Goal: Transaction & Acquisition: Download file/media

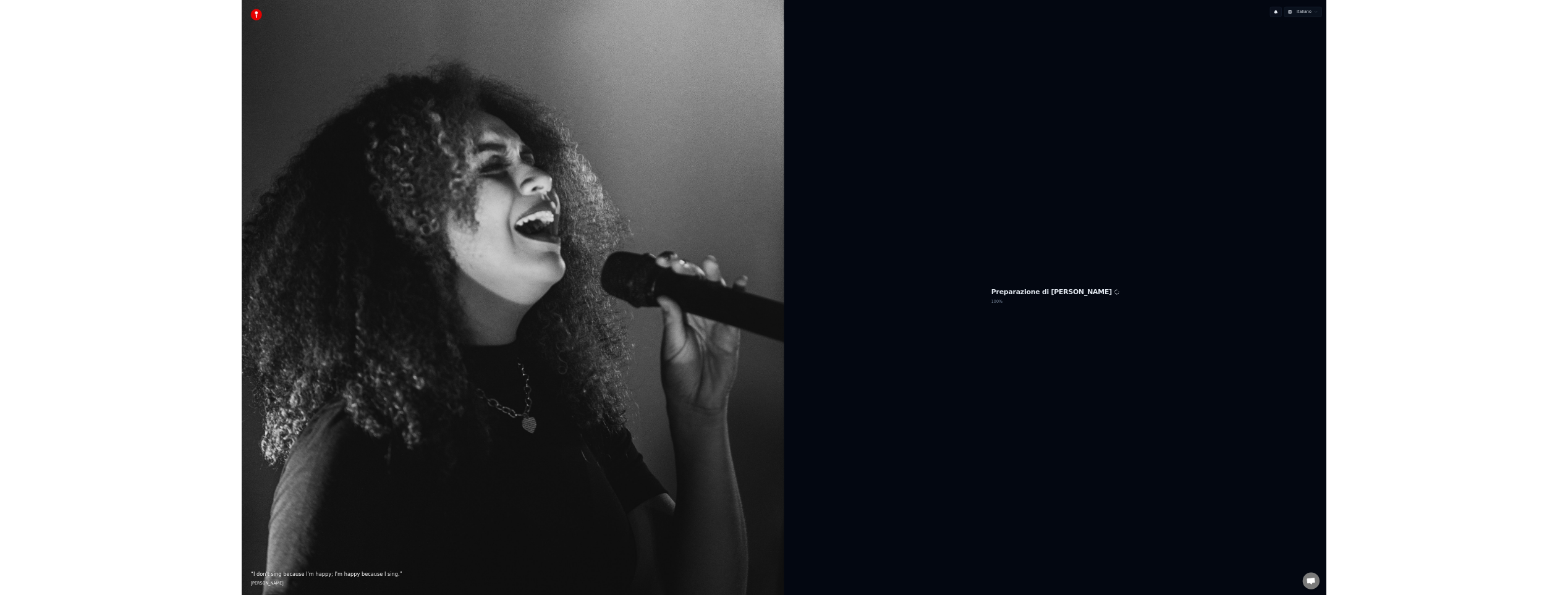
scroll to position [324, 0]
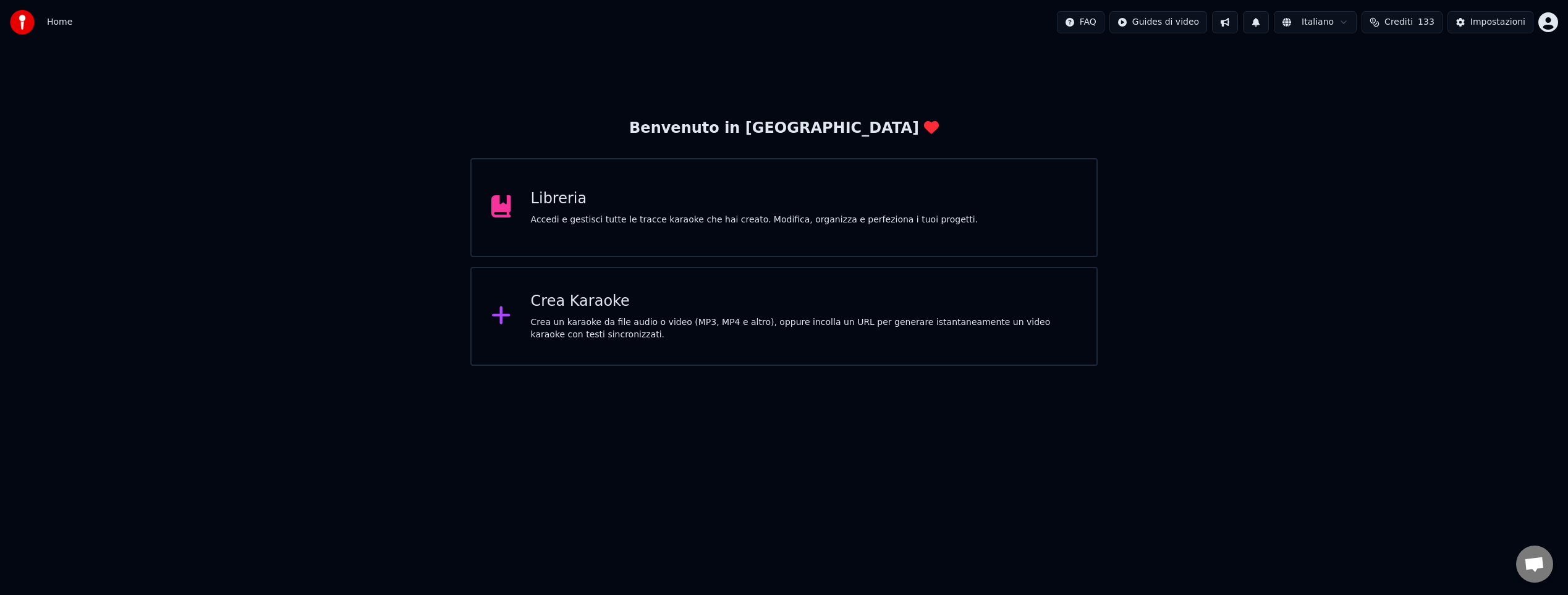
click at [723, 219] on div "Accedi e gestisci tutte le tracce karaoke che hai creato. Modifica, organizza e…" at bounding box center [754, 220] width 447 height 13
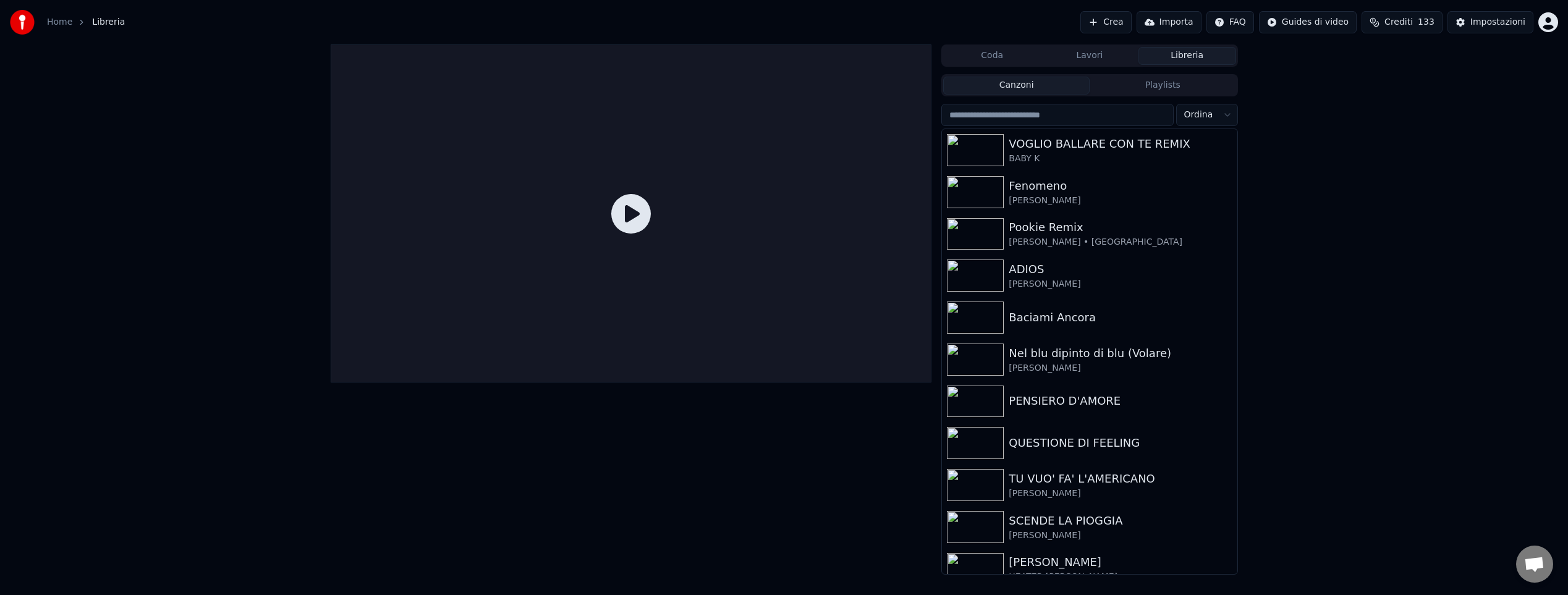
click at [1105, 21] on button "Crea" at bounding box center [1105, 22] width 51 height 22
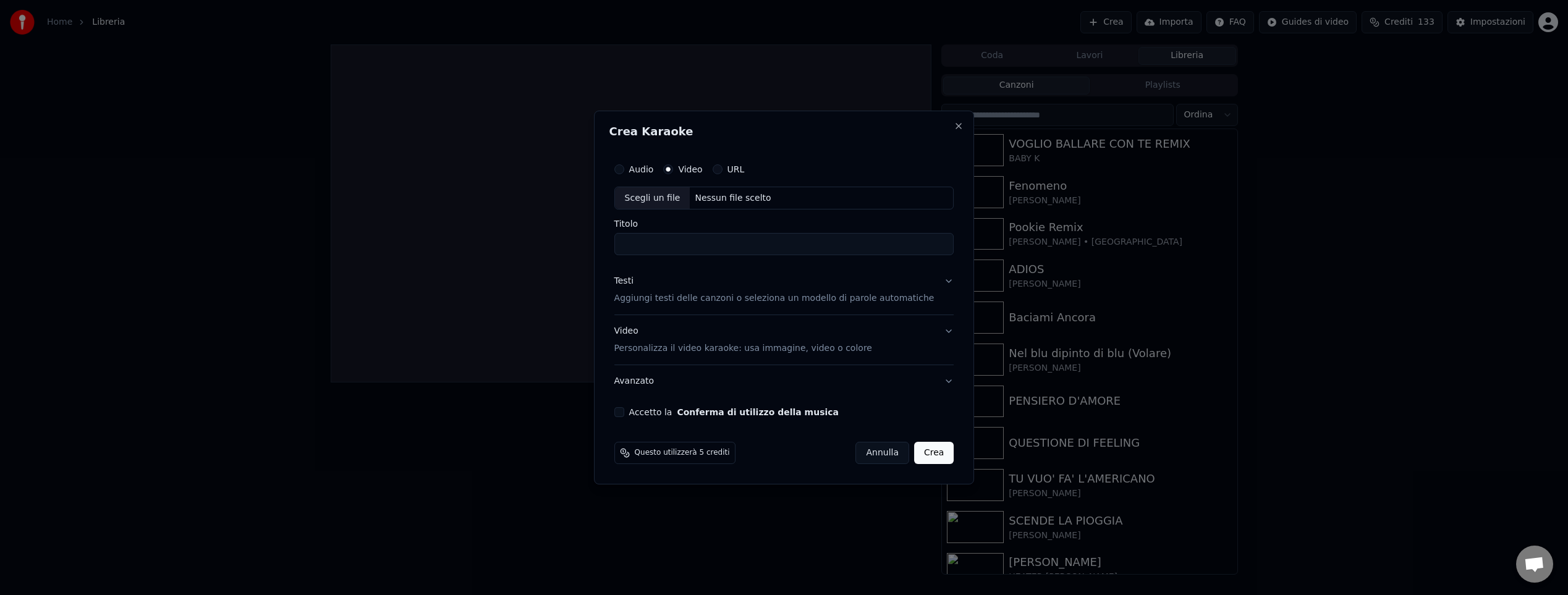
click at [725, 198] on div "Nessun file scelto" at bounding box center [732, 198] width 86 height 13
click at [801, 244] on input "**********" at bounding box center [784, 245] width 340 height 22
type input "**********"
click at [721, 298] on p "Aggiungi testi delle canzoni o seleziona un modello di parole automatiche" at bounding box center [774, 299] width 320 height 13
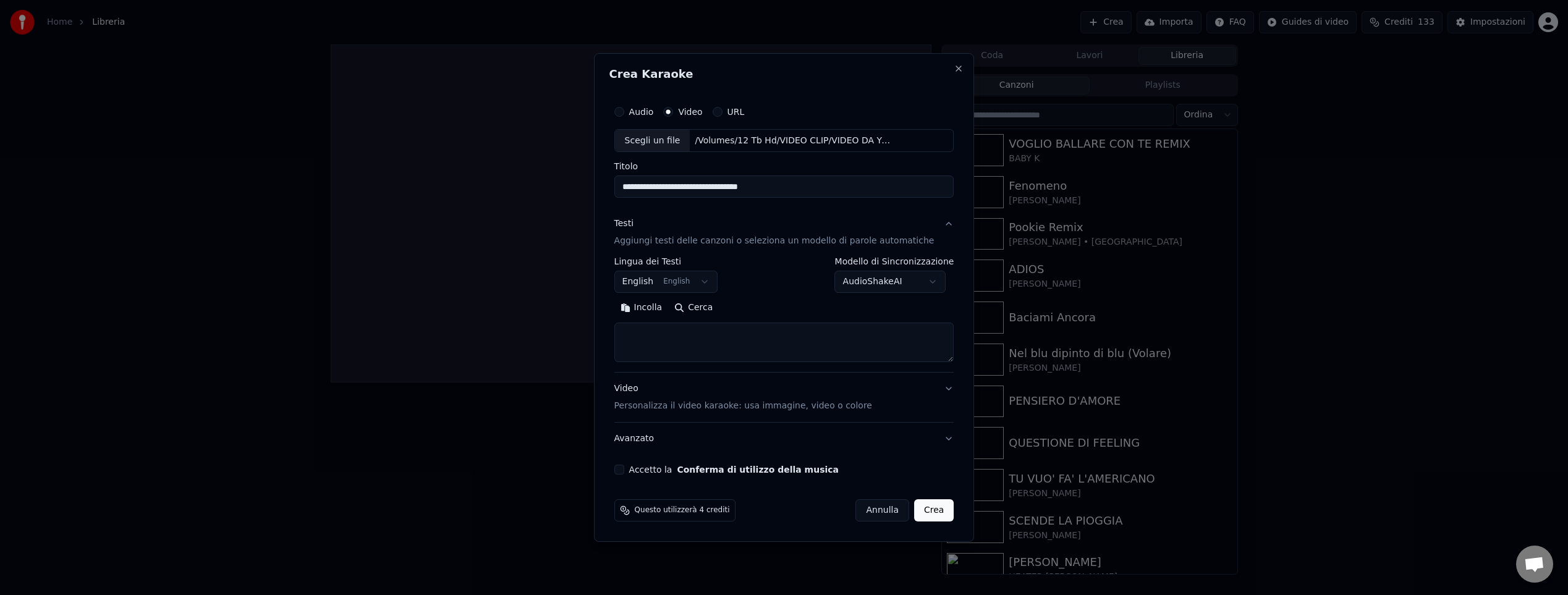
click at [698, 284] on button "English English" at bounding box center [666, 282] width 104 height 22
select select "**"
click at [702, 311] on button "Cerca" at bounding box center [693, 308] width 51 height 20
type textarea "**********"
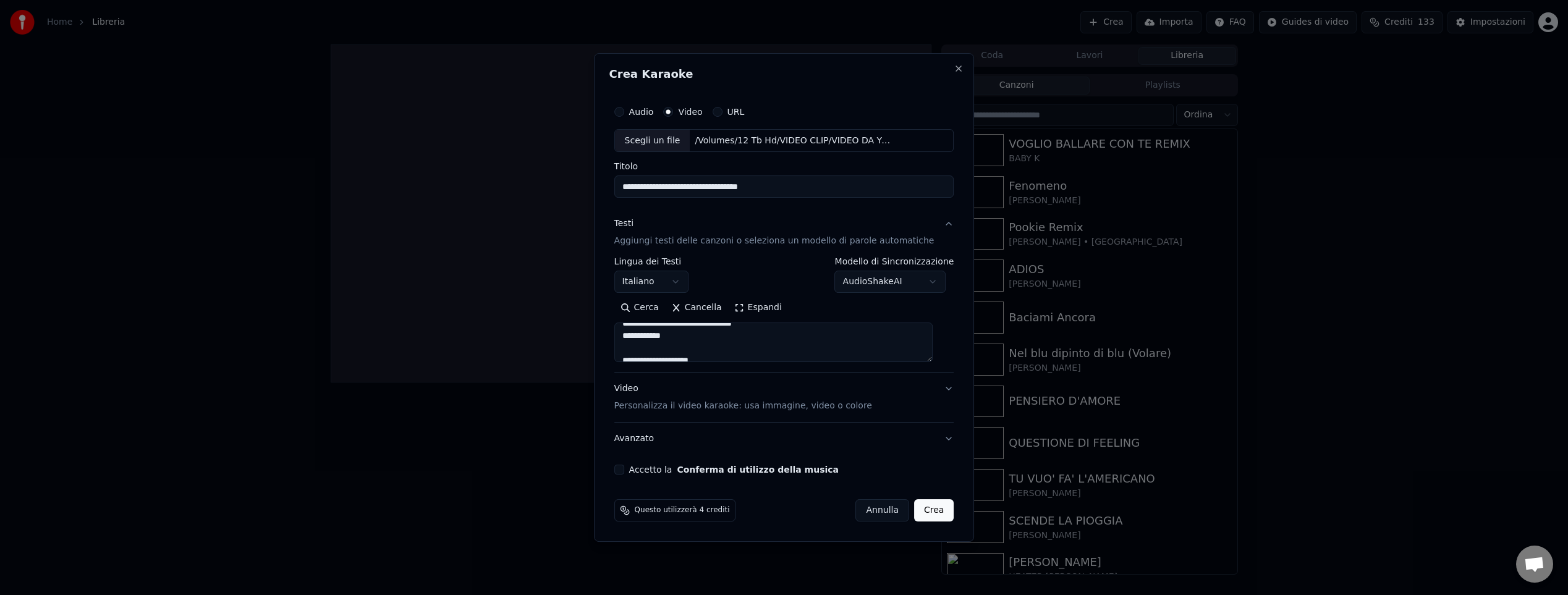
scroll to position [209, 0]
click at [624, 470] on button "Accetto la Conferma di utilizzo della musica" at bounding box center [619, 469] width 10 height 10
click at [922, 512] on button "Crea" at bounding box center [933, 510] width 39 height 22
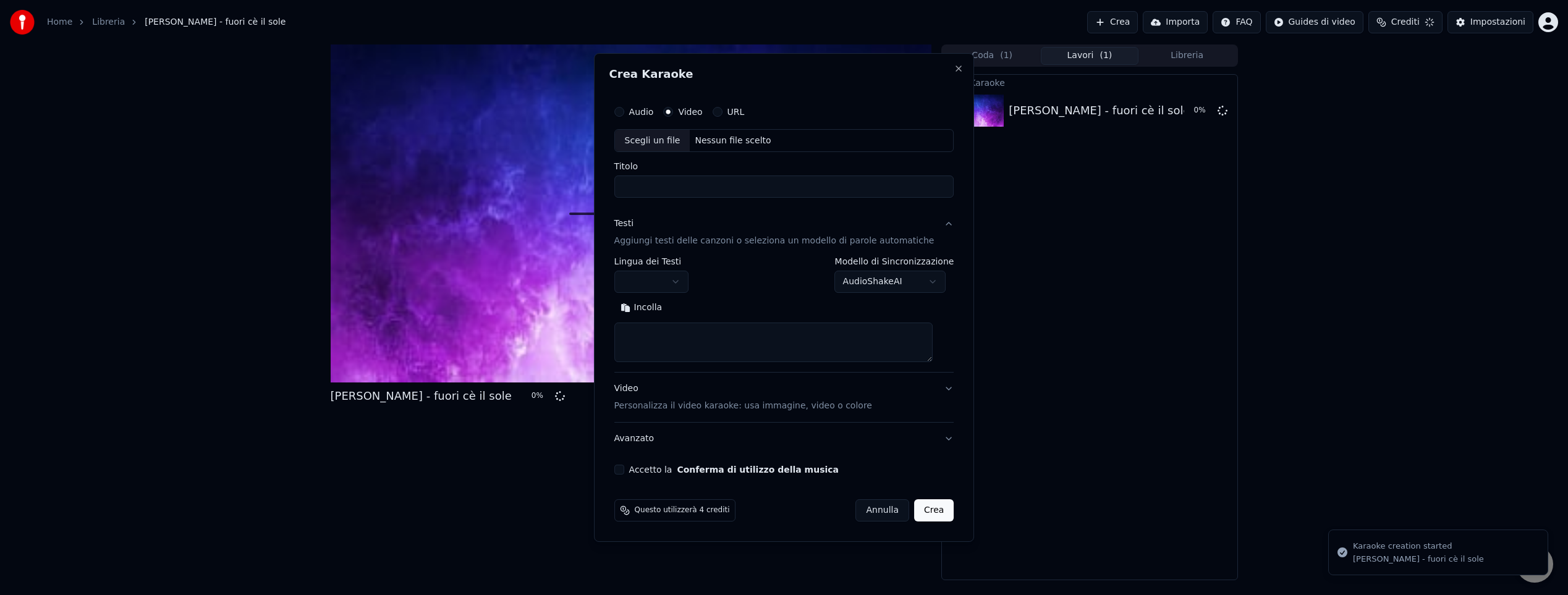
scroll to position [0, 0]
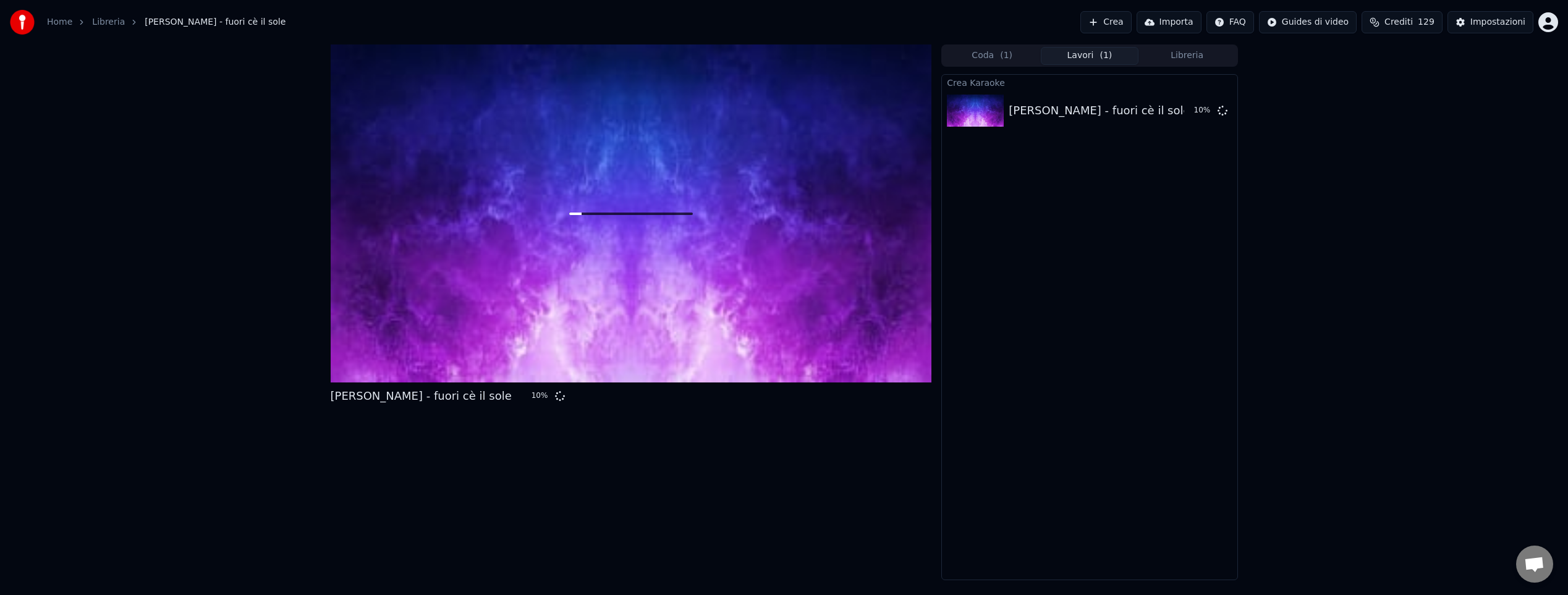
click at [1186, 56] on button "Libreria" at bounding box center [1187, 56] width 98 height 18
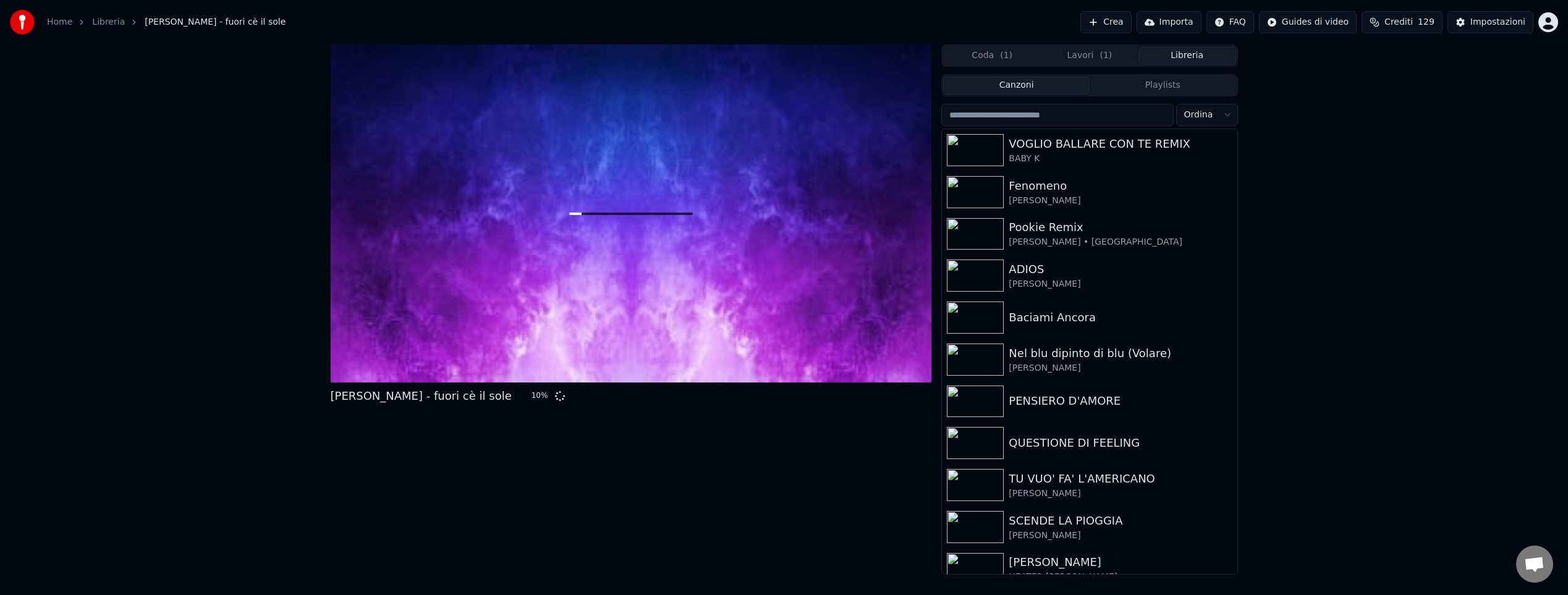
click at [1051, 115] on input "search" at bounding box center [1057, 115] width 231 height 22
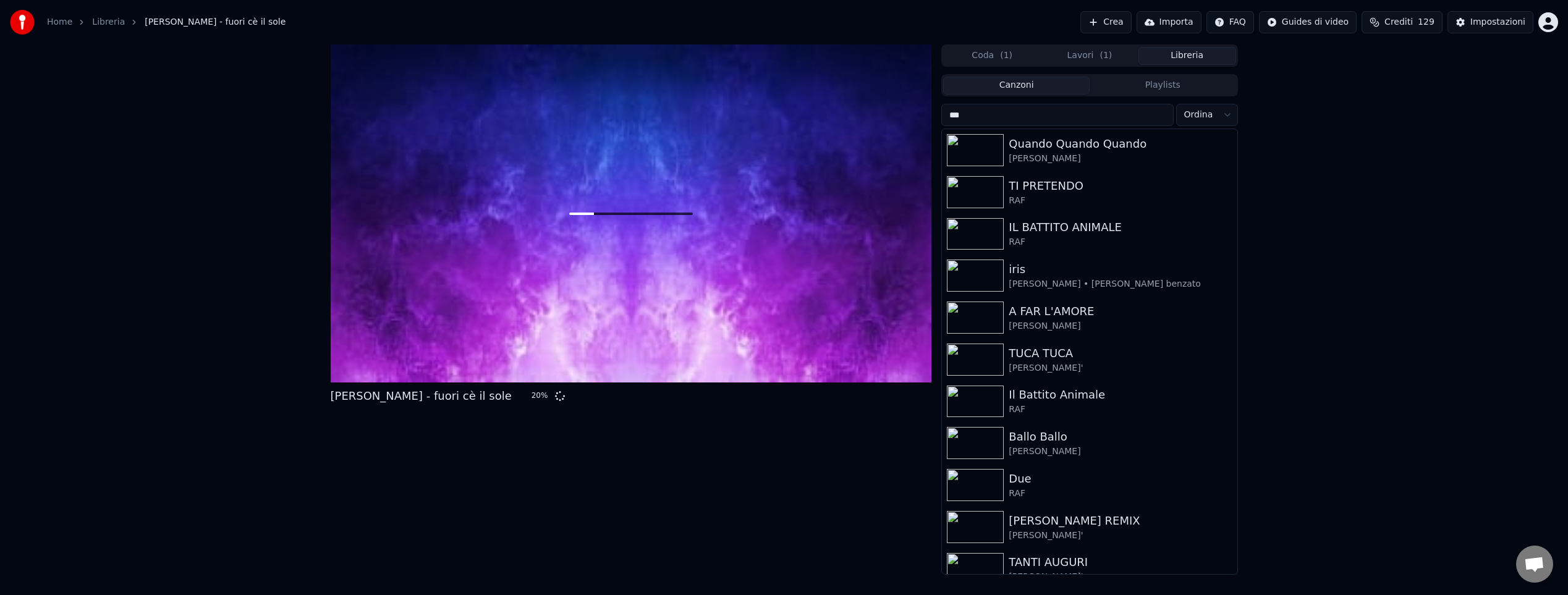
drag, startPoint x: 976, startPoint y: 116, endPoint x: 940, endPoint y: 112, distance: 36.2
click at [941, 112] on input "***" at bounding box center [1057, 115] width 231 height 22
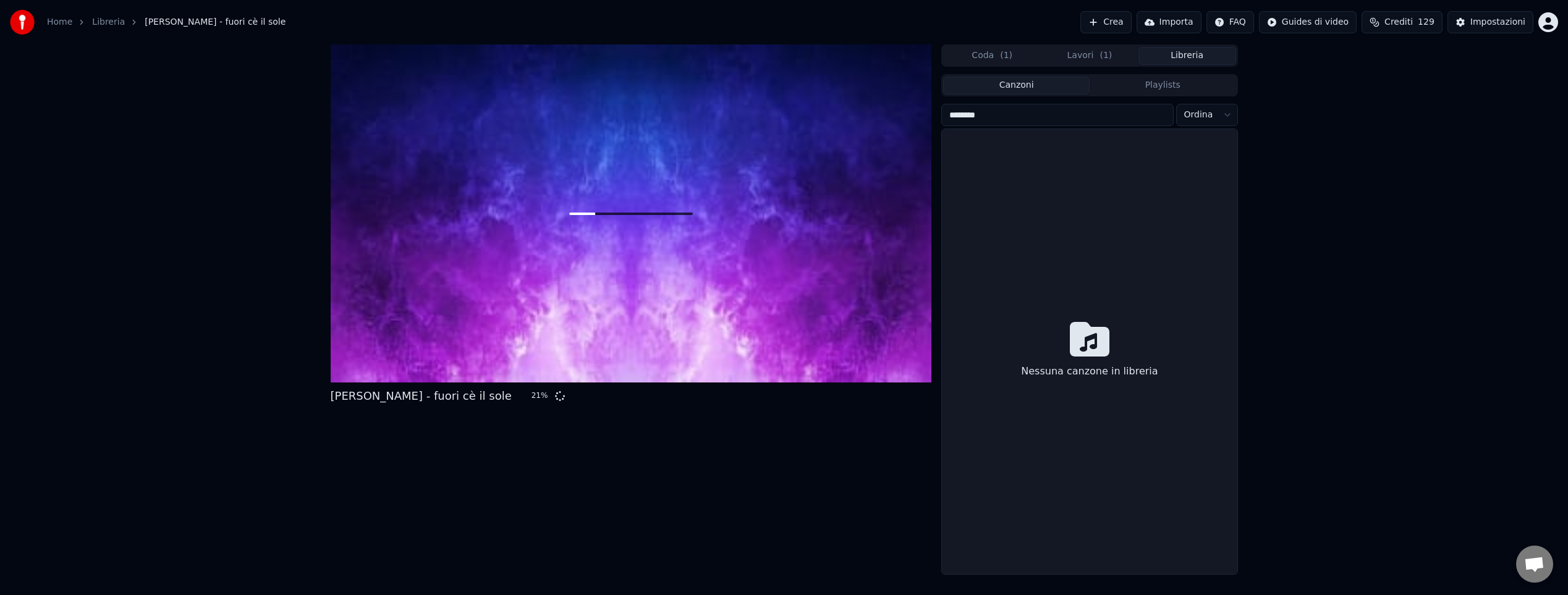
type input "********"
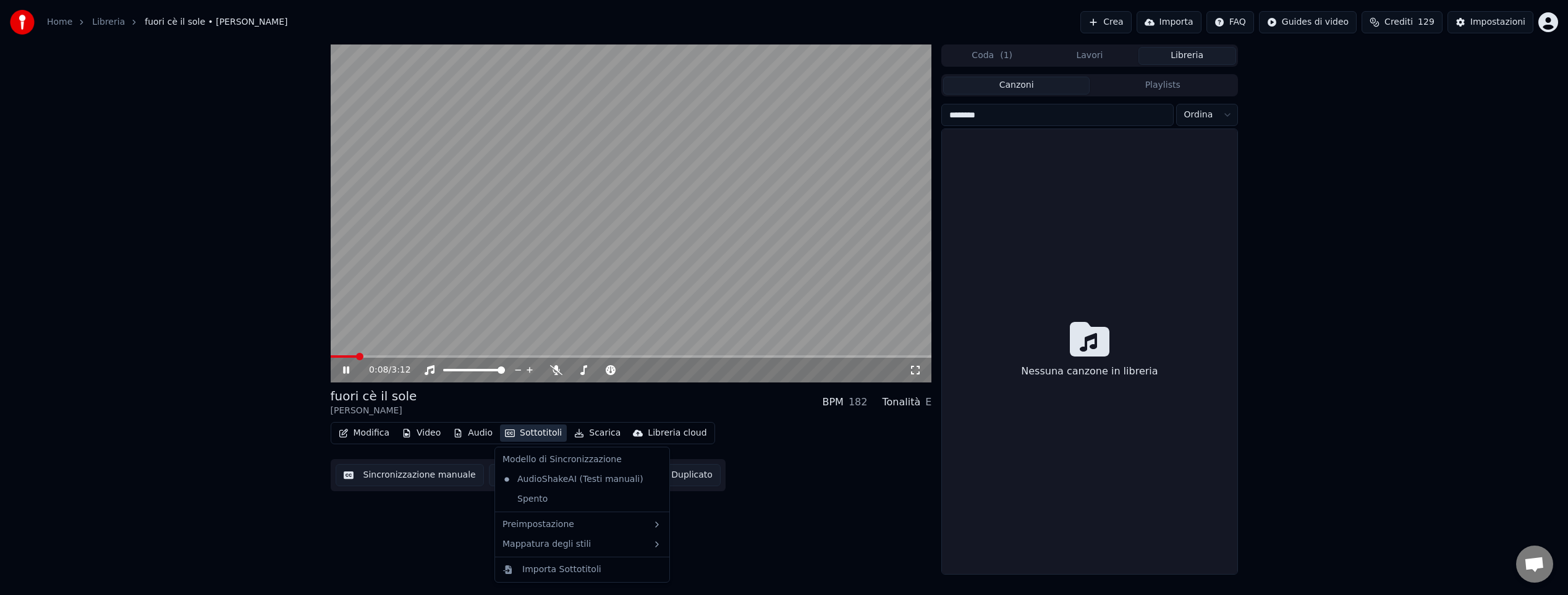
click at [536, 433] on button "Sottotitoli" at bounding box center [533, 432] width 66 height 17
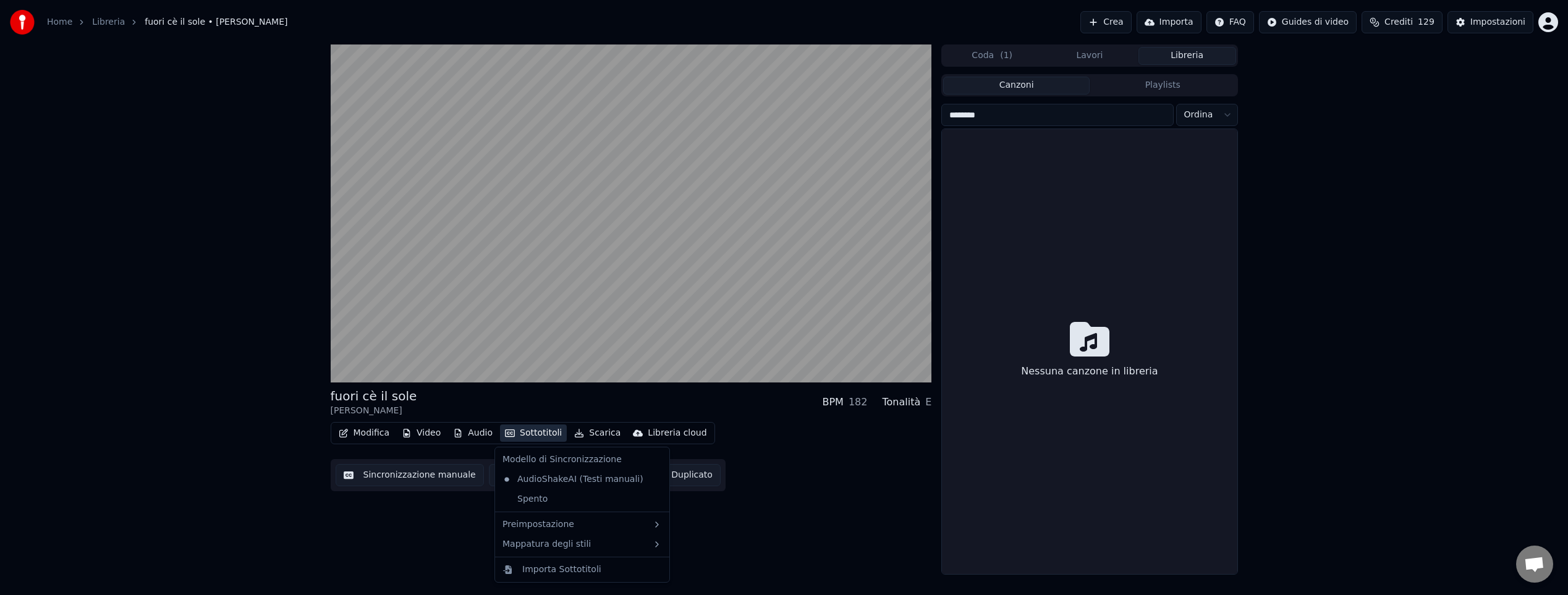
click at [536, 433] on button "Sottotitoli" at bounding box center [533, 432] width 66 height 17
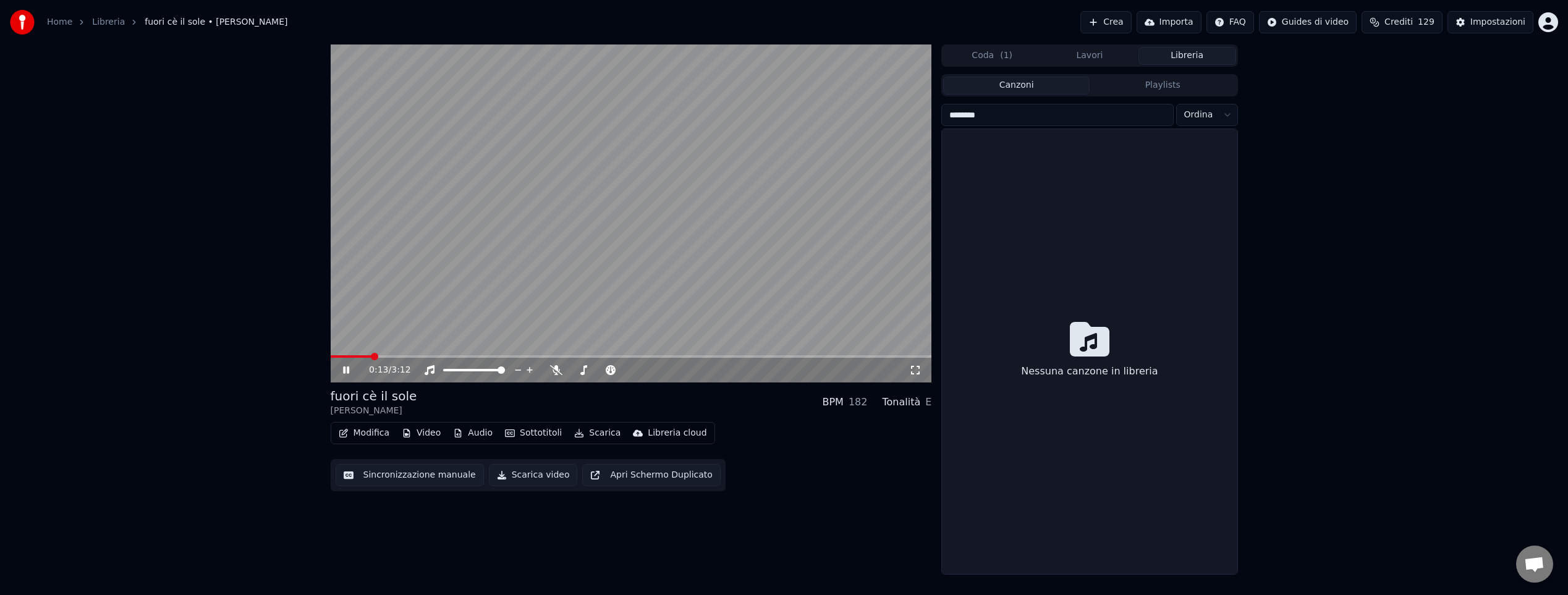
click at [429, 355] on video at bounding box center [631, 213] width 602 height 338
click at [432, 355] on span at bounding box center [631, 356] width 602 height 3
click at [347, 369] on icon at bounding box center [346, 370] width 7 height 9
click at [557, 371] on icon at bounding box center [556, 369] width 13 height 10
click at [801, 357] on span at bounding box center [631, 356] width 602 height 3
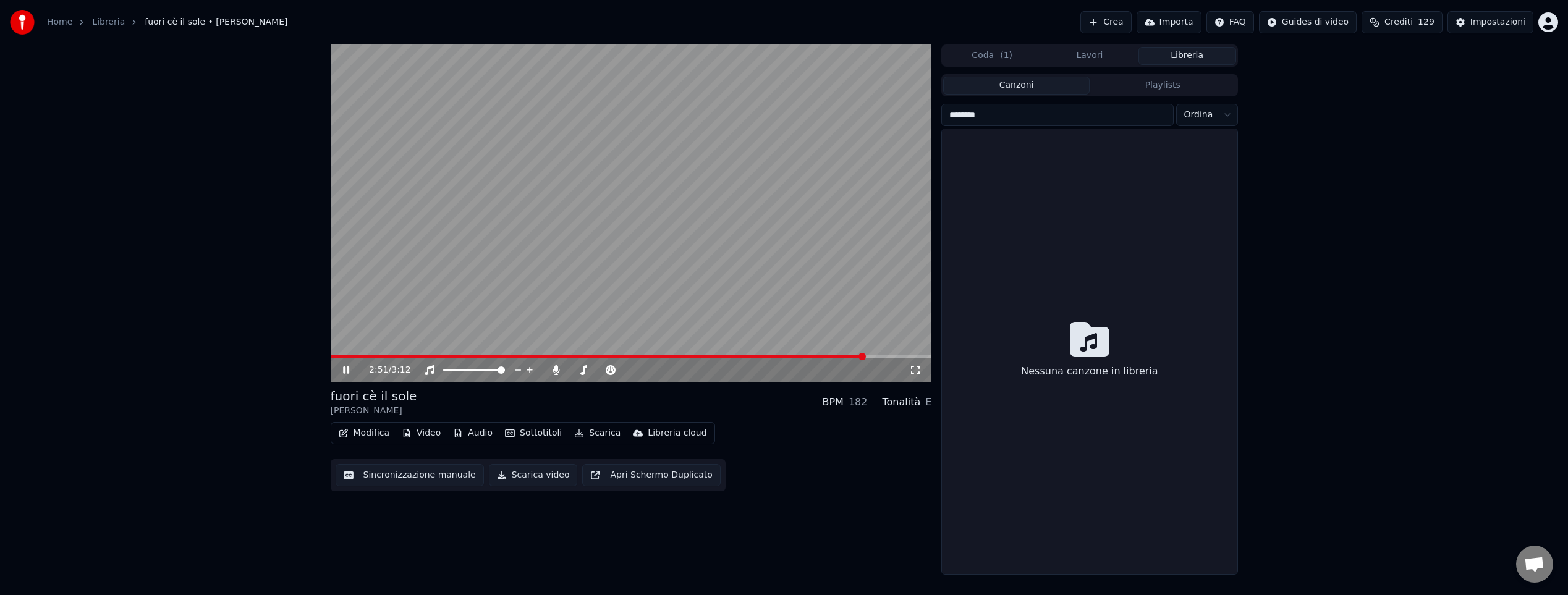
click at [347, 368] on icon at bounding box center [346, 370] width 6 height 7
click at [1108, 24] on button "Crea" at bounding box center [1105, 22] width 51 height 22
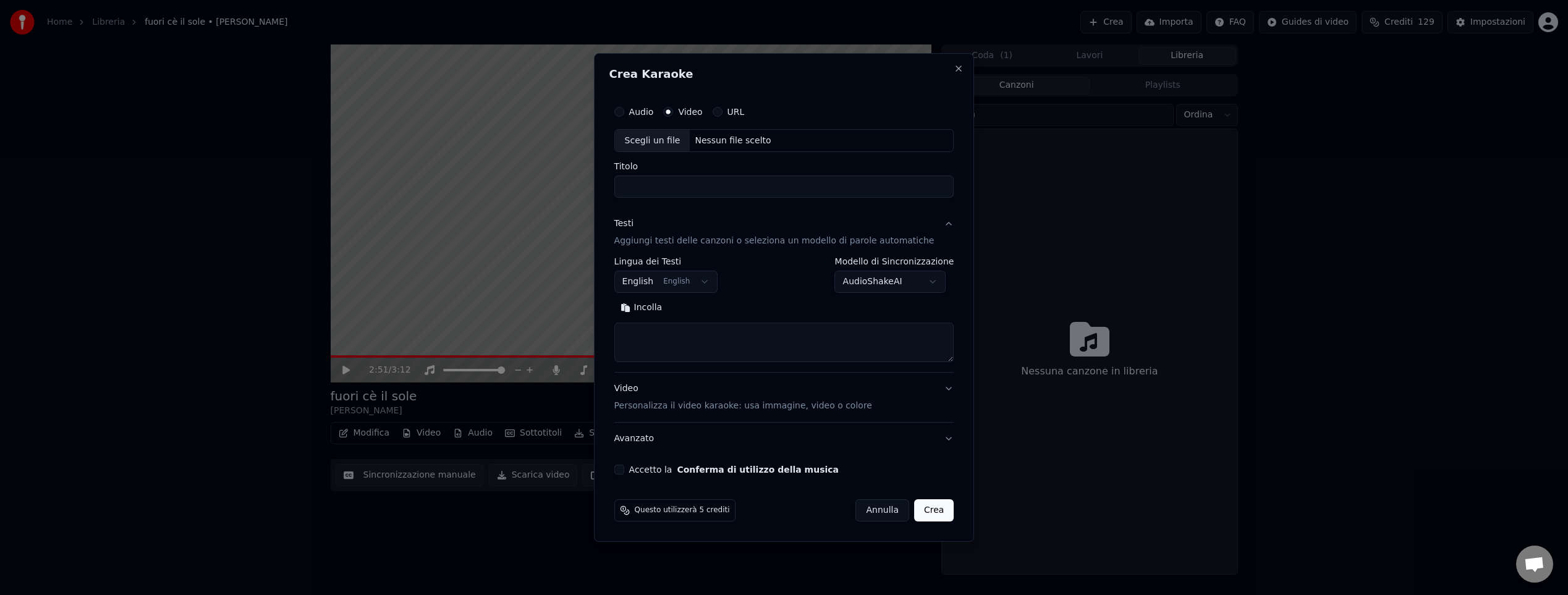
click at [758, 140] on div "Nessun file scelto" at bounding box center [732, 141] width 86 height 13
click at [732, 186] on input "**********" at bounding box center [784, 186] width 340 height 22
drag, startPoint x: 713, startPoint y: 184, endPoint x: 684, endPoint y: 182, distance: 29.1
click at [684, 182] on input "**********" at bounding box center [784, 186] width 340 height 22
type input "**********"
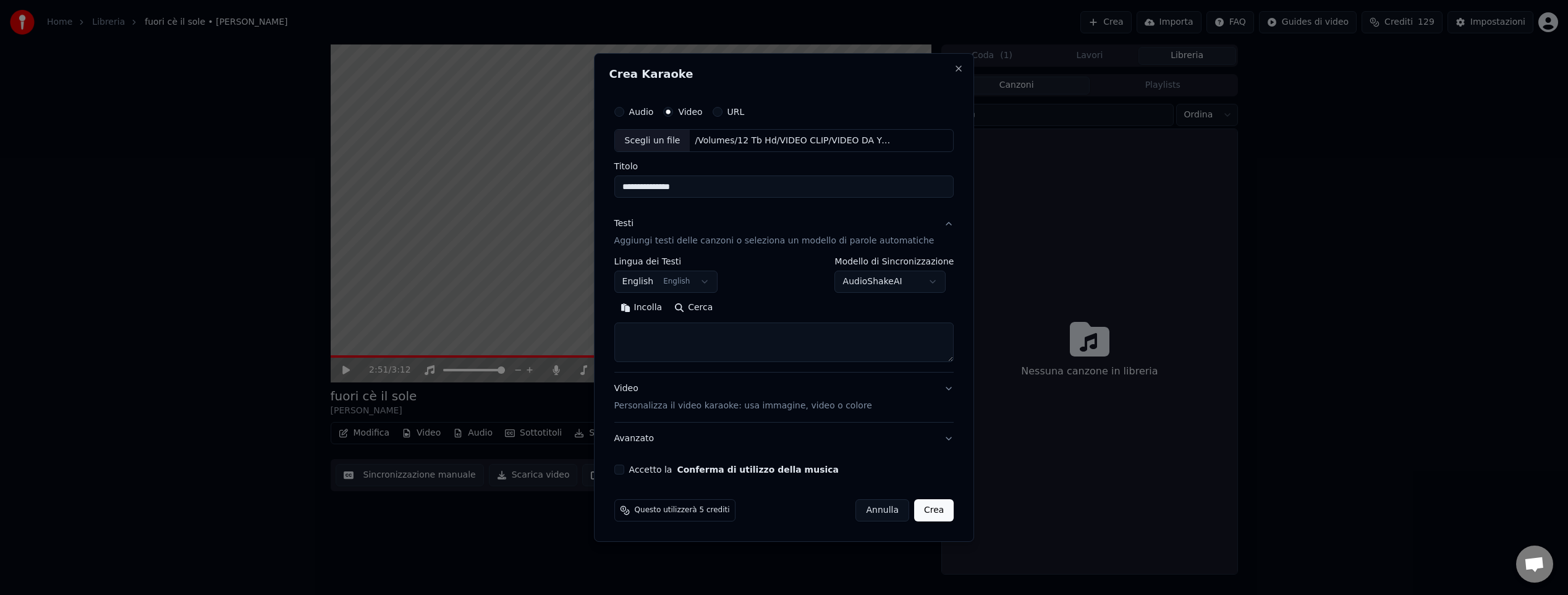
click at [698, 280] on body "Home Libreria fuori cè il sole • [PERSON_NAME] Crea Importa FAQ Guides di vide…" at bounding box center [784, 298] width 1568 height 595
select select "**"
click at [706, 309] on button "Cerca" at bounding box center [693, 308] width 51 height 20
type textarea "**********"
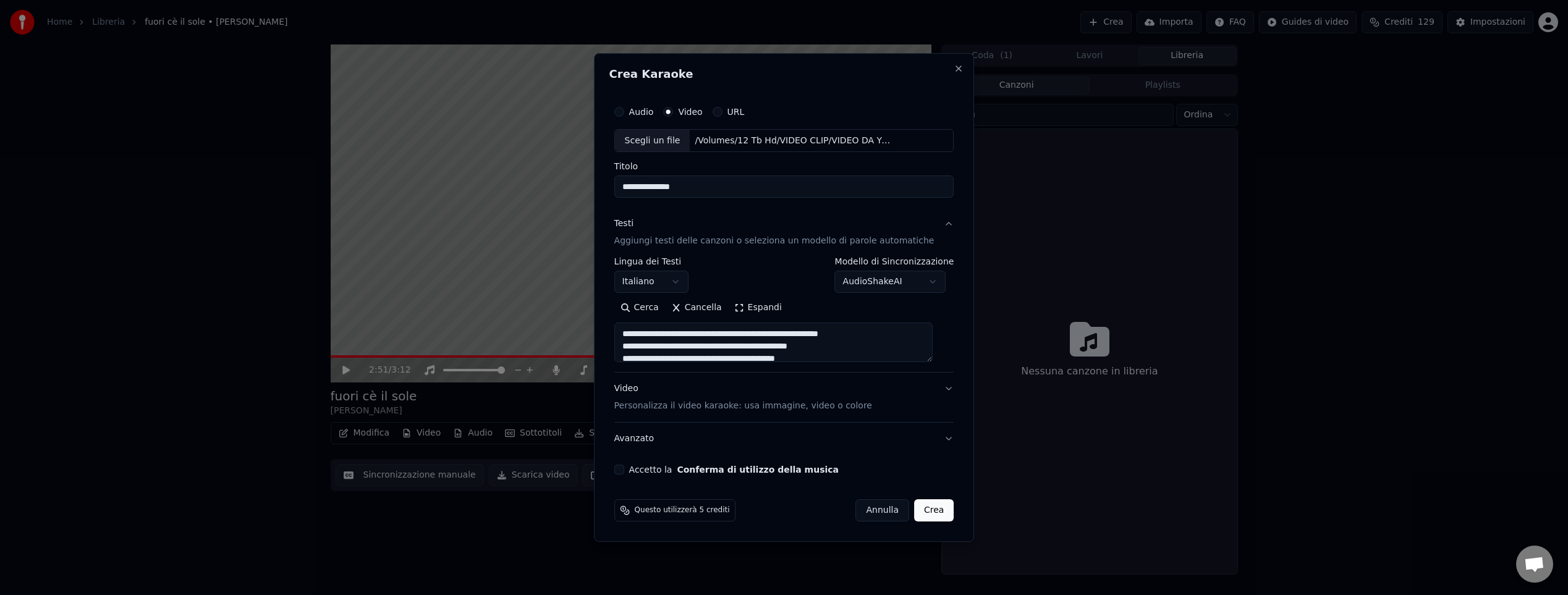
click at [624, 470] on button "Accetto la Conferma di utilizzo della musica" at bounding box center [619, 469] width 10 height 10
click at [923, 511] on button "Crea" at bounding box center [933, 510] width 39 height 22
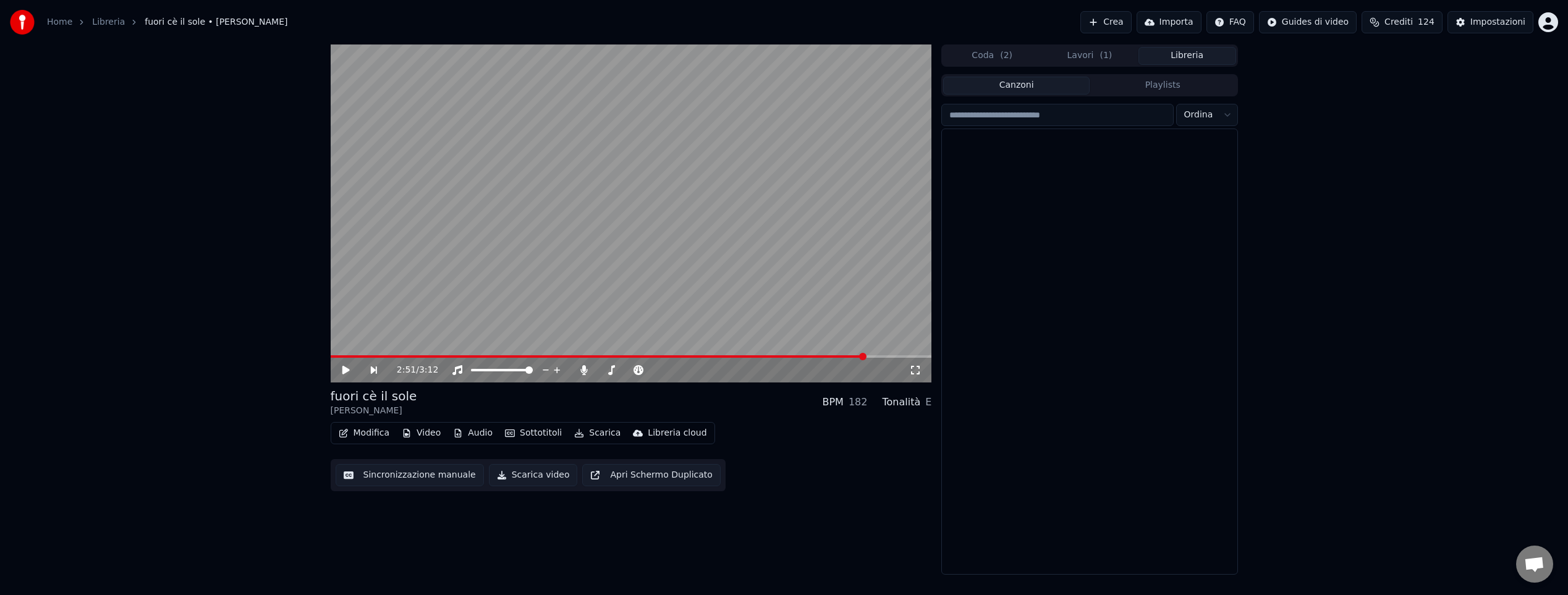
click at [1182, 56] on button "Libreria" at bounding box center [1187, 56] width 98 height 18
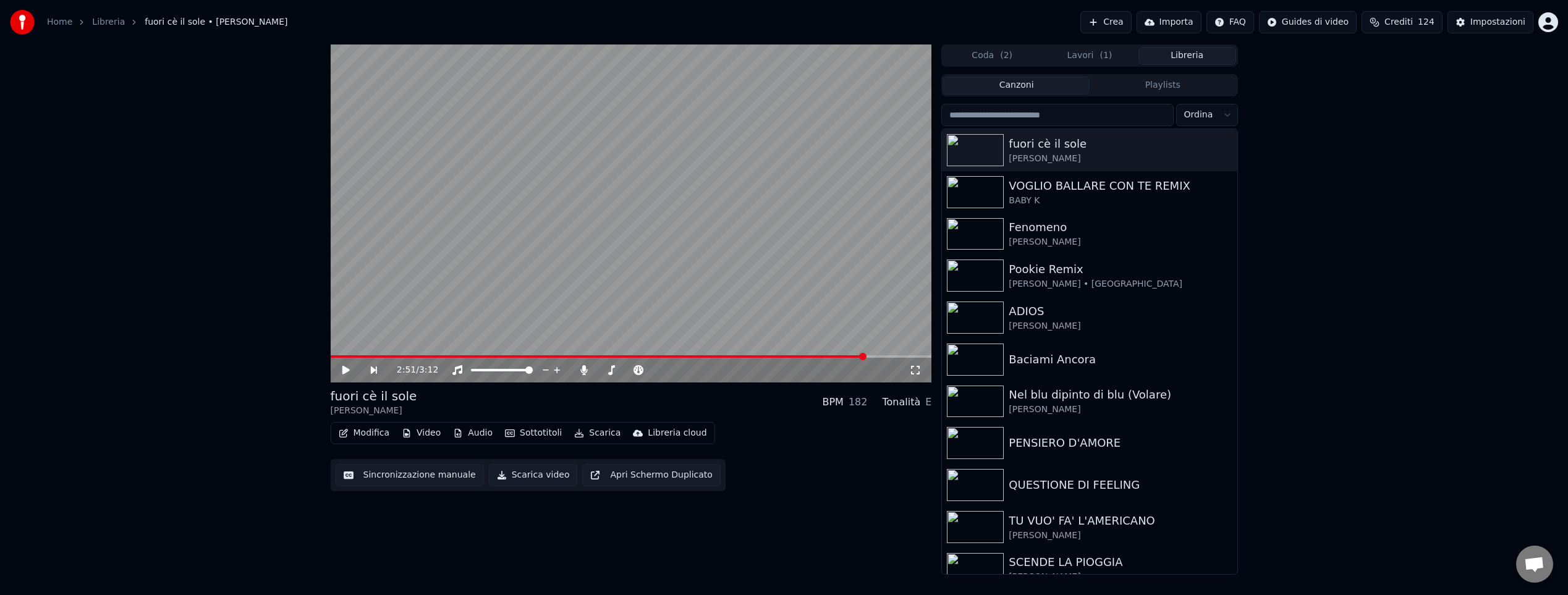
click at [1083, 118] on input "search" at bounding box center [1057, 115] width 231 height 22
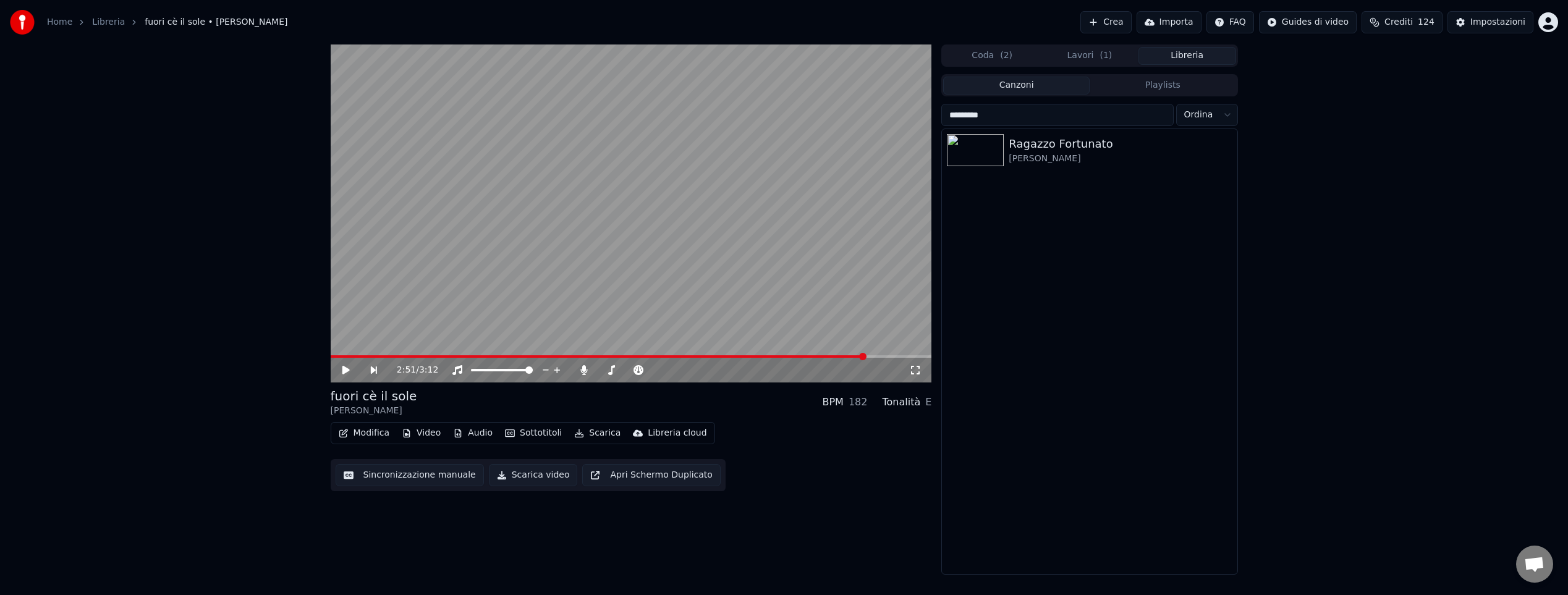
type input "*********"
drag, startPoint x: 220, startPoint y: 143, endPoint x: 222, endPoint y: 137, distance: 6.3
click at [220, 142] on div "2:51 / 3:12 fuori cè il sole [PERSON_NAME] BPM 182 Tonalità E Modifica Video A…" at bounding box center [784, 309] width 1568 height 530
click at [1116, 20] on button "Crea" at bounding box center [1105, 22] width 51 height 22
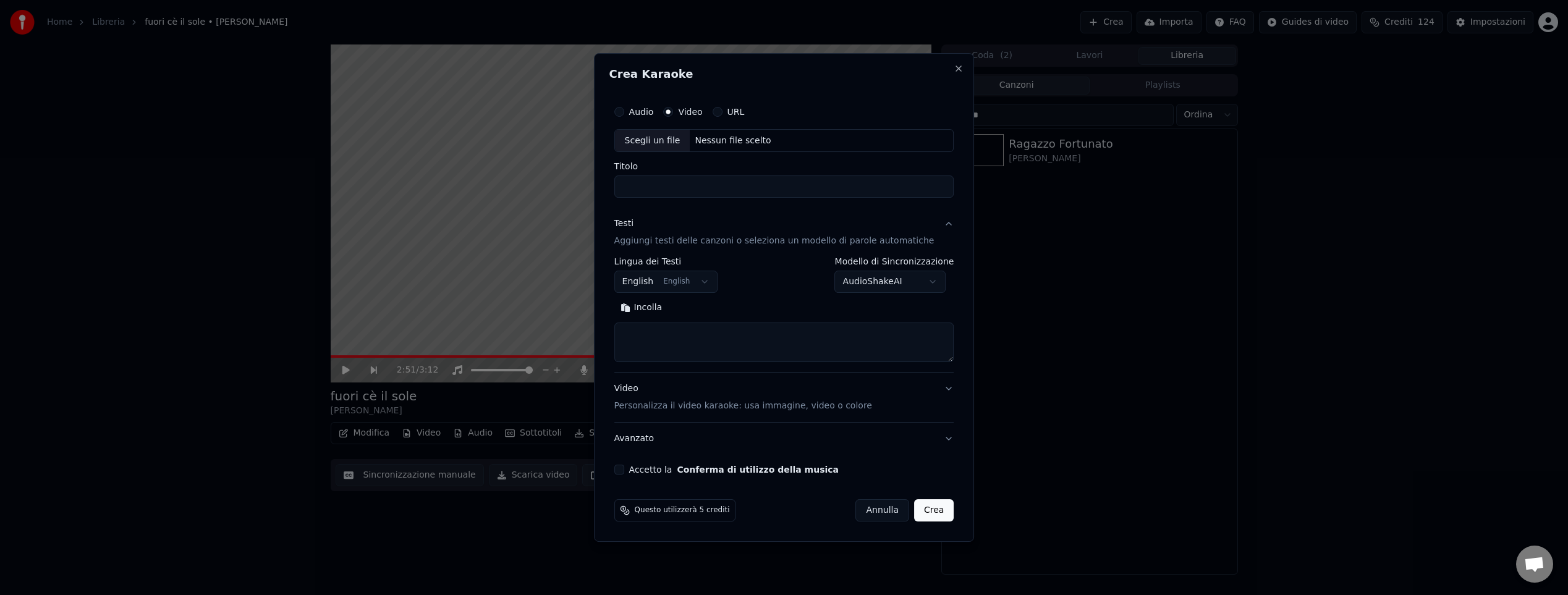
click at [731, 139] on div "Nessun file scelto" at bounding box center [732, 141] width 86 height 13
click at [739, 185] on input "**********" at bounding box center [784, 186] width 340 height 22
type input "**********"
click at [699, 277] on body "Home Libreria fuori cè il sole • [PERSON_NAME] Crea Importa FAQ Guides di vide…" at bounding box center [784, 298] width 1568 height 595
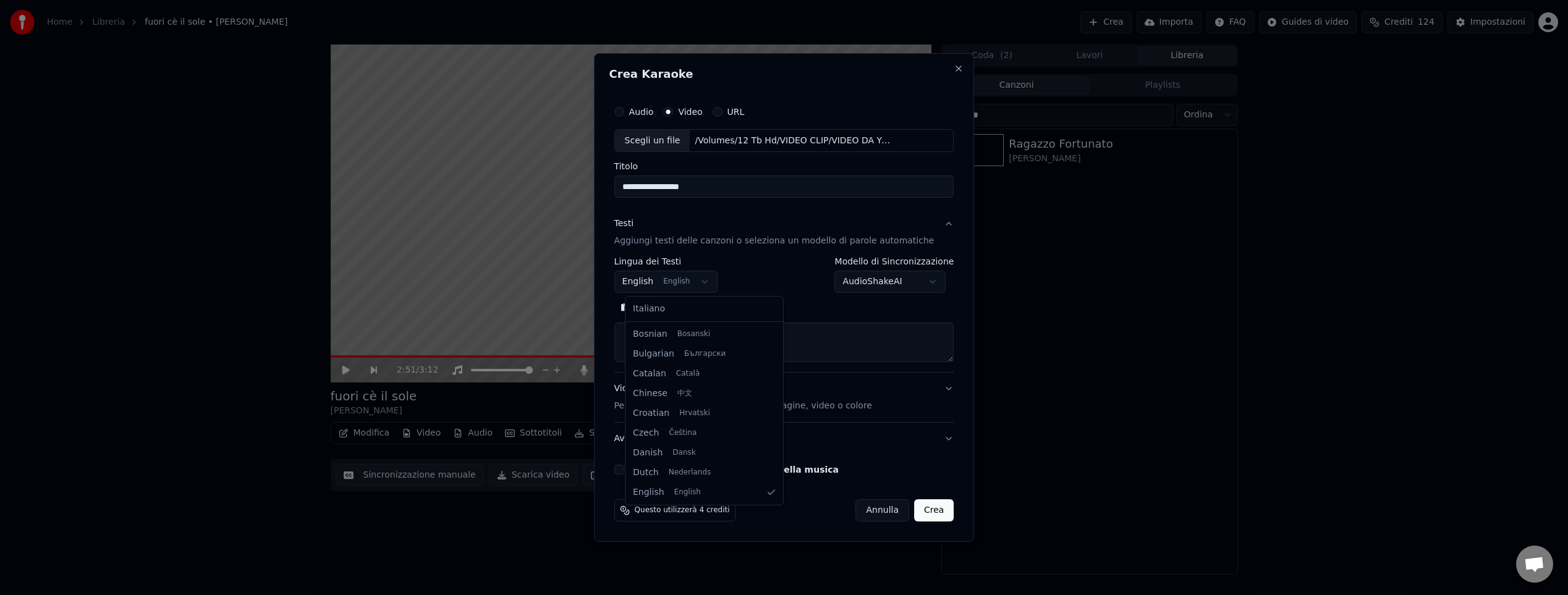
select select "**"
click at [705, 312] on button "Cerca" at bounding box center [693, 308] width 51 height 20
type textarea "**********"
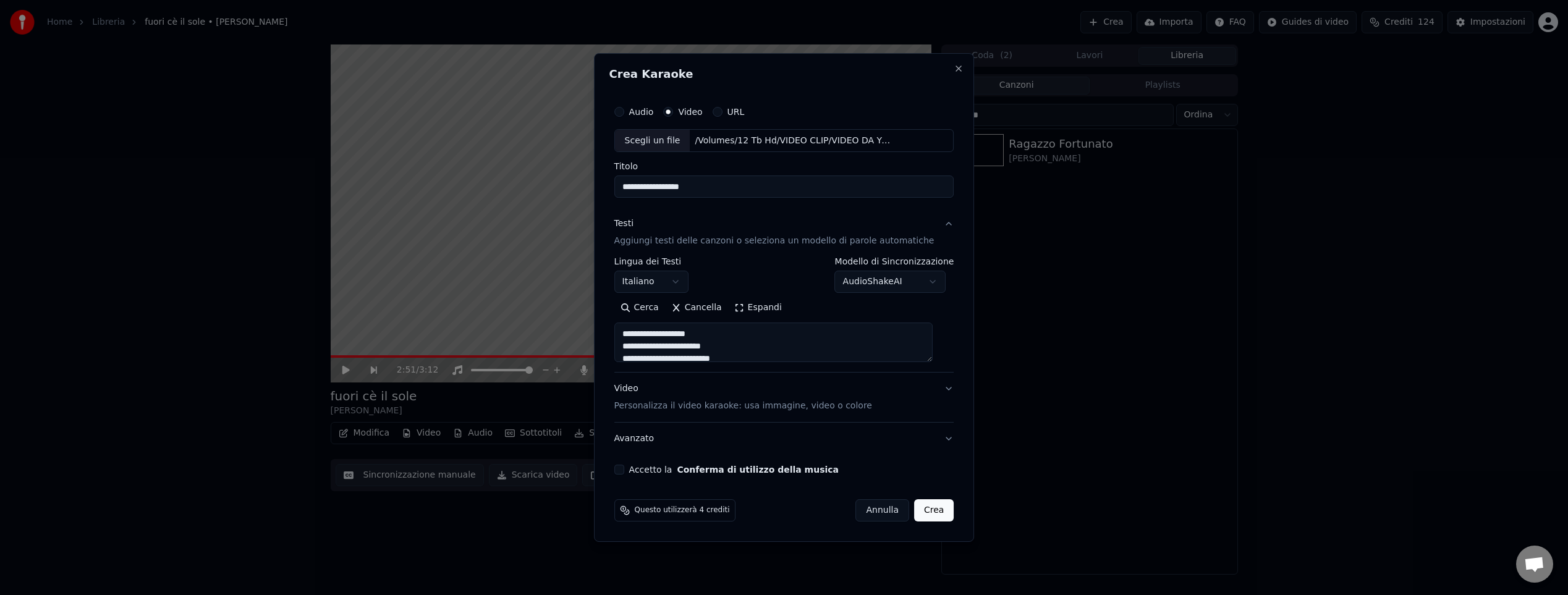
click at [624, 469] on button "Accetto la Conferma di utilizzo della musica" at bounding box center [619, 469] width 10 height 10
click at [923, 507] on button "Crea" at bounding box center [933, 510] width 39 height 22
select select
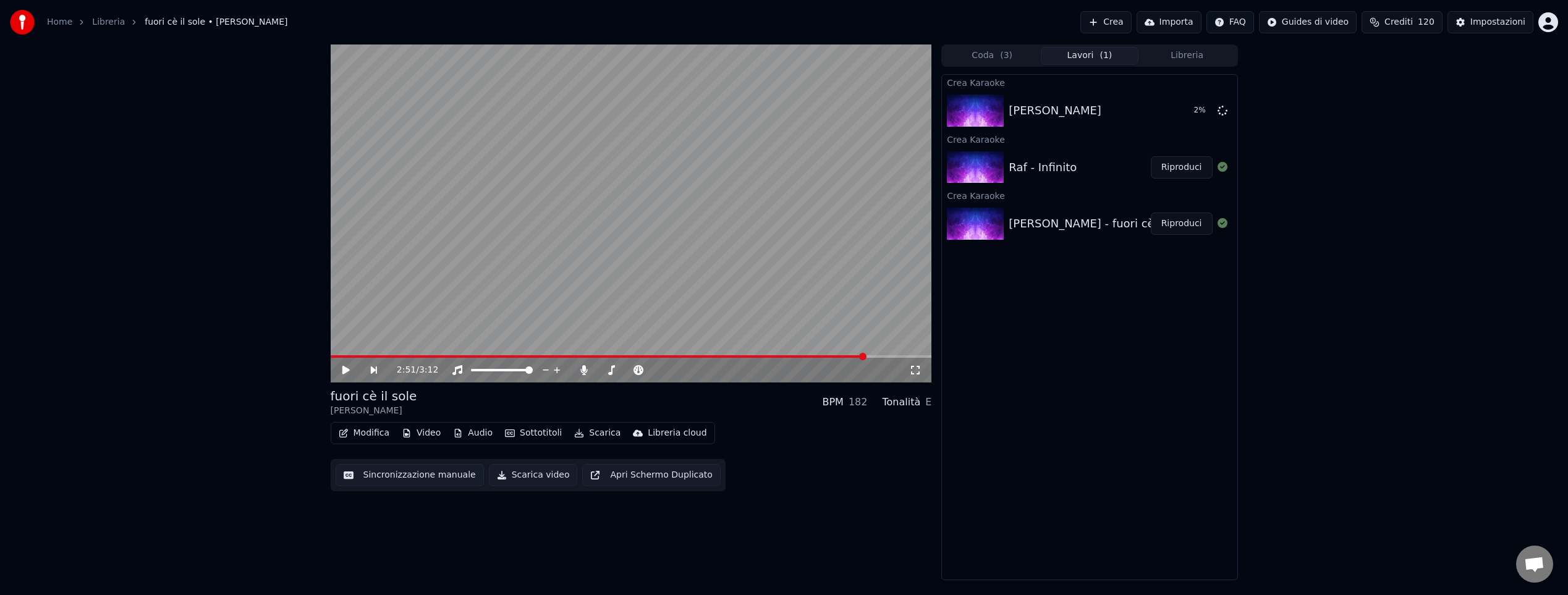
click at [1176, 56] on button "Libreria" at bounding box center [1187, 56] width 98 height 18
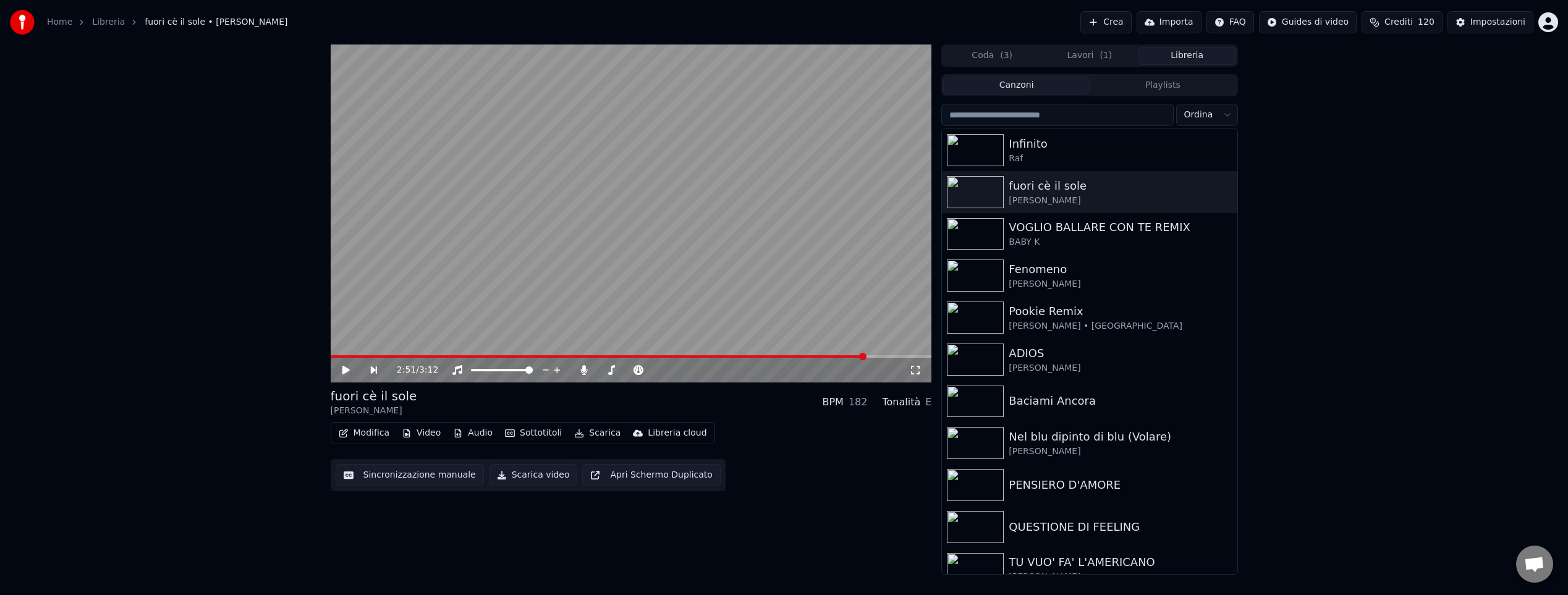
click at [1053, 118] on input "search" at bounding box center [1057, 115] width 231 height 22
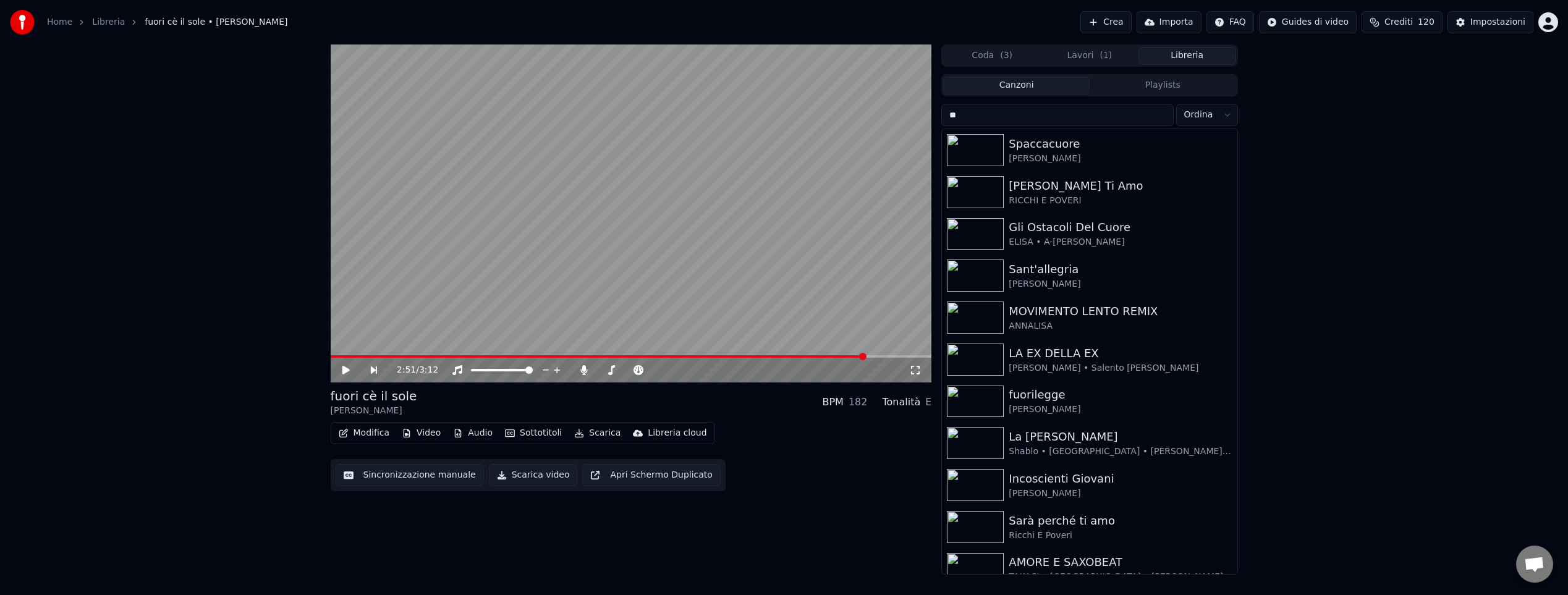
type input "*"
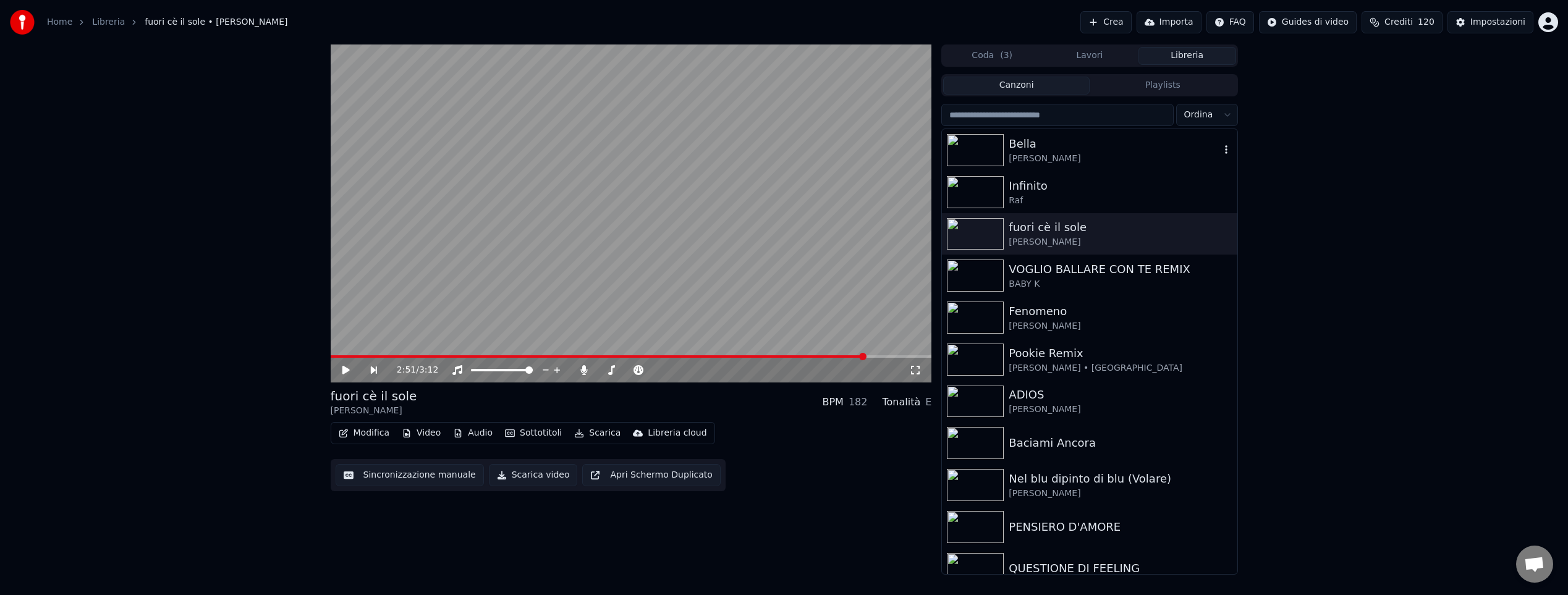
click at [1072, 156] on div "[PERSON_NAME]" at bounding box center [1113, 159] width 211 height 13
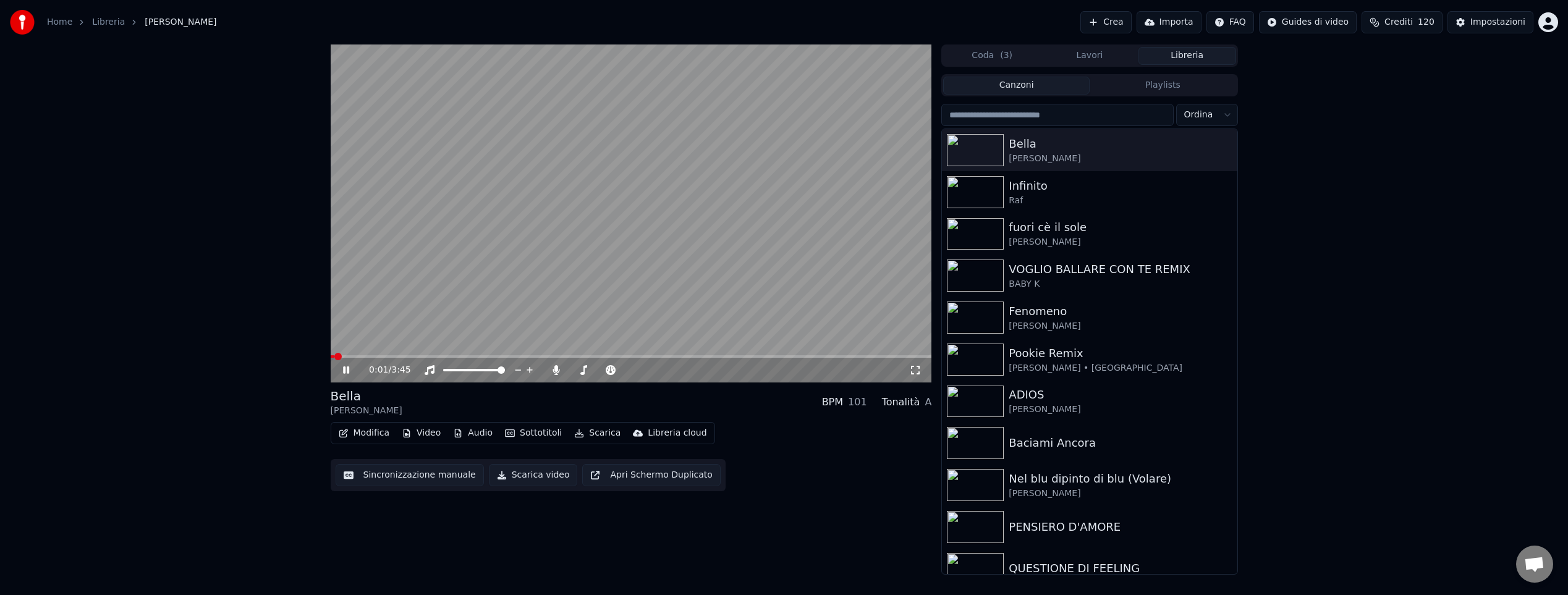
click at [461, 355] on span at bounding box center [631, 356] width 602 height 3
click at [347, 366] on icon at bounding box center [346, 370] width 6 height 7
click at [1118, 24] on button "Crea" at bounding box center [1105, 22] width 51 height 22
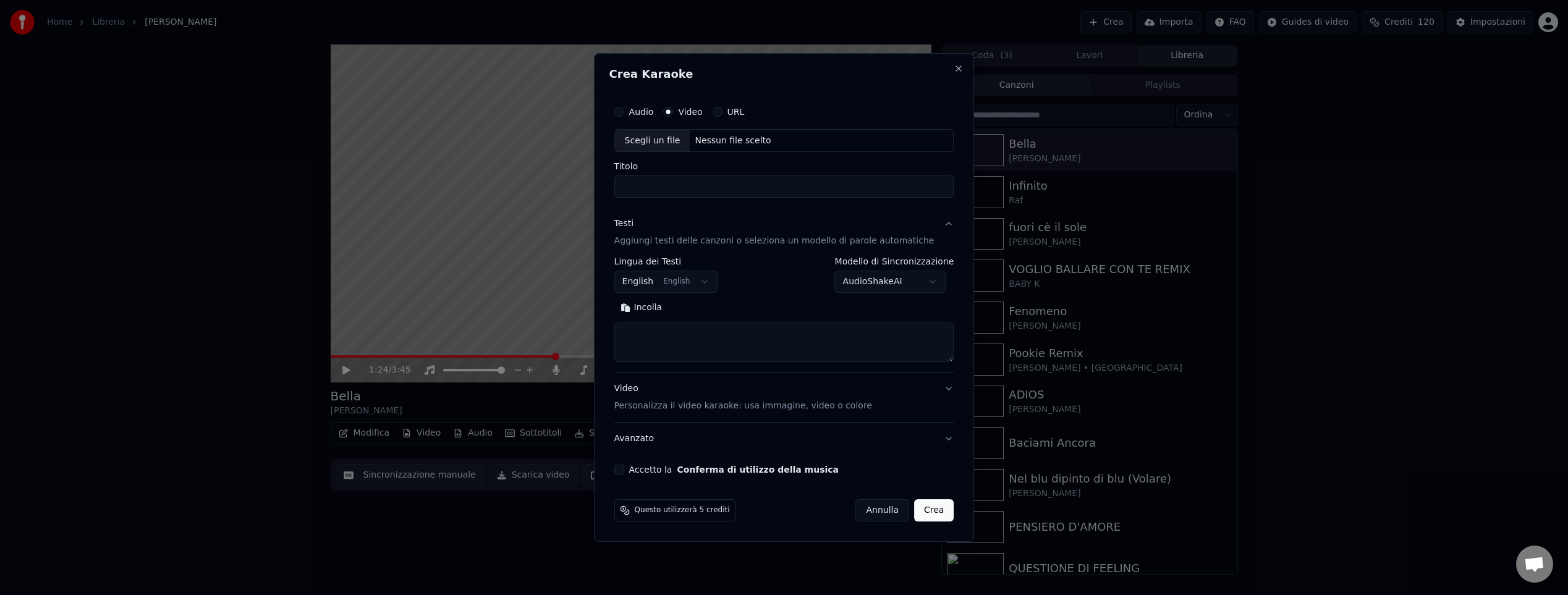
click at [741, 142] on div "Nessun file scelto" at bounding box center [732, 141] width 86 height 13
type input "**********"
click at [698, 283] on body "Home Libreria Bella • [PERSON_NAME] Crea Importa FAQ Guides di video Crediti 12…" at bounding box center [784, 298] width 1568 height 595
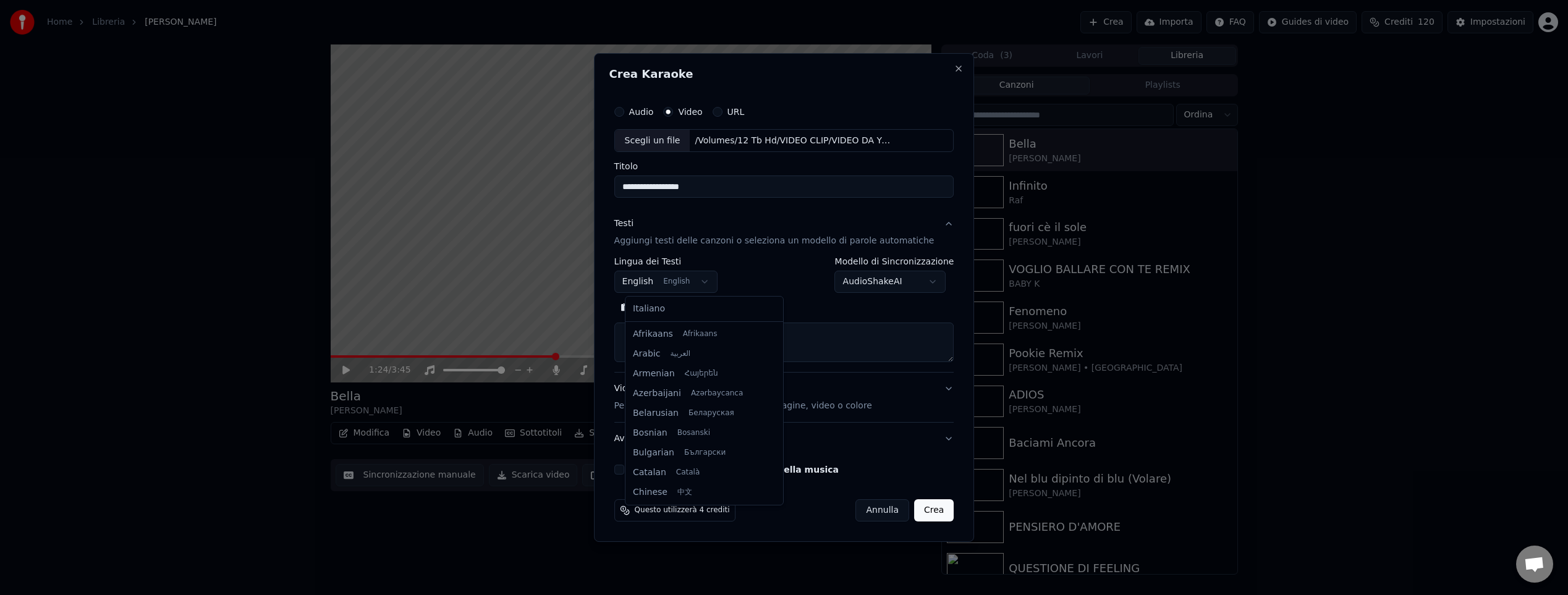
scroll to position [99, 0]
select select "**"
click at [709, 311] on button "Cerca" at bounding box center [693, 308] width 51 height 20
type textarea "**********"
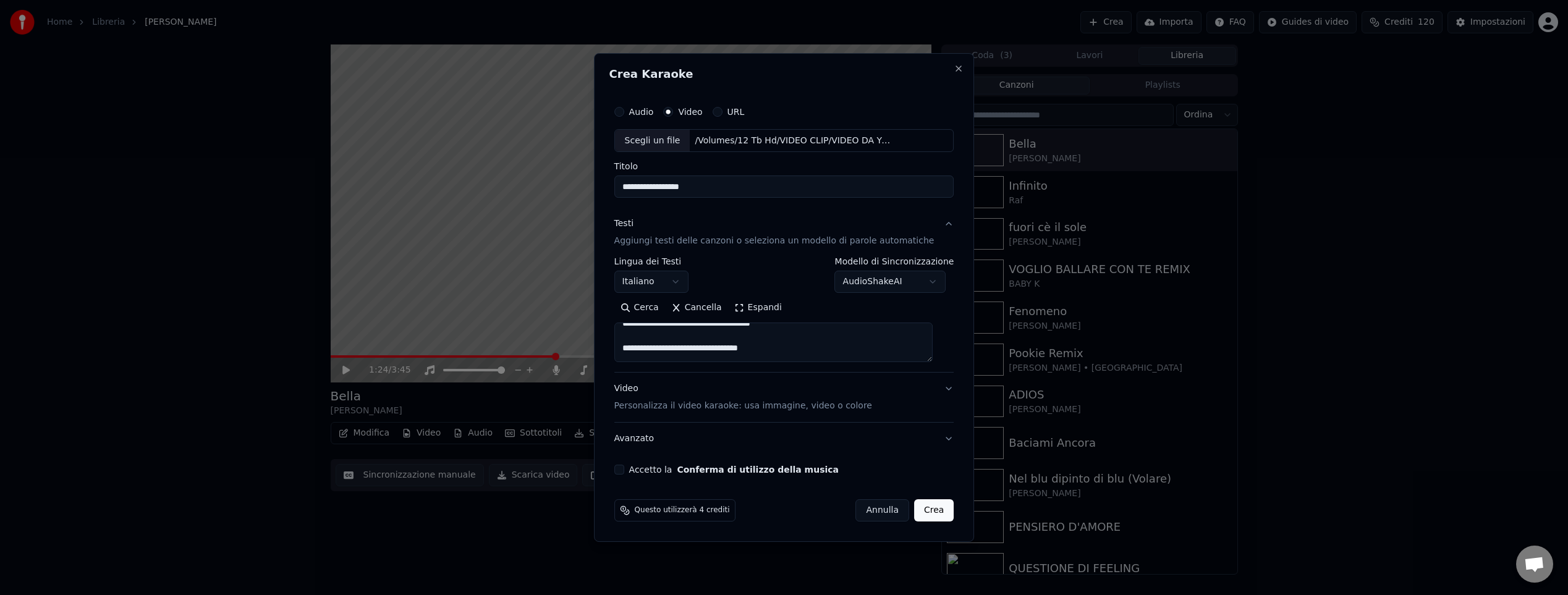
scroll to position [211, 0]
click at [624, 470] on button "Accetto la Conferma di utilizzo della musica" at bounding box center [619, 469] width 10 height 10
click at [927, 509] on button "Crea" at bounding box center [933, 510] width 39 height 22
select select
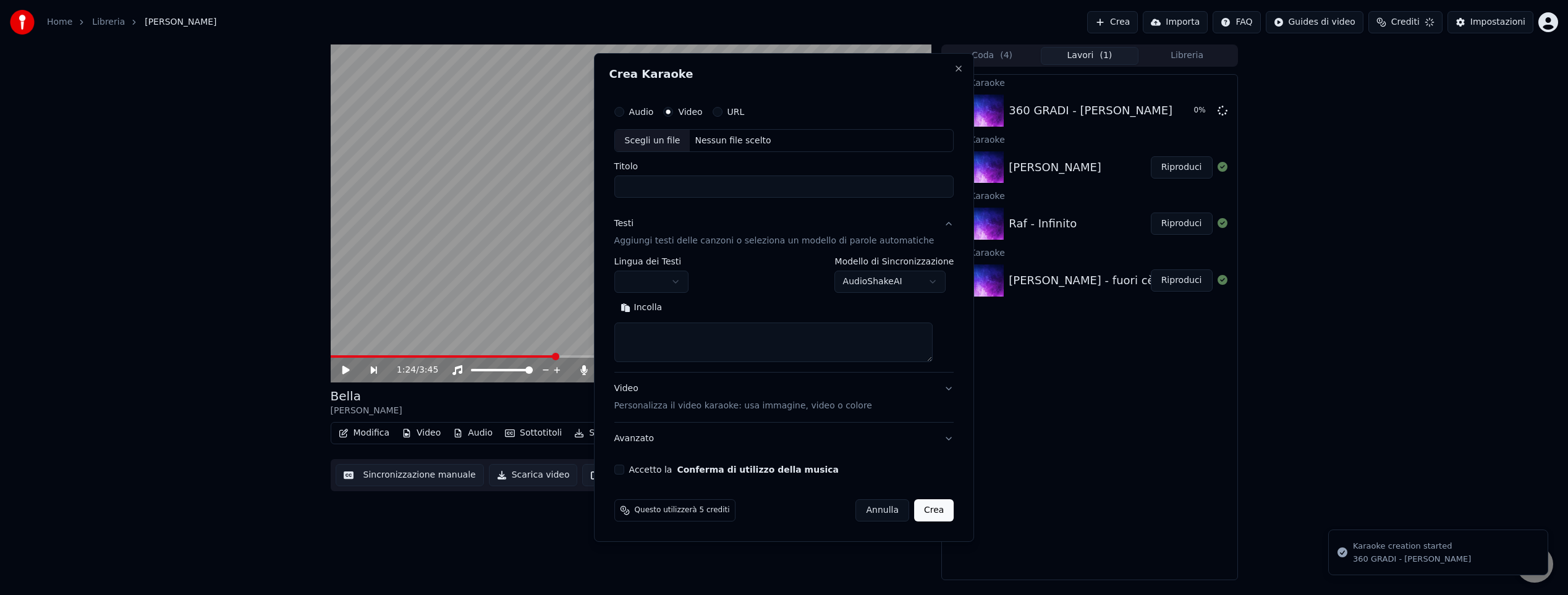
scroll to position [0, 0]
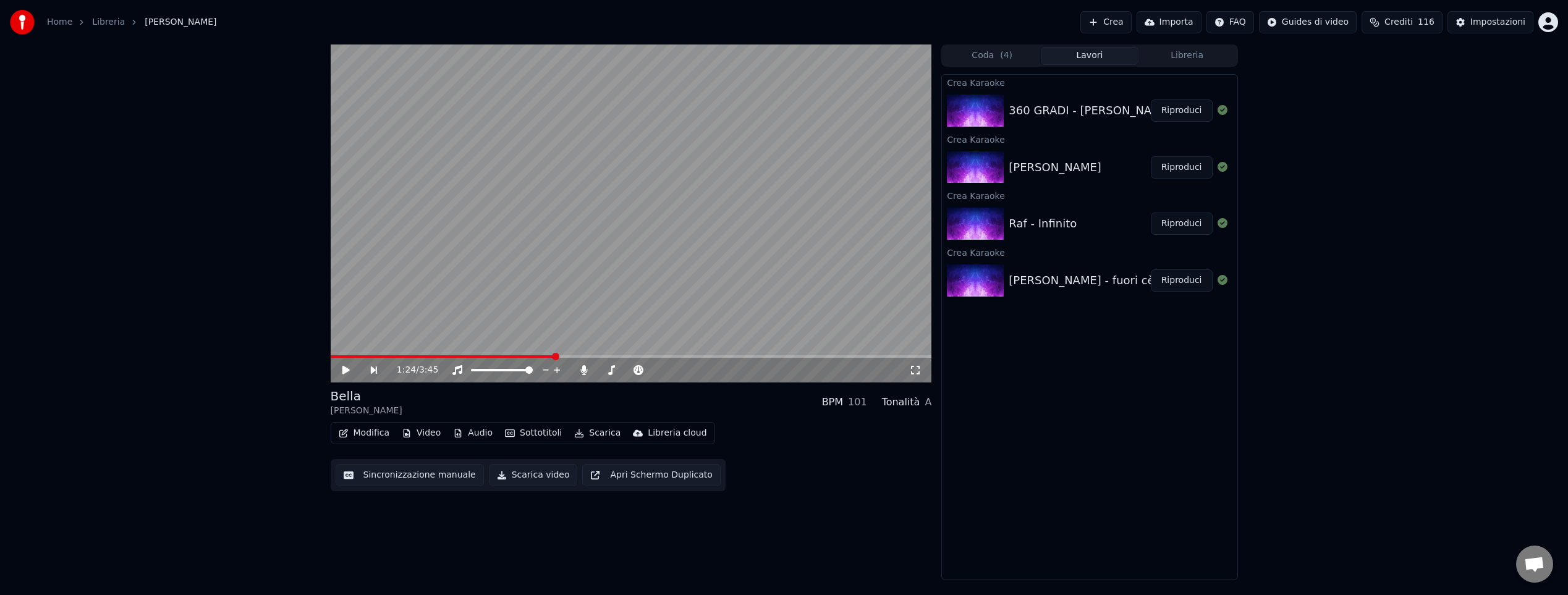
click at [1176, 115] on button "Riproduci" at bounding box center [1181, 110] width 62 height 22
click at [415, 357] on span at bounding box center [631, 356] width 602 height 3
click at [697, 355] on span at bounding box center [631, 356] width 602 height 3
click at [838, 357] on span at bounding box center [631, 356] width 602 height 3
click at [342, 371] on icon at bounding box center [355, 369] width 29 height 10
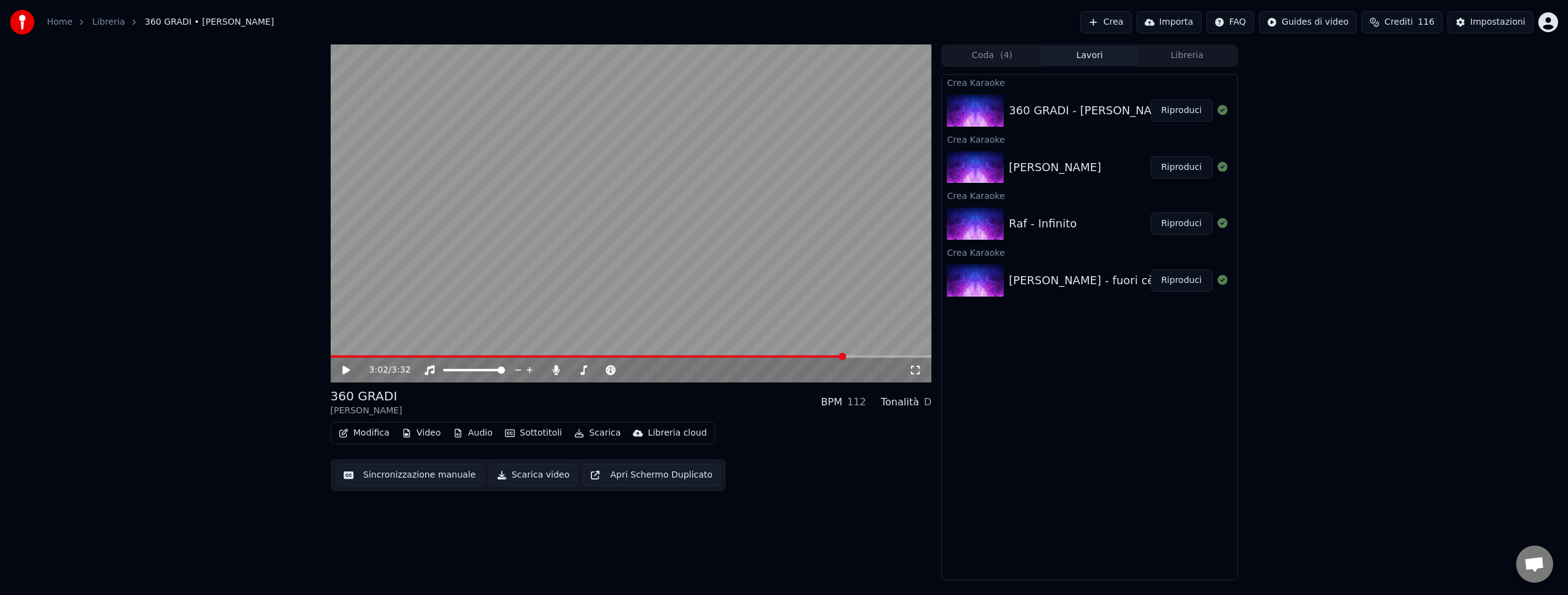
click at [1174, 164] on button "Riproduci" at bounding box center [1181, 167] width 62 height 22
click at [694, 355] on span at bounding box center [631, 356] width 602 height 3
click at [741, 355] on span at bounding box center [631, 356] width 602 height 3
click at [417, 356] on span at bounding box center [574, 356] width 486 height 3
click at [348, 368] on icon at bounding box center [345, 370] width 6 height 7
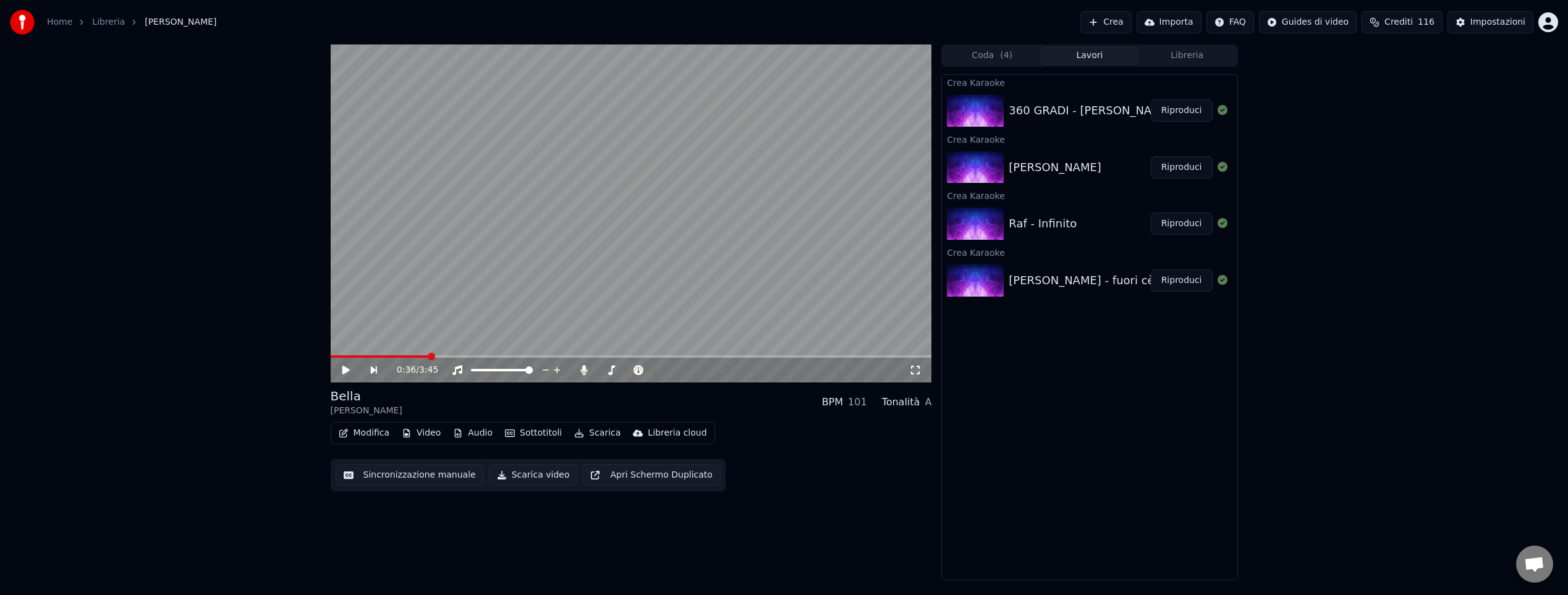
click at [1185, 55] on button "Libreria" at bounding box center [1187, 56] width 98 height 18
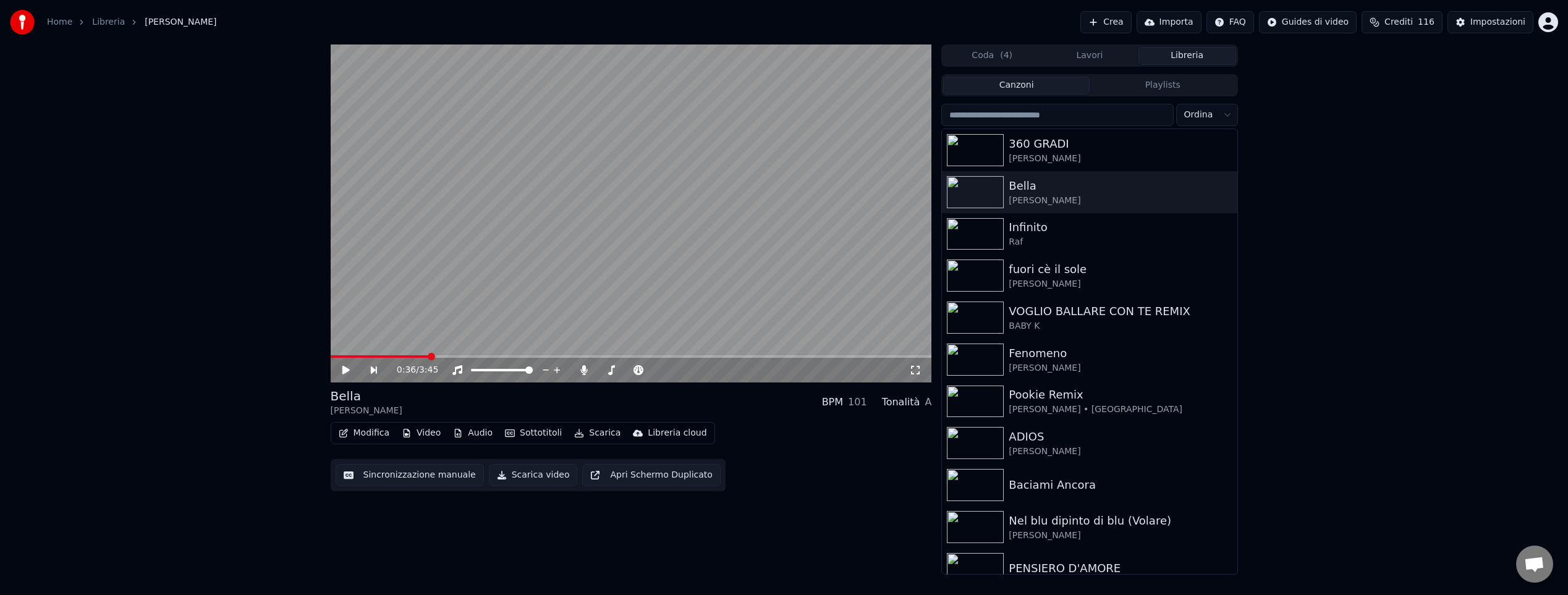
click at [1049, 117] on input "search" at bounding box center [1057, 115] width 231 height 22
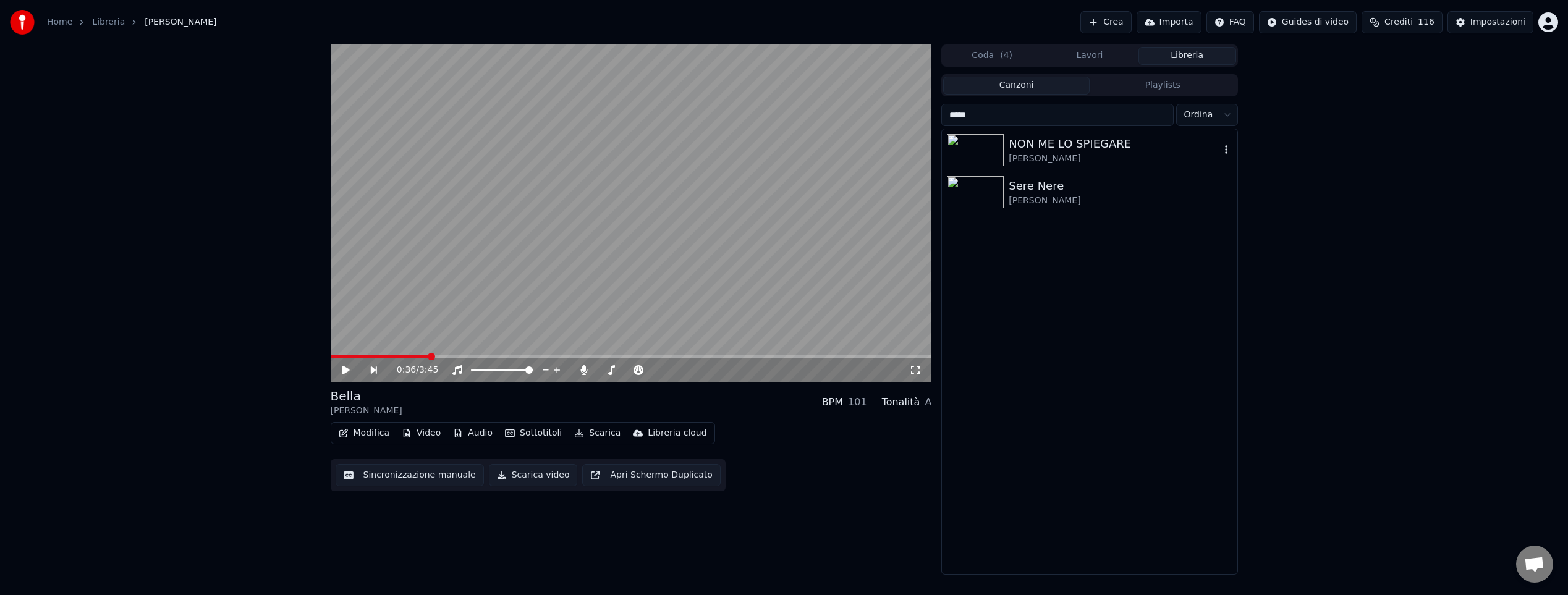
click at [1061, 152] on div "[PERSON_NAME]" at bounding box center [1113, 159] width 211 height 13
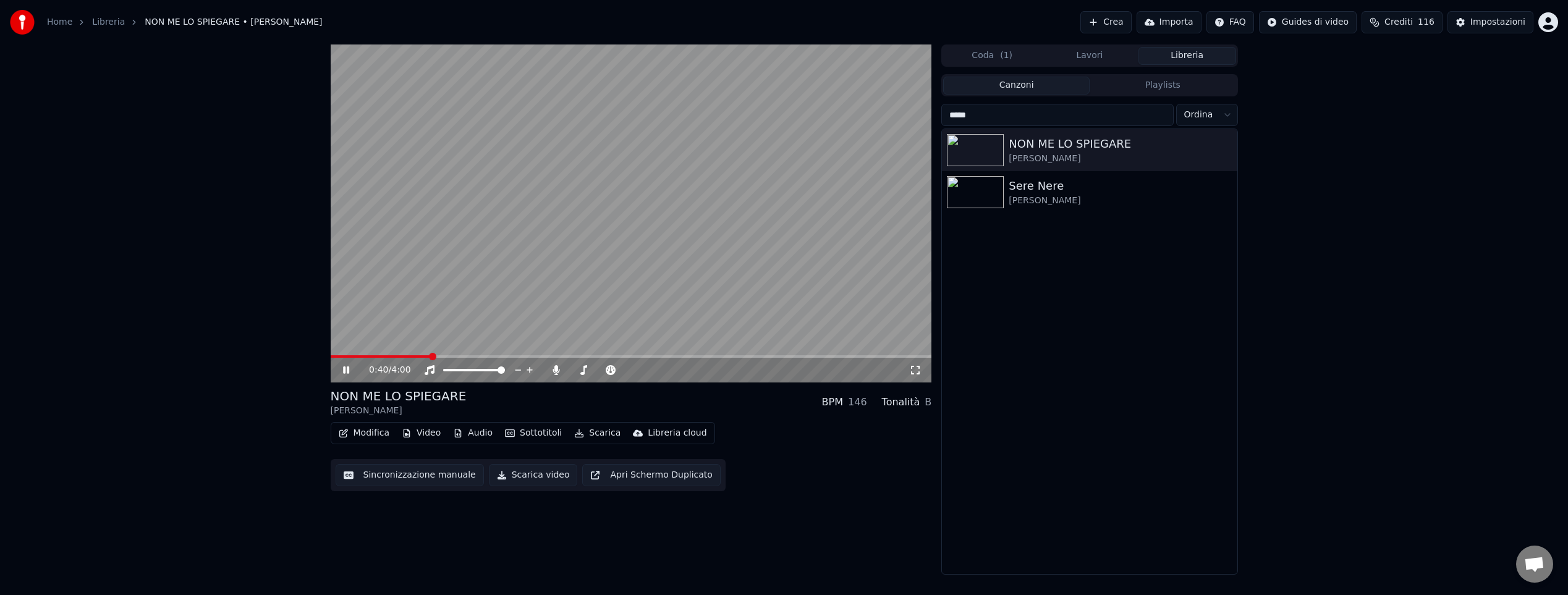
click at [429, 356] on span at bounding box center [631, 356] width 602 height 3
click at [707, 357] on span at bounding box center [631, 356] width 602 height 3
click at [345, 371] on icon at bounding box center [355, 369] width 29 height 10
click at [1105, 112] on input "*****" at bounding box center [1057, 115] width 231 height 22
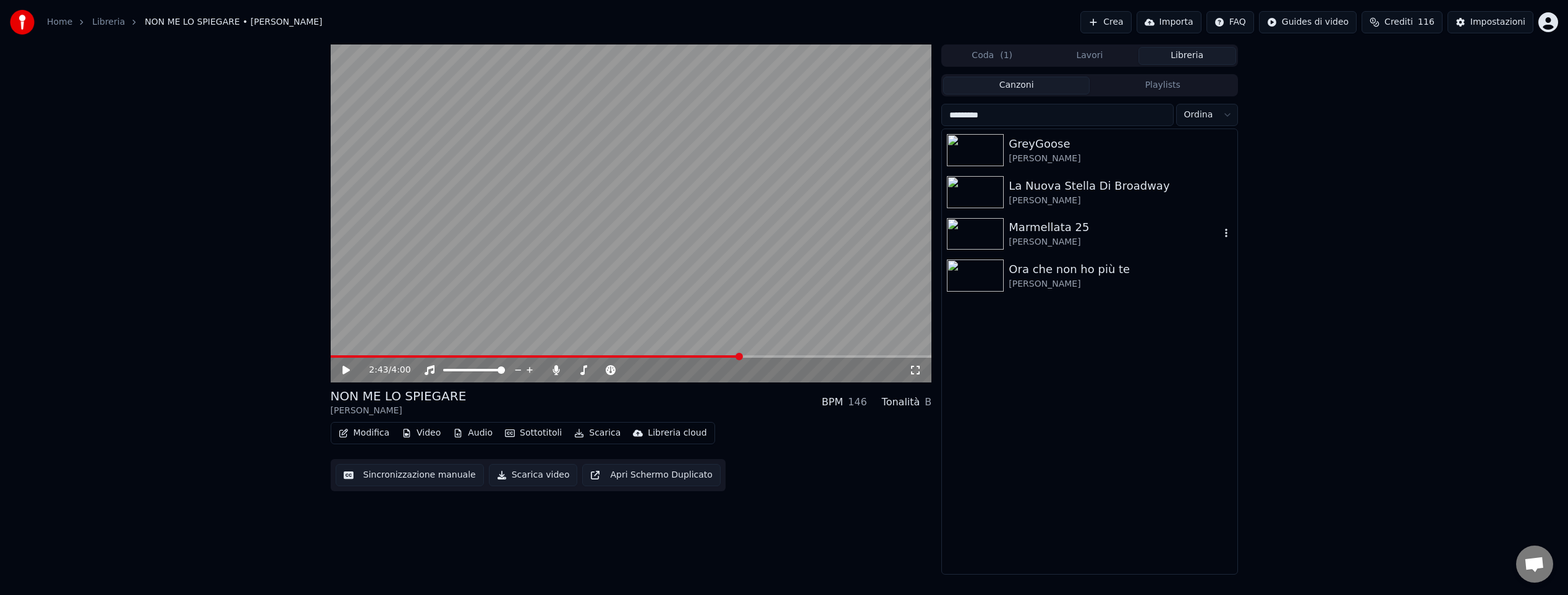
type input "*********"
click at [1039, 229] on div "Marmellata 25" at bounding box center [1113, 227] width 211 height 17
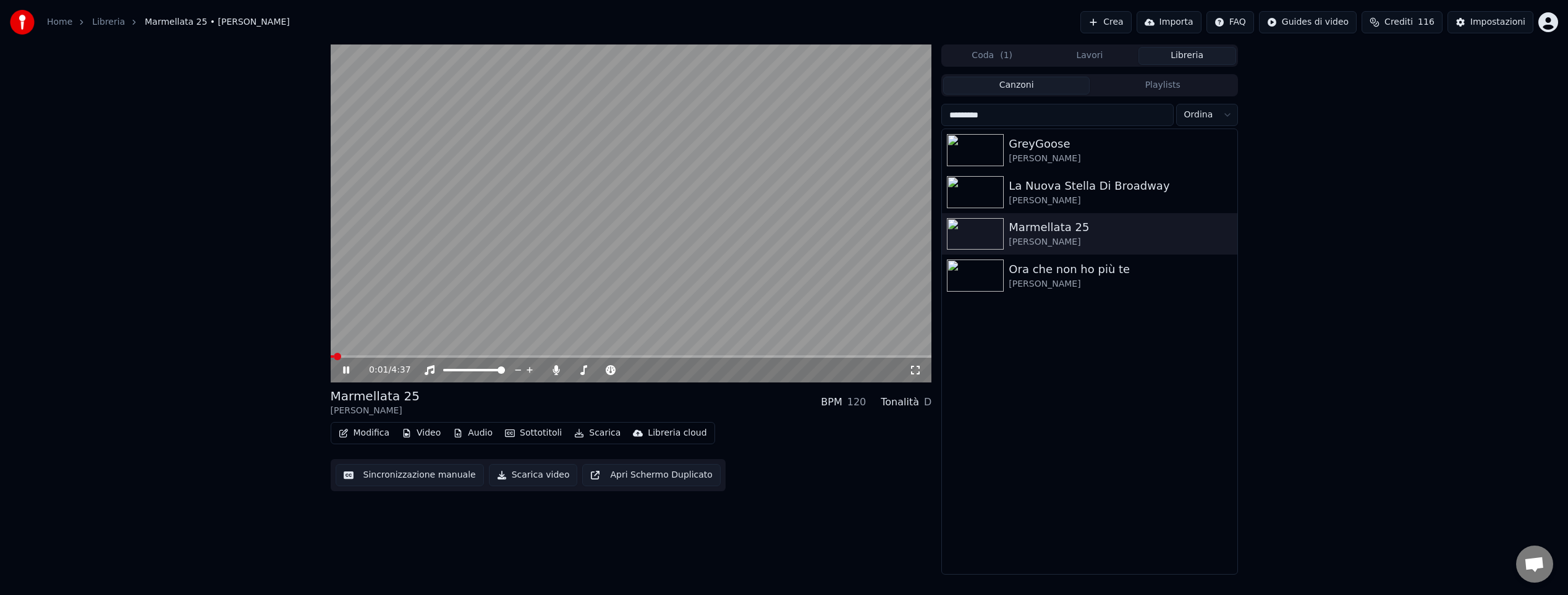
click at [376, 356] on span at bounding box center [631, 356] width 602 height 3
click at [449, 356] on span at bounding box center [631, 356] width 602 height 3
click at [1108, 22] on button "Crea" at bounding box center [1105, 22] width 51 height 22
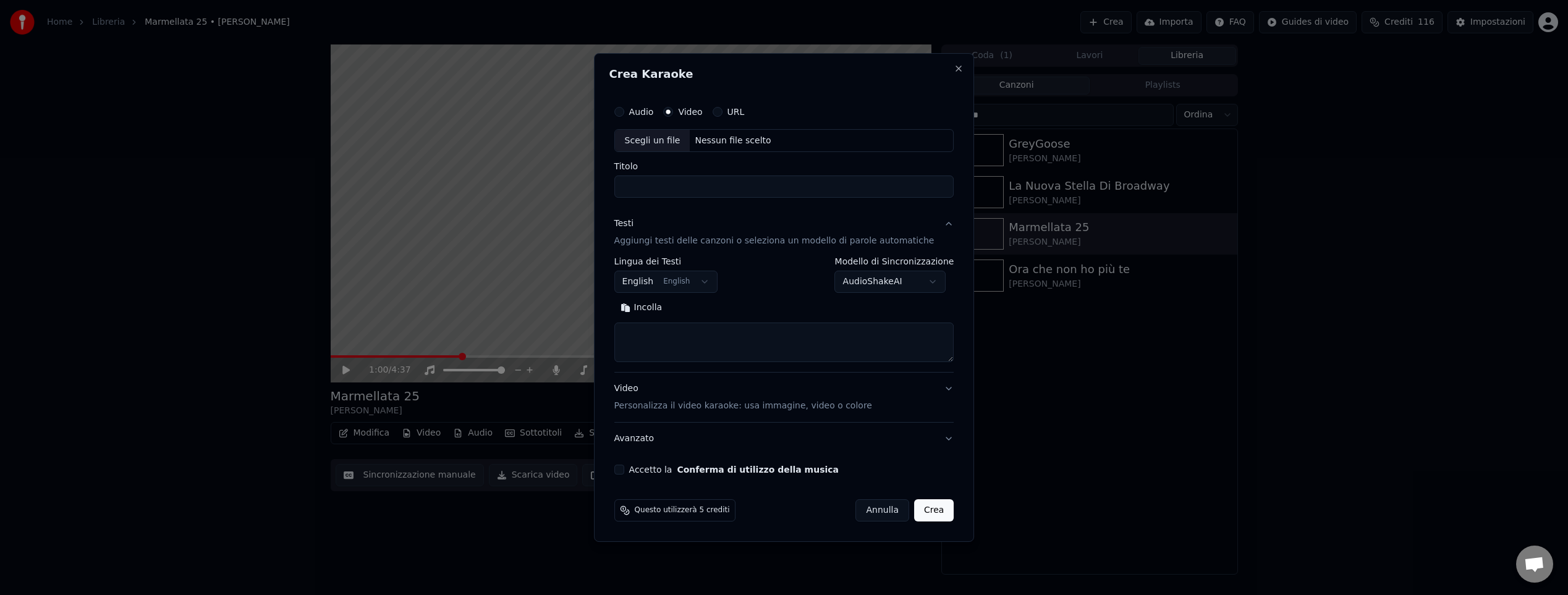
click at [731, 139] on div "Nessun file scelto" at bounding box center [732, 141] width 86 height 13
click at [760, 191] on input "**********" at bounding box center [784, 186] width 340 height 22
type input "**********"
click at [697, 283] on button "English English" at bounding box center [666, 282] width 104 height 22
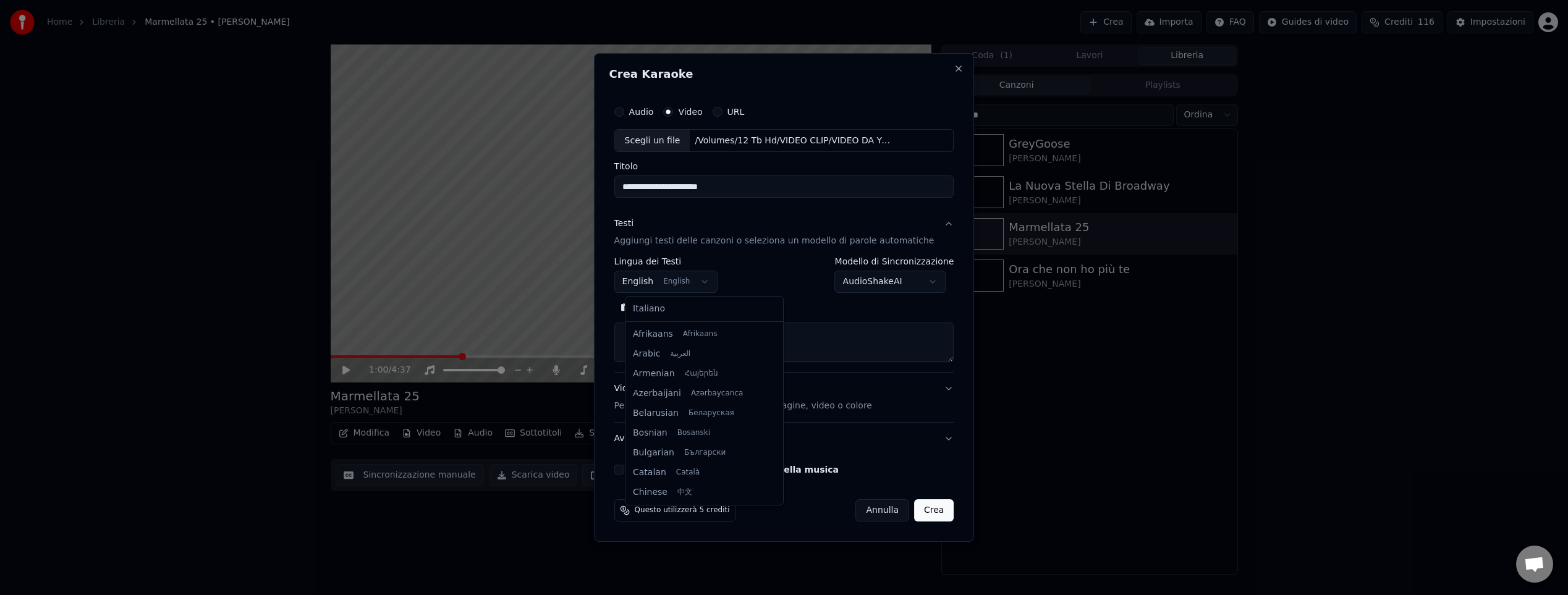
scroll to position [99, 0]
select select "**"
click at [707, 311] on button "Cerca" at bounding box center [693, 308] width 51 height 20
type textarea "**********"
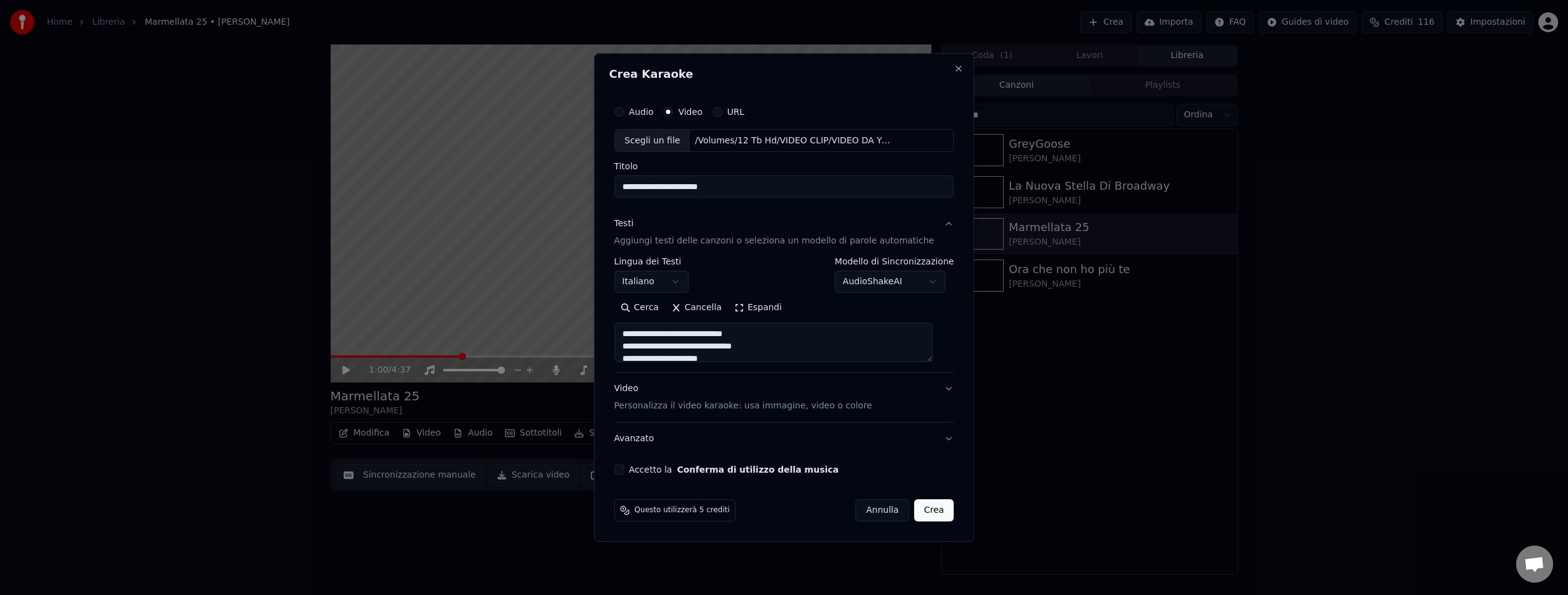
click at [624, 470] on button "Accetto la Conferma di utilizzo della musica" at bounding box center [619, 469] width 10 height 10
click at [921, 511] on button "Crea" at bounding box center [933, 510] width 39 height 22
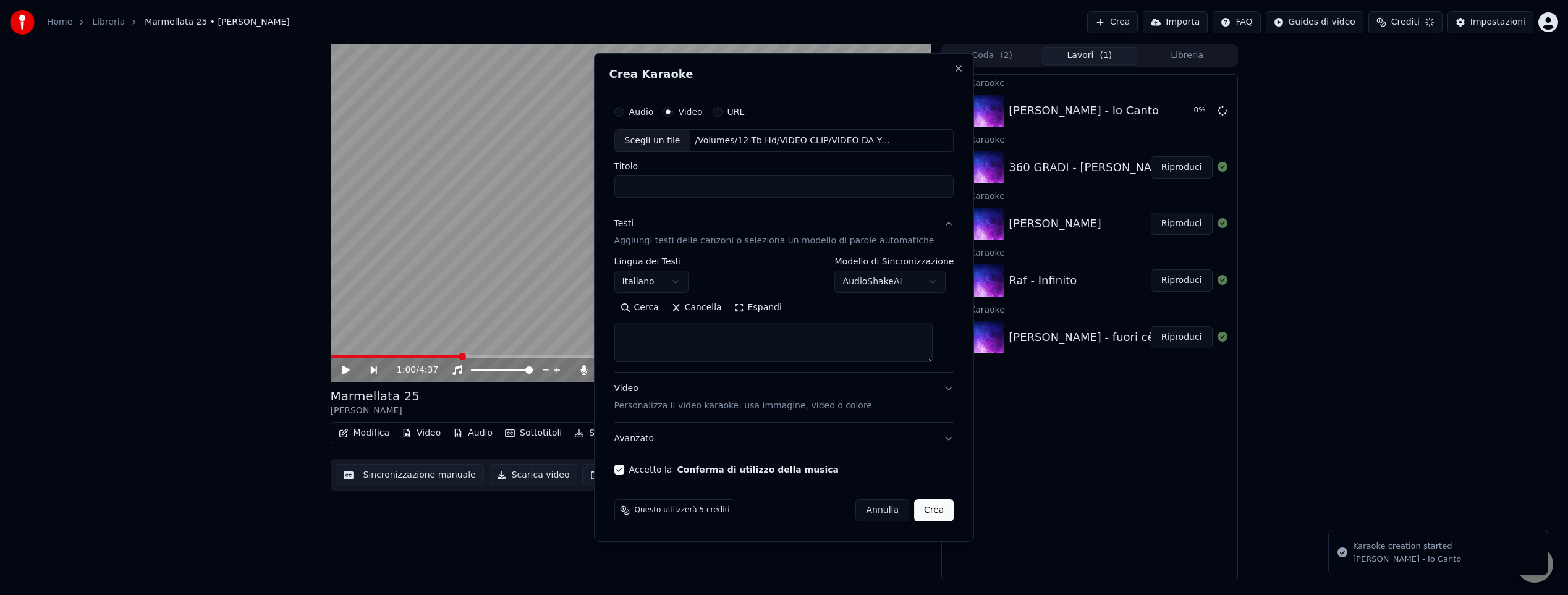
select select
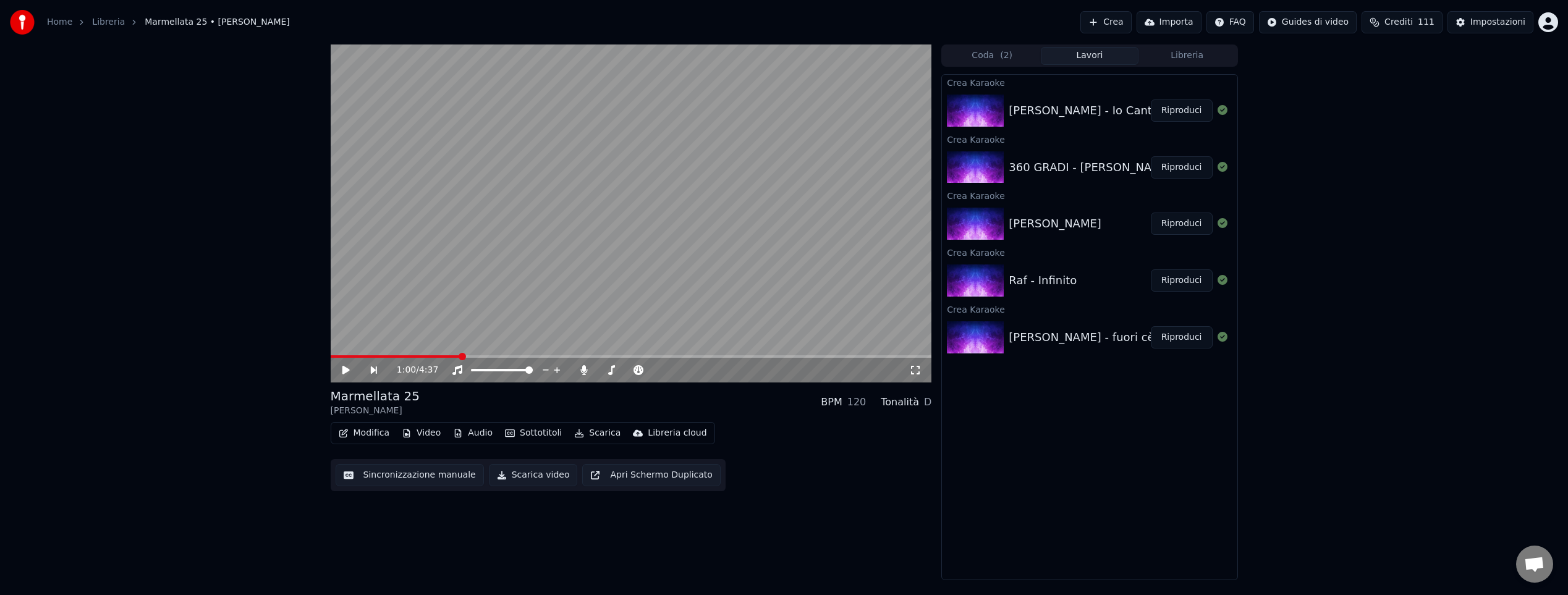
click at [1110, 22] on button "Crea" at bounding box center [1105, 22] width 51 height 22
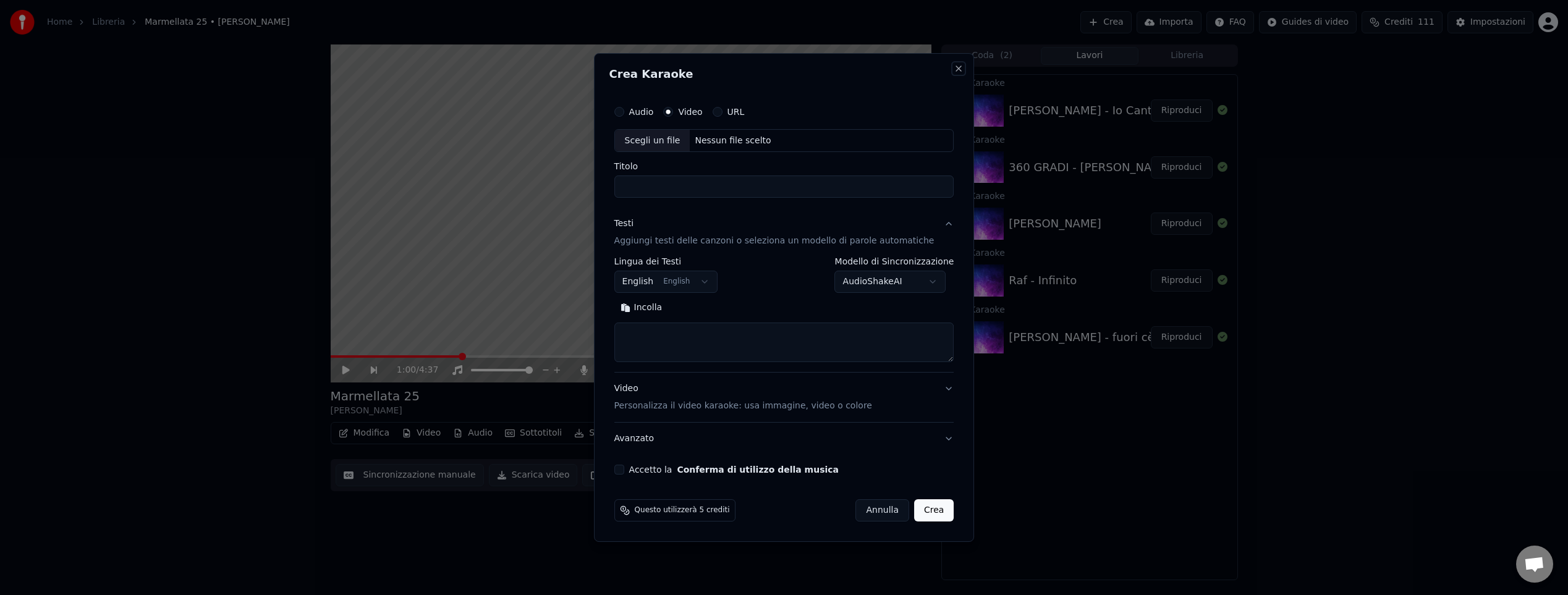
click at [953, 65] on button "Close" at bounding box center [957, 68] width 10 height 10
select select
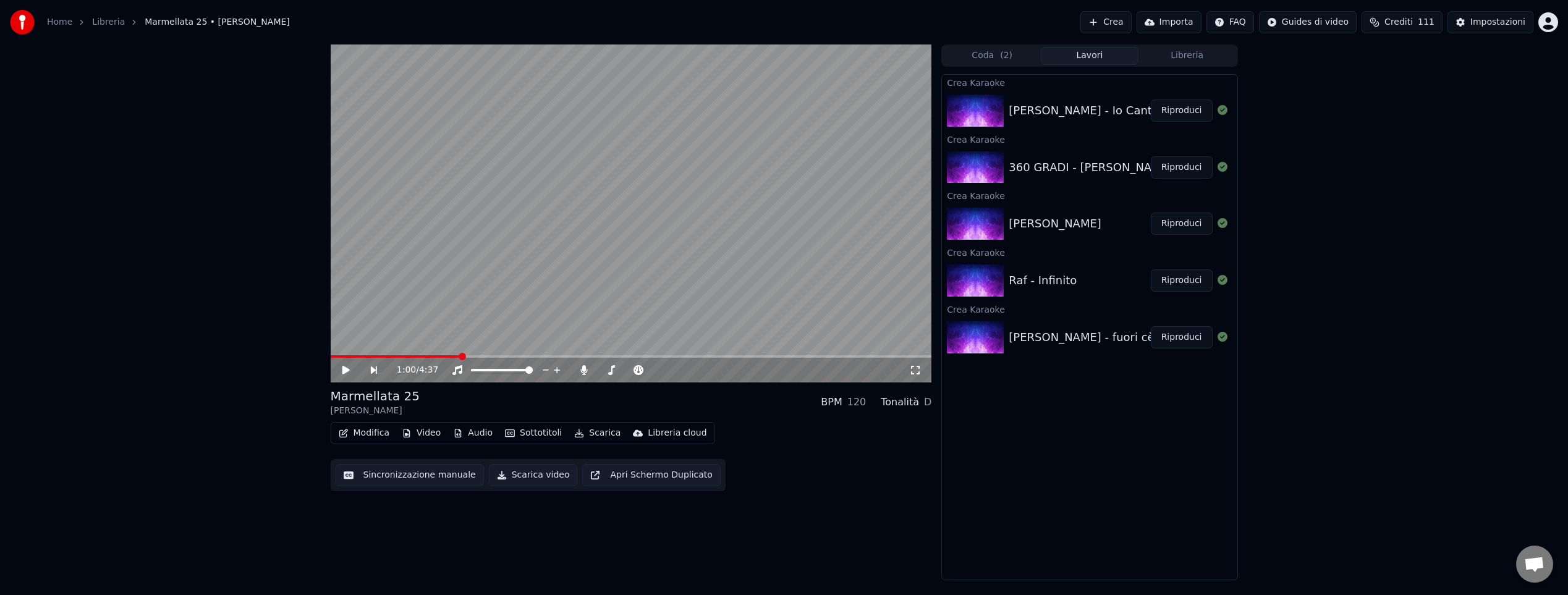
click at [1184, 112] on button "Riproduci" at bounding box center [1181, 110] width 62 height 22
click at [404, 355] on span at bounding box center [631, 356] width 602 height 3
click at [401, 356] on span at bounding box center [631, 356] width 602 height 3
click at [566, 356] on span at bounding box center [631, 356] width 602 height 3
click at [641, 355] on span at bounding box center [631, 356] width 602 height 3
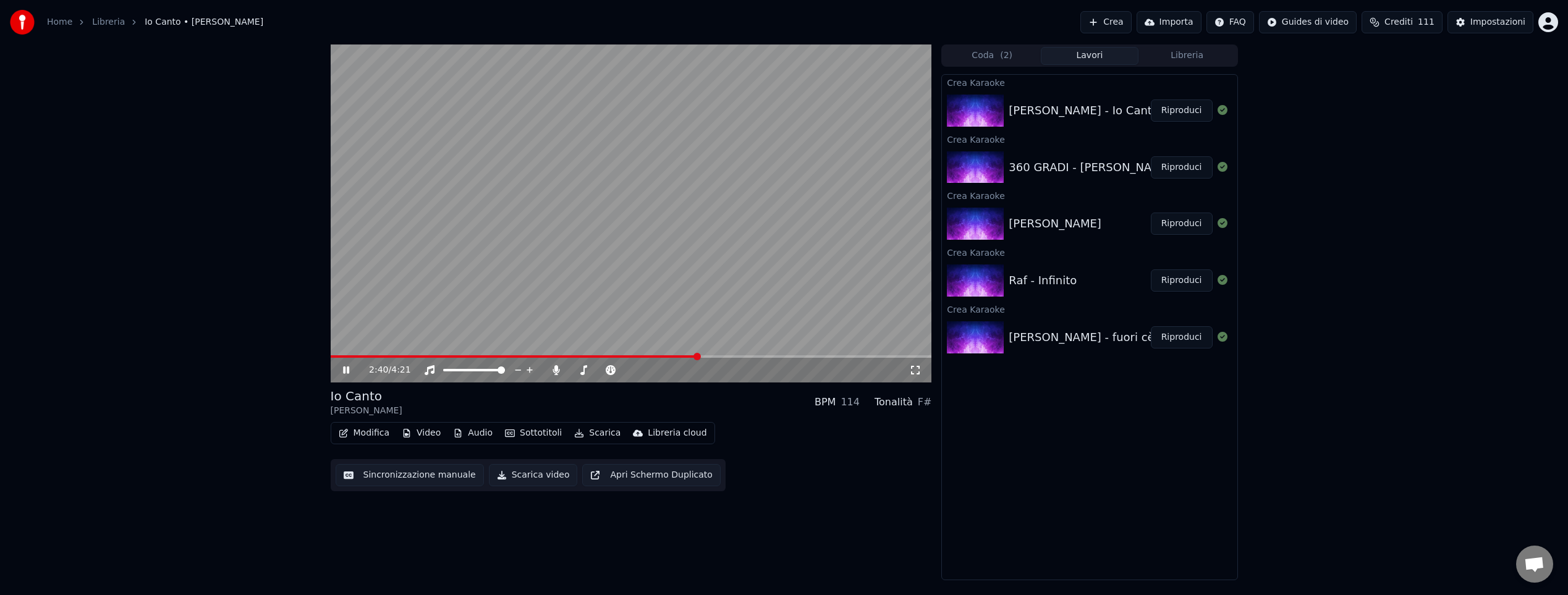
click at [698, 356] on span at bounding box center [631, 356] width 602 height 3
click at [345, 371] on icon at bounding box center [355, 369] width 29 height 10
click at [1196, 59] on button "Libreria" at bounding box center [1187, 56] width 98 height 18
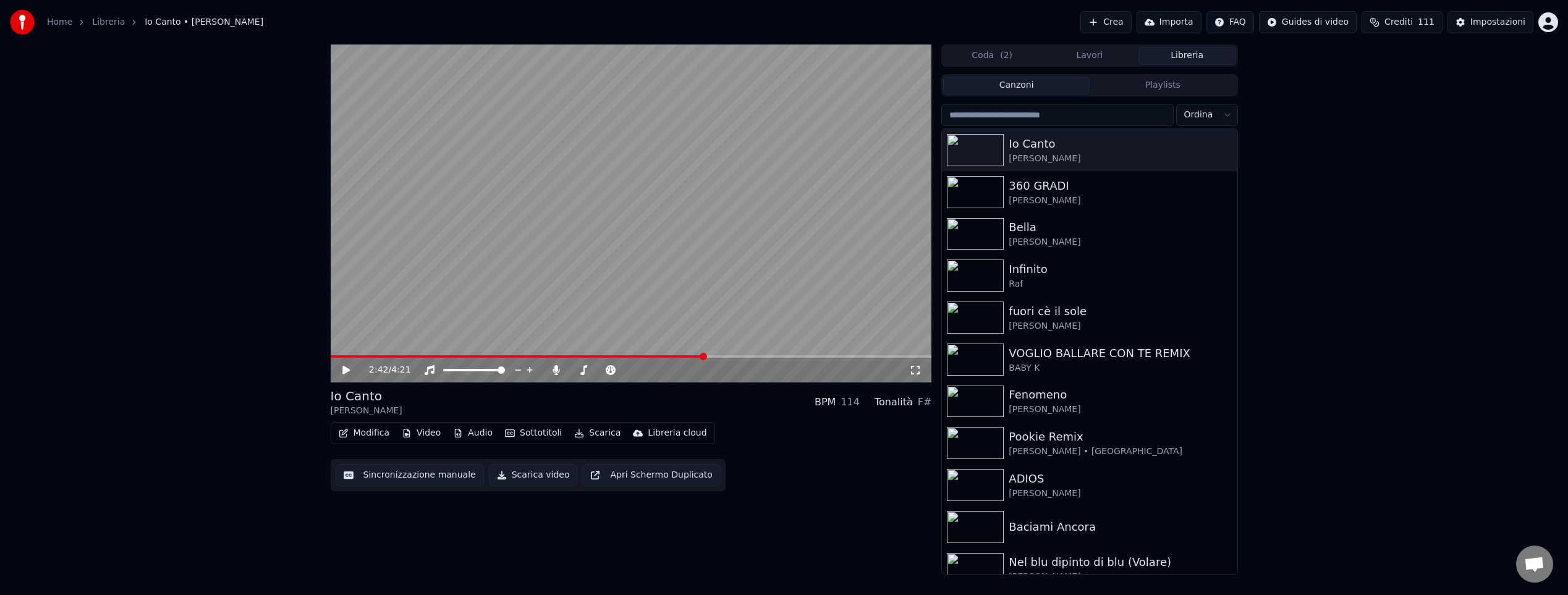
click at [1051, 116] on input "search" at bounding box center [1057, 115] width 231 height 22
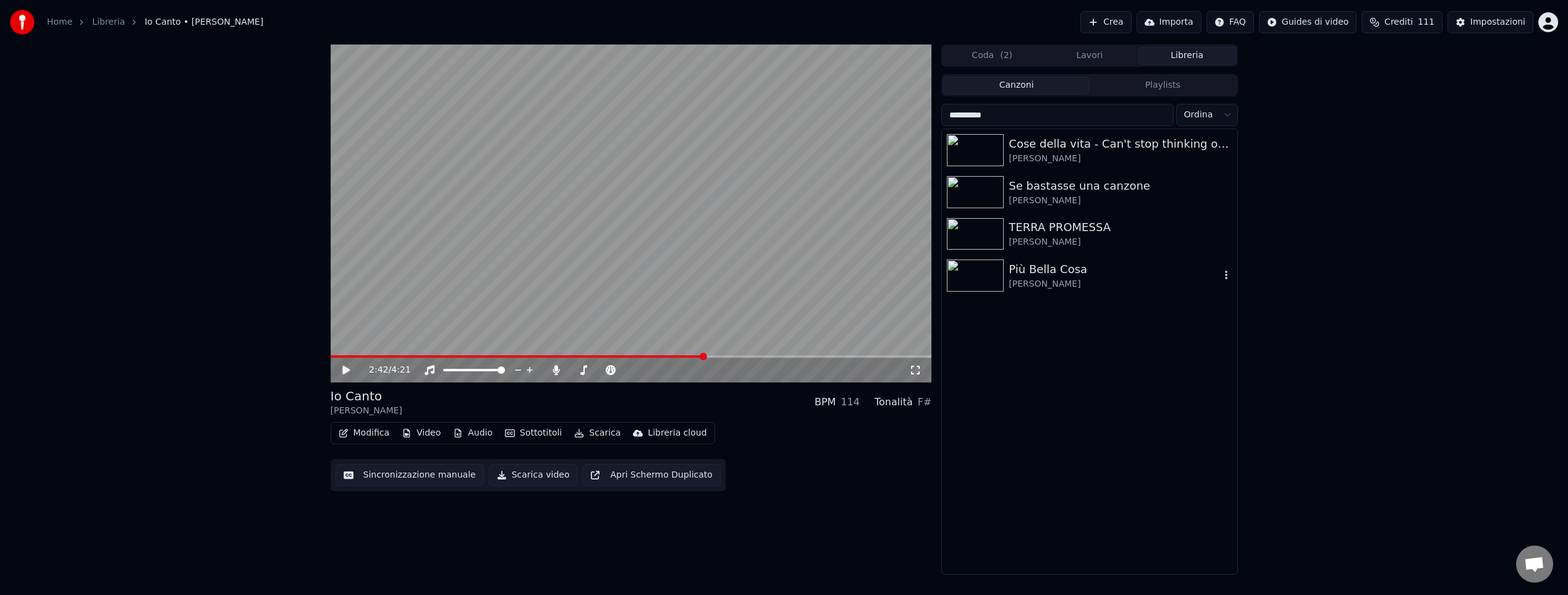
click at [1037, 273] on div "Più Bella Cosa" at bounding box center [1113, 269] width 211 height 17
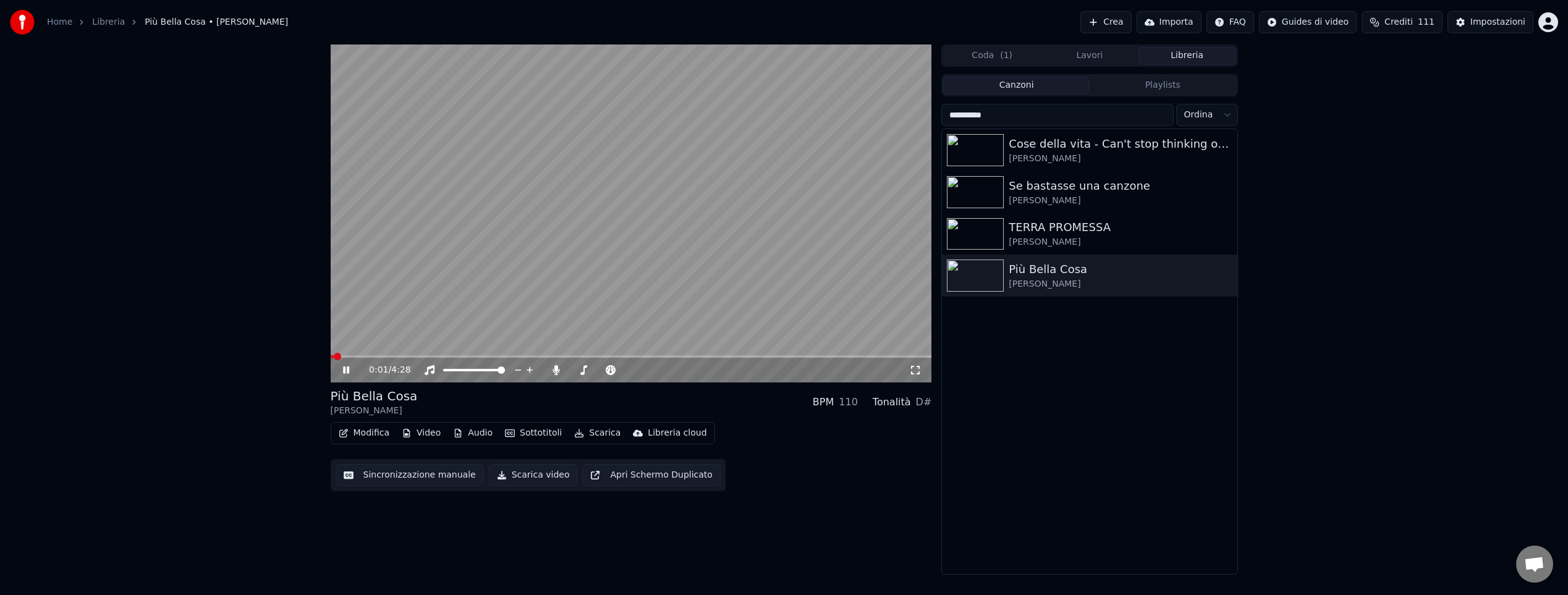
click at [396, 356] on span at bounding box center [631, 356] width 602 height 3
click at [689, 355] on video at bounding box center [631, 213] width 602 height 338
click at [689, 356] on span at bounding box center [631, 356] width 602 height 3
click at [346, 372] on icon at bounding box center [346, 370] width 7 height 9
click at [346, 372] on icon at bounding box center [355, 369] width 29 height 10
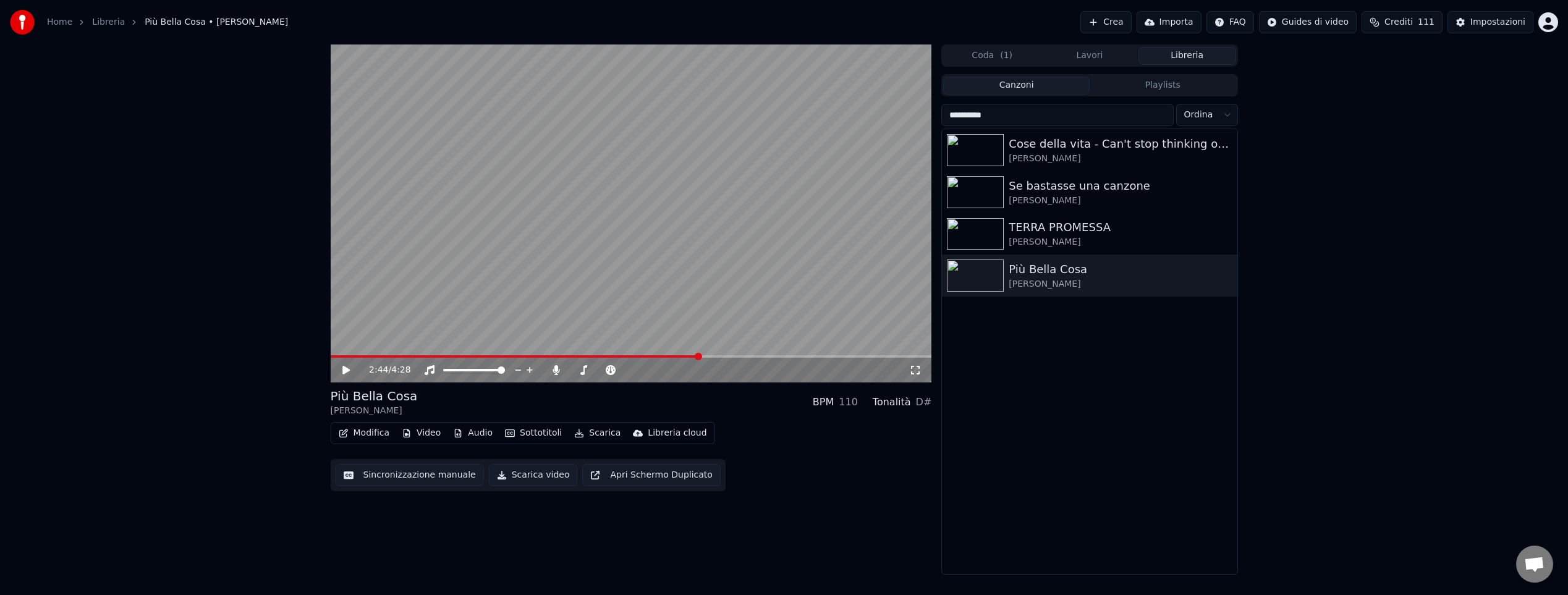
drag, startPoint x: 955, startPoint y: 115, endPoint x: 931, endPoint y: 113, distance: 24.1
click at [931, 113] on div "**********" at bounding box center [784, 309] width 927 height 530
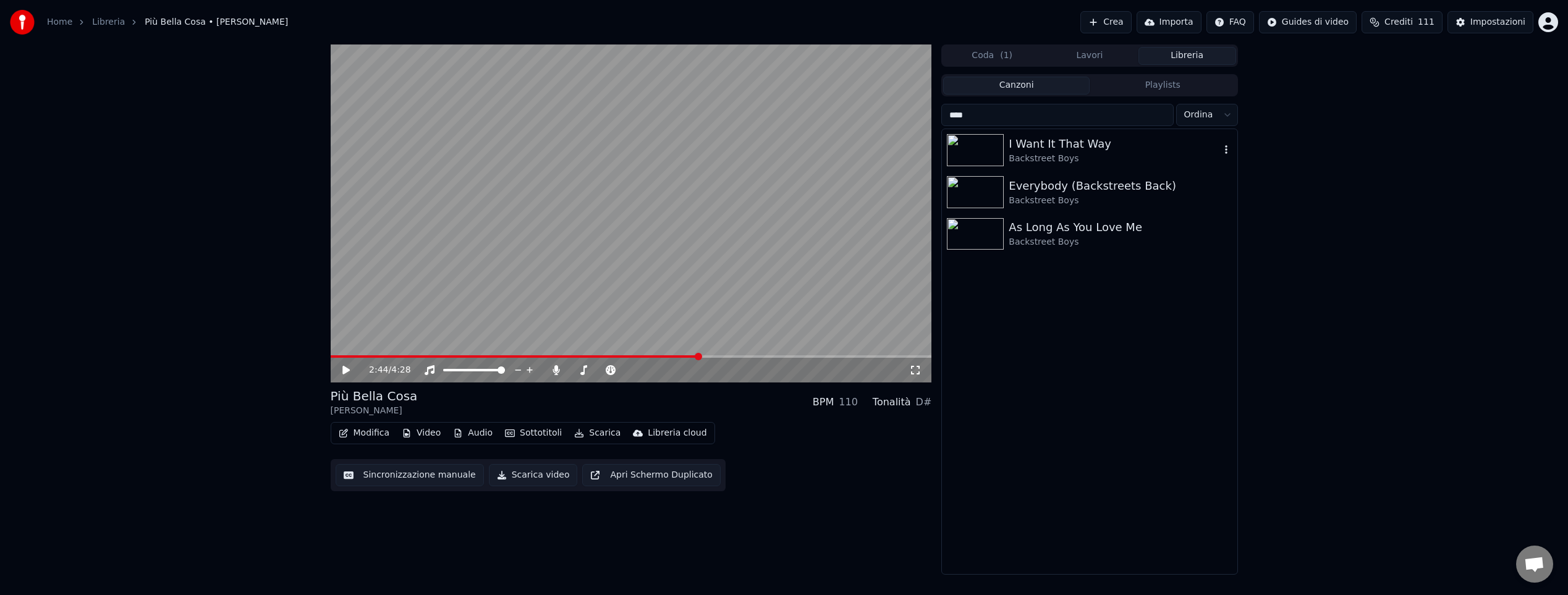
type input "****"
click at [1043, 140] on div "I Want It That Way" at bounding box center [1113, 143] width 211 height 17
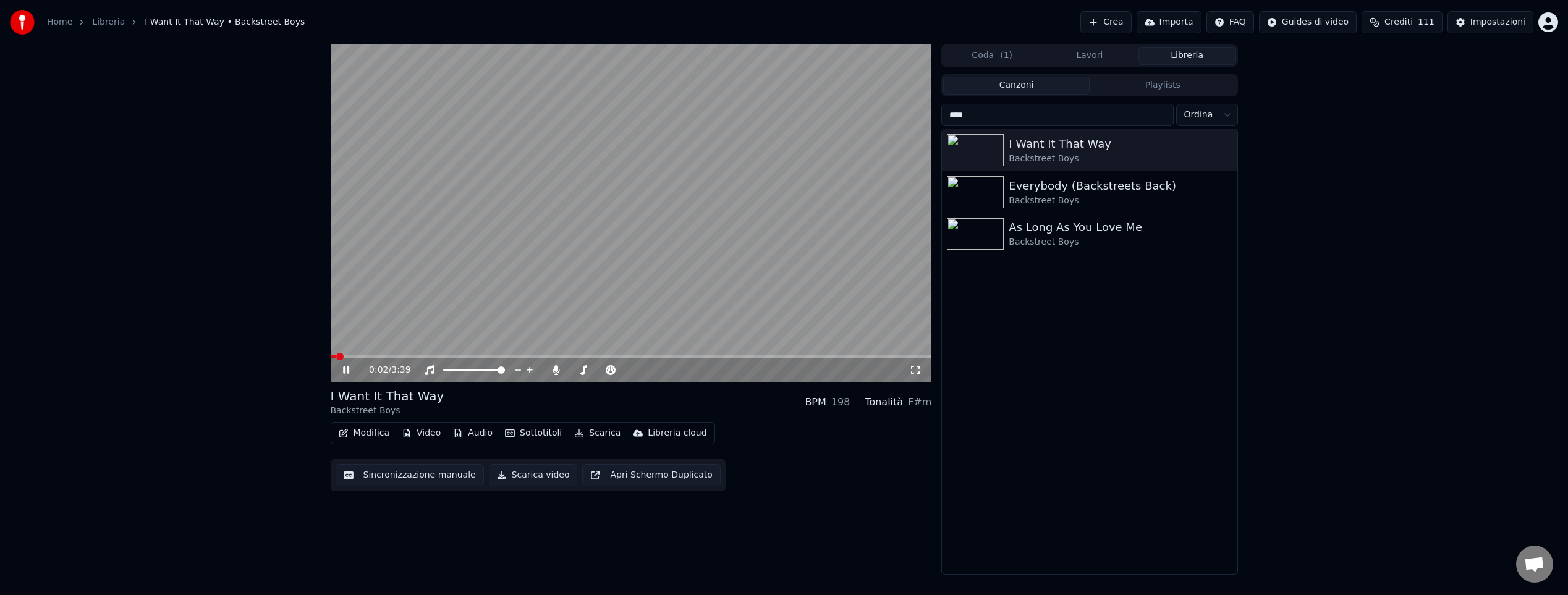
click at [394, 355] on video at bounding box center [631, 213] width 602 height 338
click at [396, 357] on span at bounding box center [631, 356] width 602 height 3
click at [343, 372] on icon at bounding box center [346, 370] width 7 height 9
click at [518, 356] on span at bounding box center [631, 356] width 602 height 3
click at [347, 367] on icon at bounding box center [346, 370] width 6 height 7
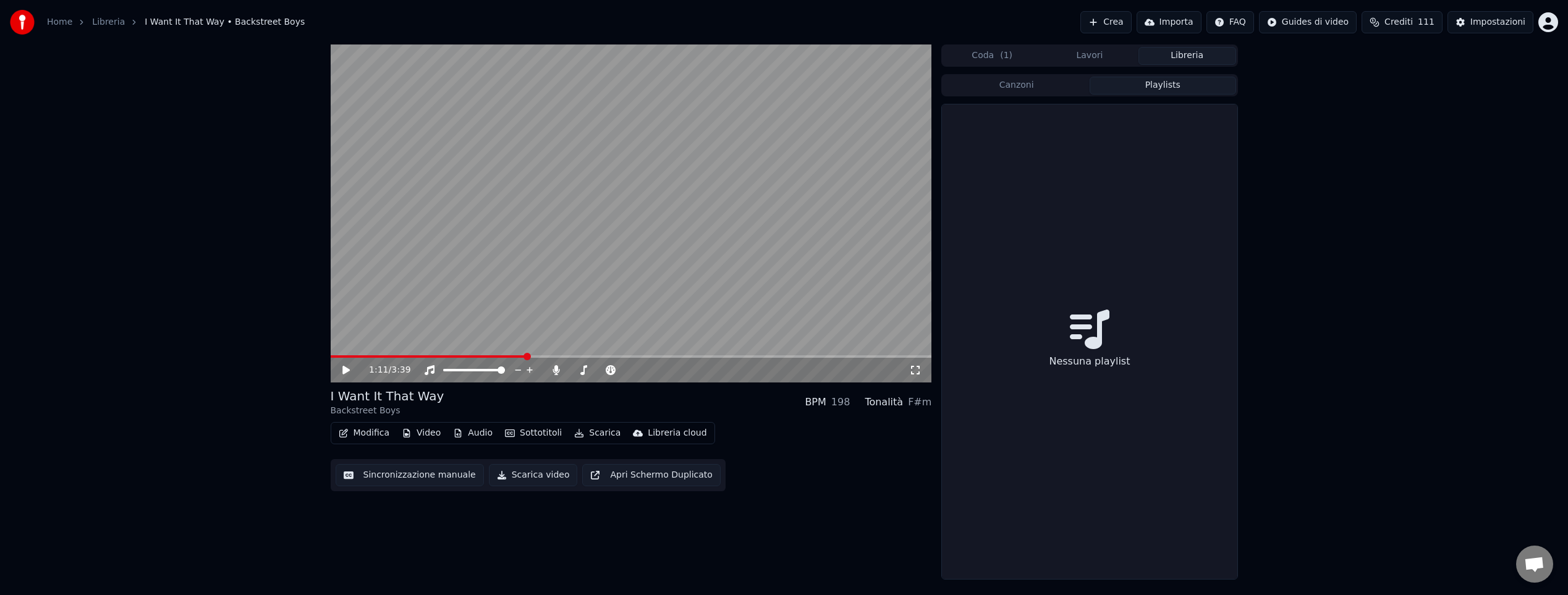
click at [1166, 87] on button "Playlists" at bounding box center [1162, 85] width 146 height 18
click at [1173, 53] on button "Libreria" at bounding box center [1187, 56] width 98 height 18
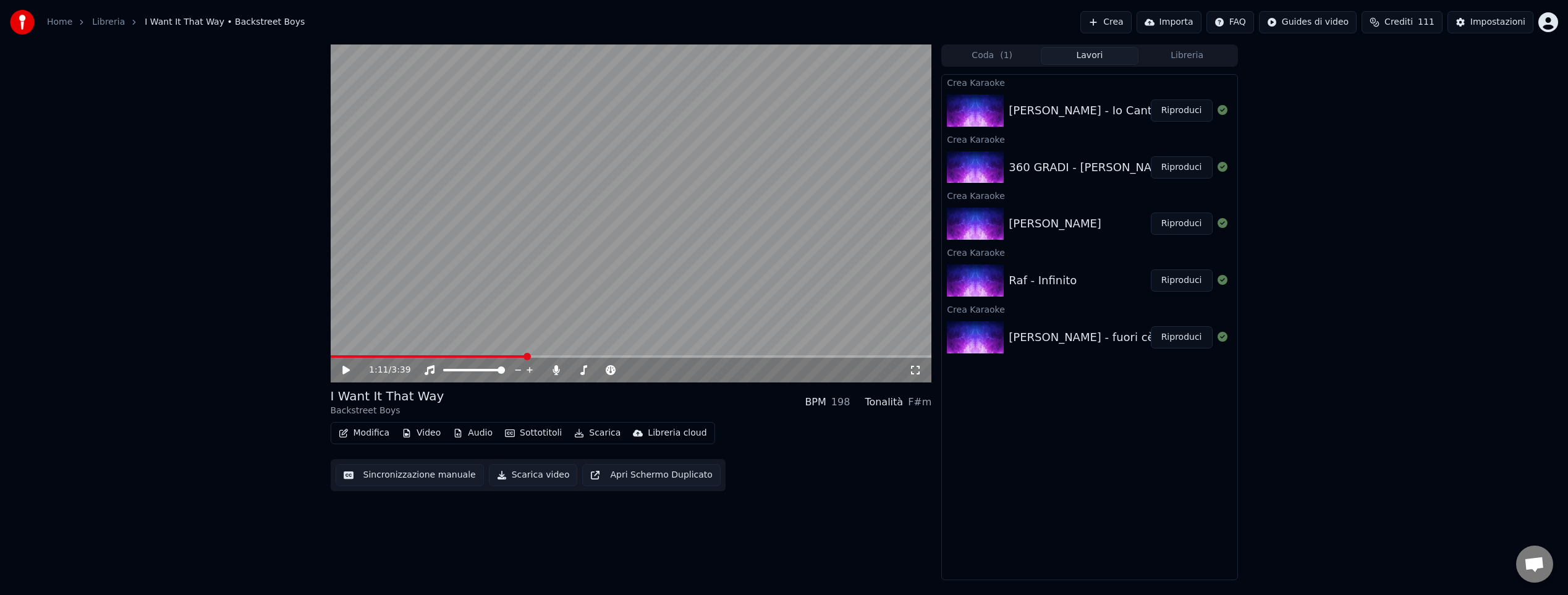
click at [1082, 55] on button "Lavori" at bounding box center [1089, 56] width 98 height 18
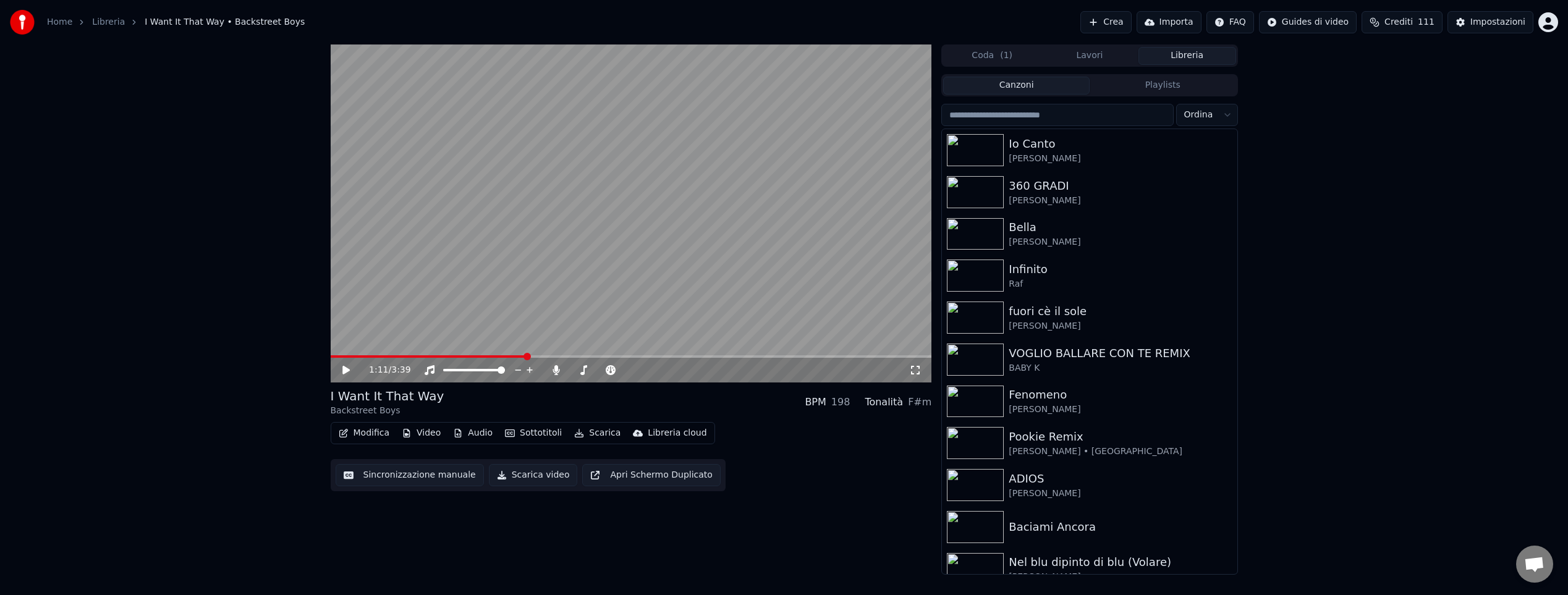
click at [1183, 54] on button "Libreria" at bounding box center [1187, 56] width 98 height 18
click at [1053, 115] on input "search" at bounding box center [1057, 115] width 231 height 22
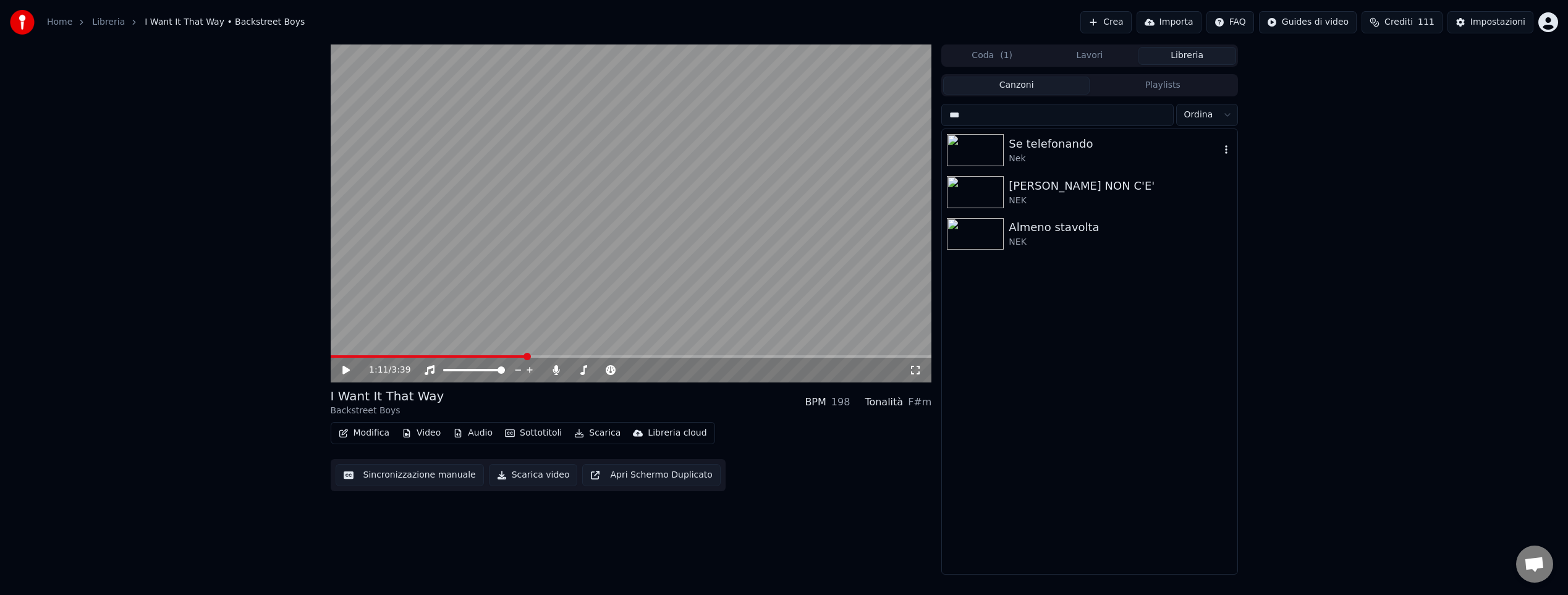
type input "***"
click at [1047, 151] on div "Se telefonando" at bounding box center [1113, 143] width 211 height 17
click at [450, 355] on span at bounding box center [631, 356] width 602 height 3
click at [346, 371] on icon at bounding box center [355, 369] width 29 height 10
click at [1120, 21] on button "Crea" at bounding box center [1105, 22] width 51 height 22
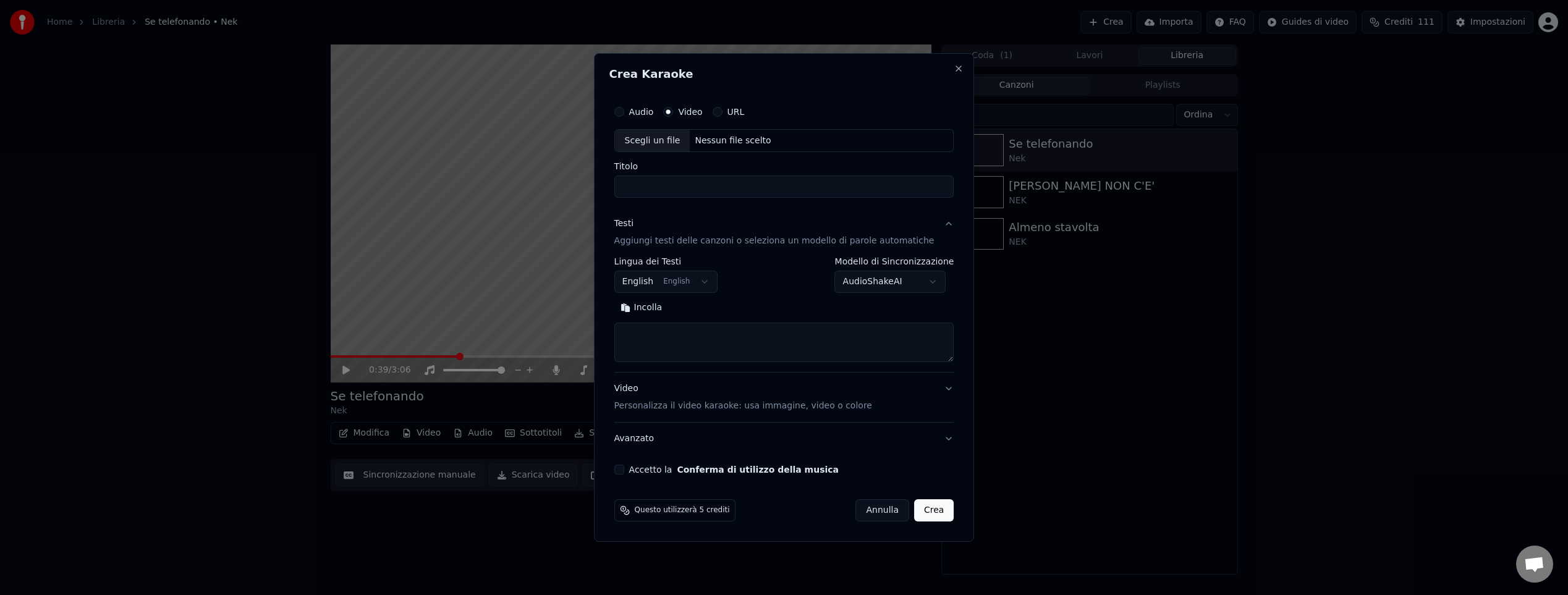
click at [732, 140] on div "Nessun file scelto" at bounding box center [732, 141] width 86 height 13
drag, startPoint x: 880, startPoint y: 187, endPoint x: 811, endPoint y: 185, distance: 69.0
click at [811, 185] on input "**********" at bounding box center [784, 186] width 340 height 22
type input "**********"
click at [690, 280] on body "Home Libreria Se telefonando • Nek Crea Importa FAQ Guides di video Crediti 111…" at bounding box center [784, 298] width 1568 height 595
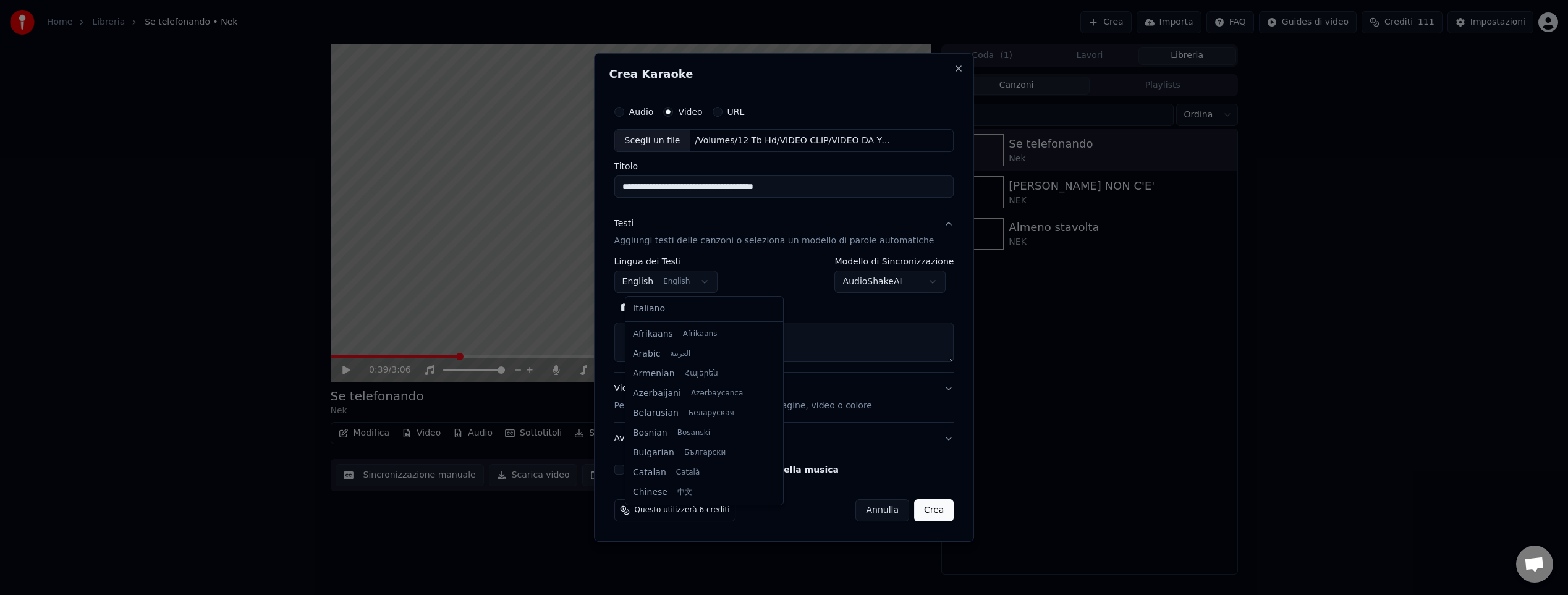
scroll to position [99, 0]
select select "**"
click at [710, 307] on button "Cerca" at bounding box center [693, 308] width 51 height 20
type textarea "**********"
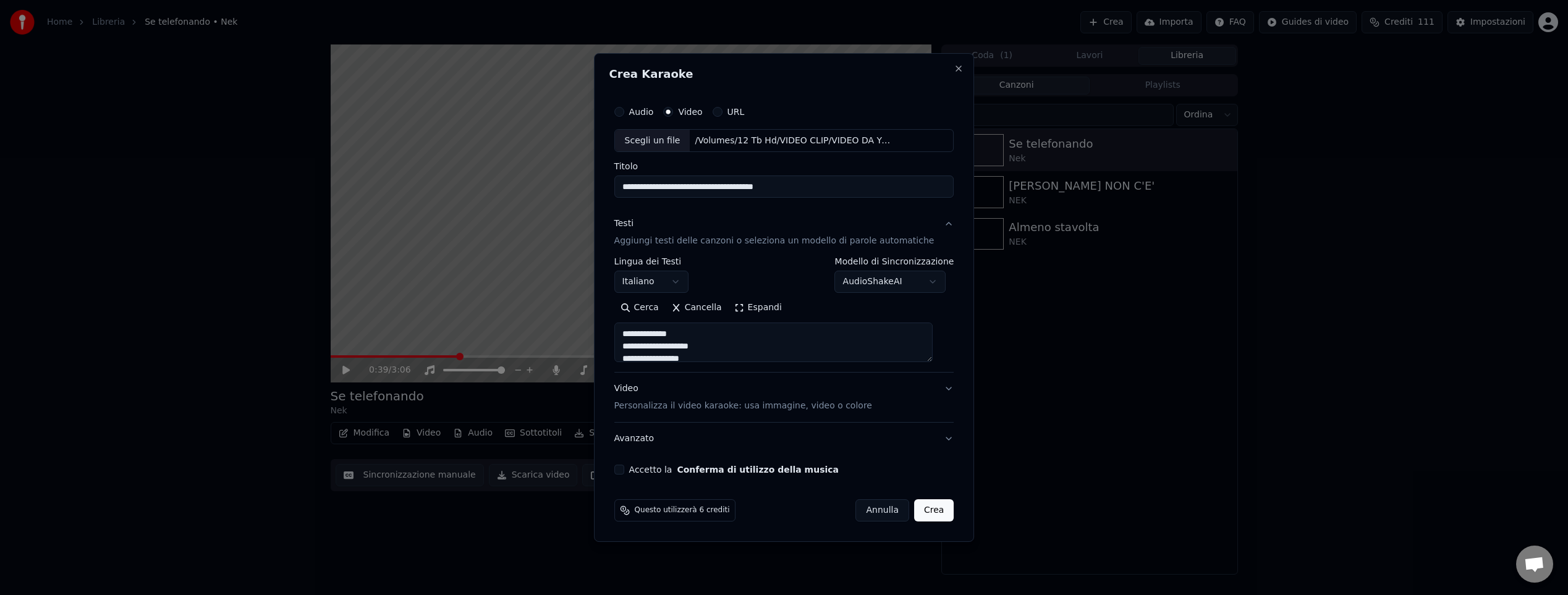
click at [624, 469] on button "Accetto la Conferma di utilizzo della musica" at bounding box center [619, 469] width 10 height 10
click at [926, 512] on button "Crea" at bounding box center [933, 510] width 39 height 22
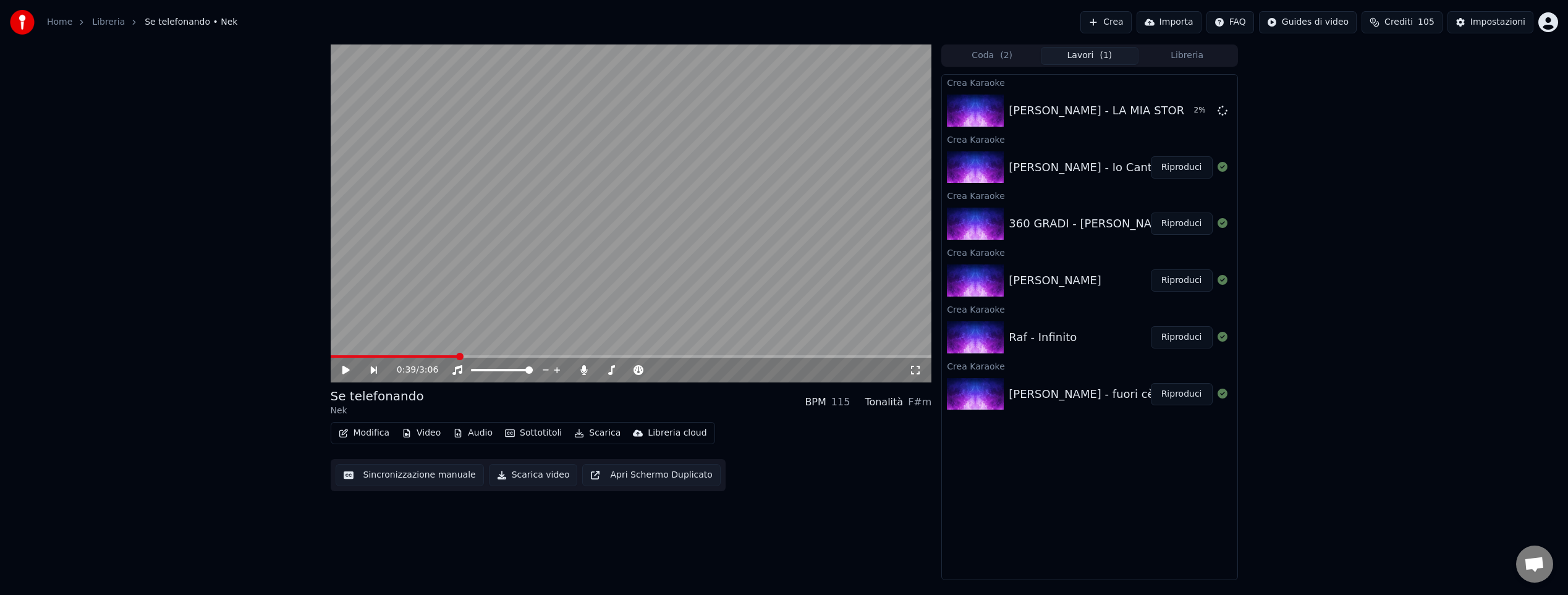
click at [1119, 19] on button "Crea" at bounding box center [1105, 22] width 51 height 22
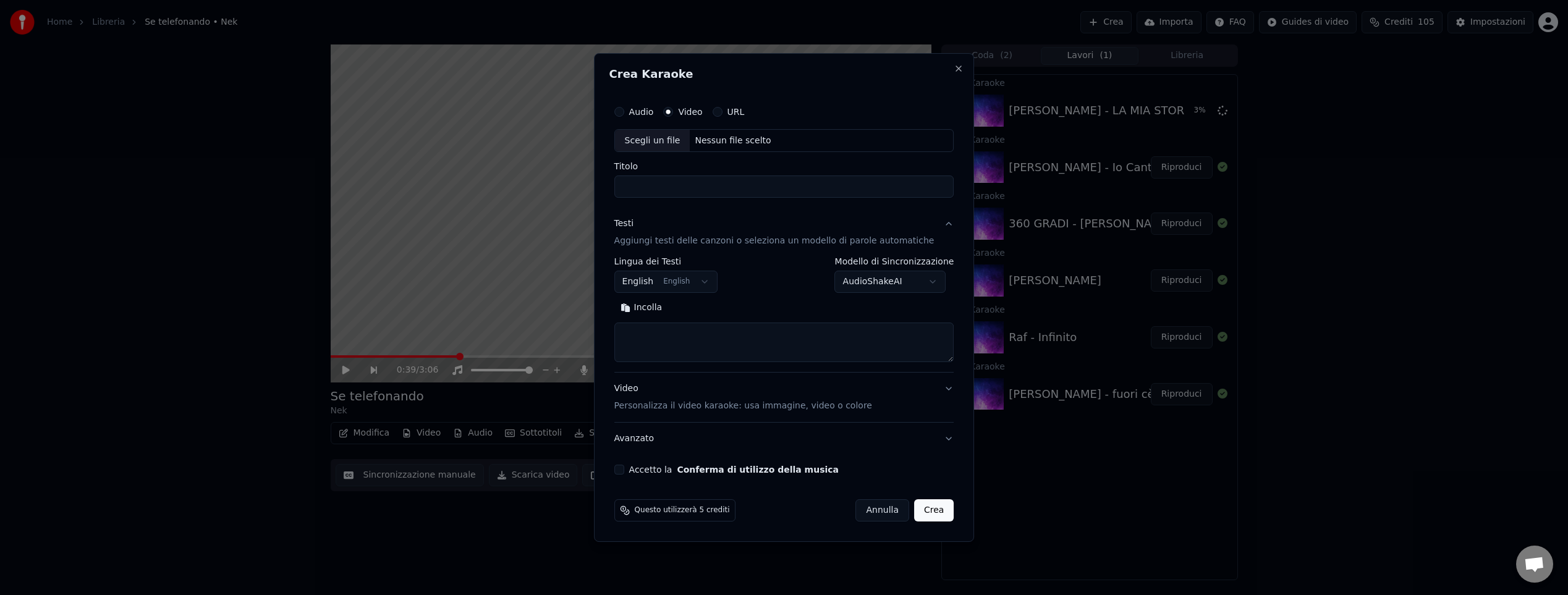
click at [725, 136] on div "Nessun file scelto" at bounding box center [732, 141] width 86 height 13
click at [856, 185] on input "**********" at bounding box center [784, 186] width 340 height 22
click at [864, 188] on input "**********" at bounding box center [784, 186] width 340 height 22
drag, startPoint x: 856, startPoint y: 185, endPoint x: 767, endPoint y: 182, distance: 89.1
click at [767, 182] on input "**********" at bounding box center [784, 186] width 340 height 22
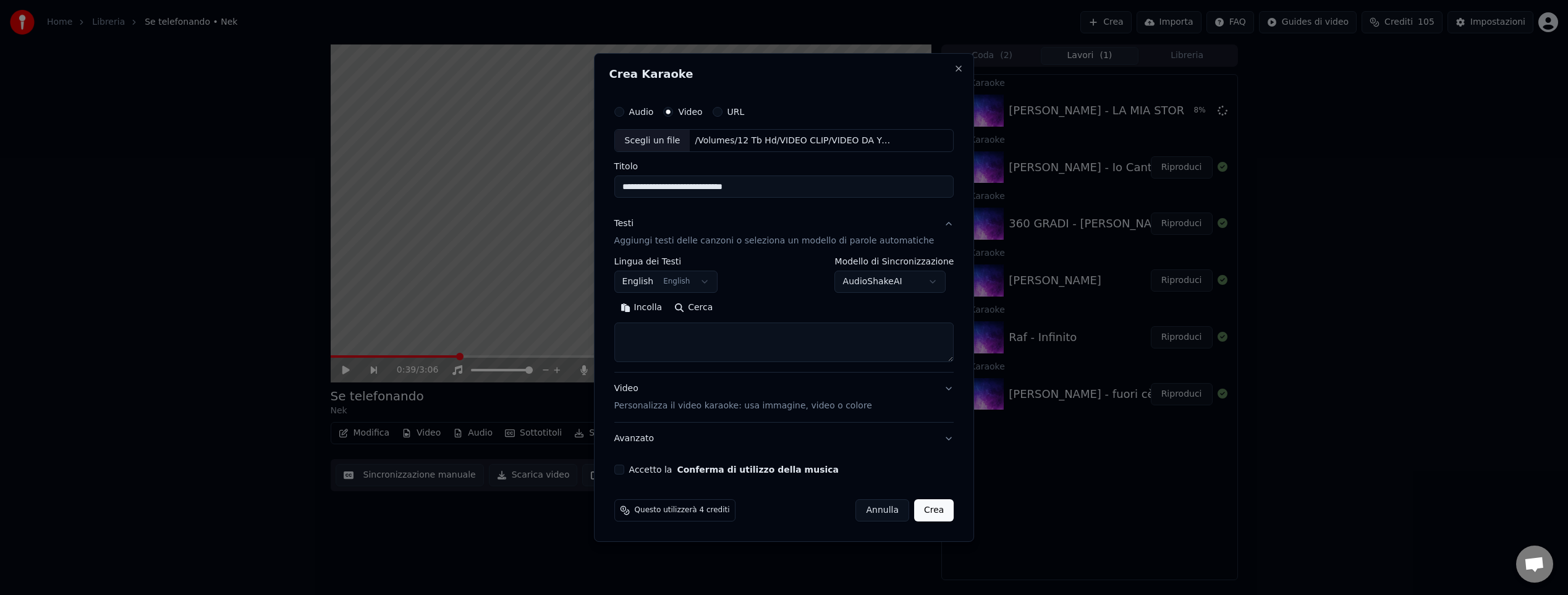
type input "**********"
click at [697, 311] on button "Cerca" at bounding box center [693, 308] width 51 height 20
type textarea "**********"
click at [624, 470] on button "Accetto la Conferma di utilizzo della musica" at bounding box center [619, 469] width 10 height 10
click at [914, 508] on button "Crea" at bounding box center [933, 510] width 39 height 22
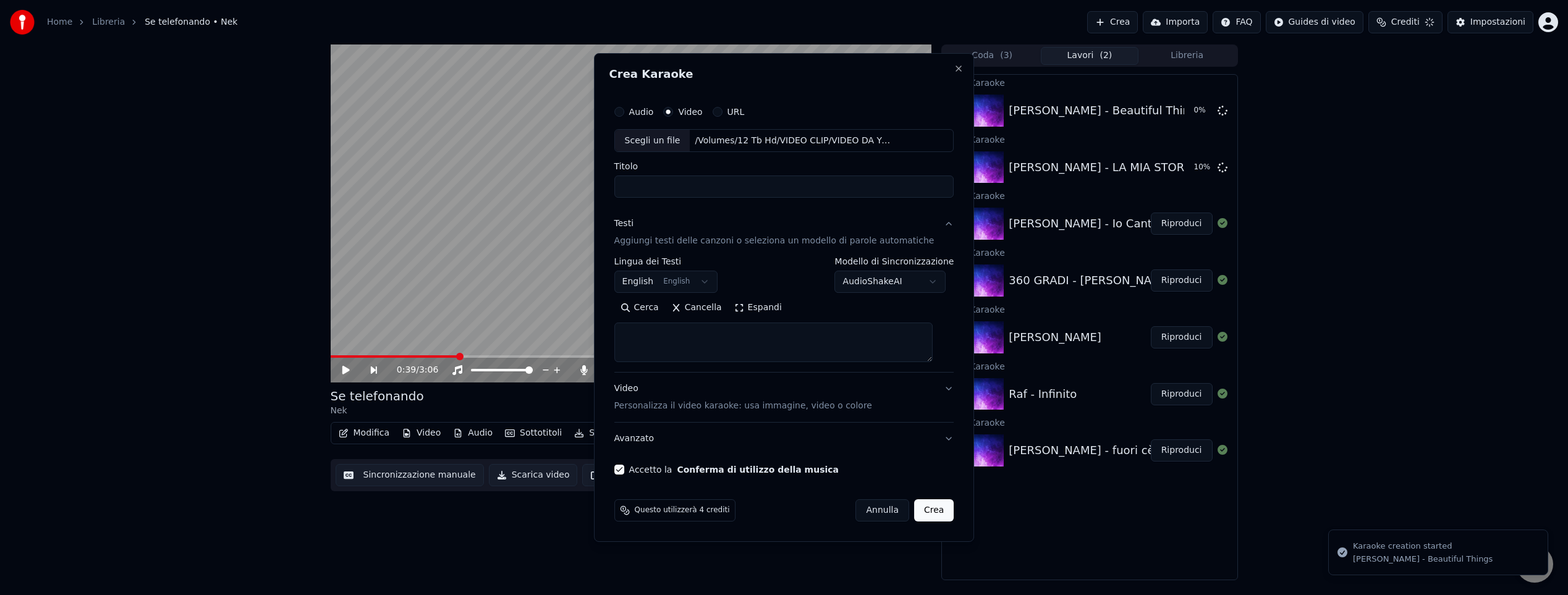
select select
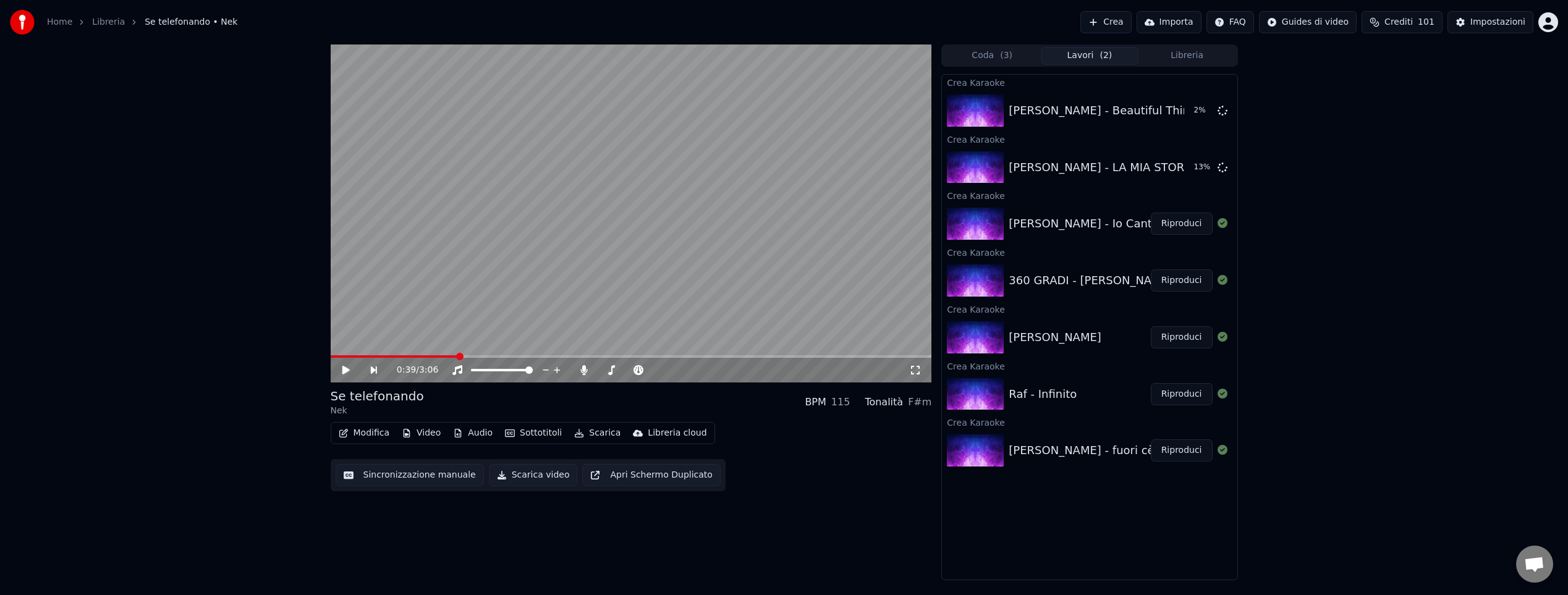
click at [1191, 56] on button "Libreria" at bounding box center [1187, 56] width 98 height 18
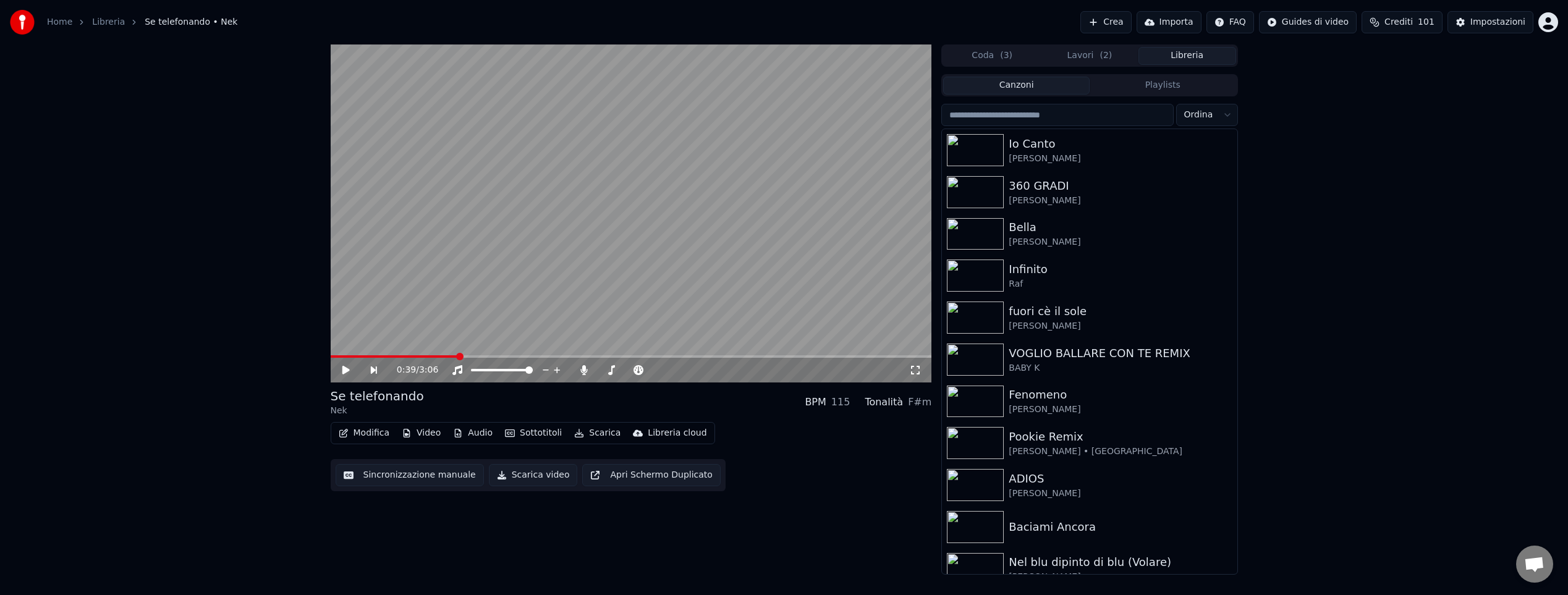
click at [1054, 117] on input "search" at bounding box center [1057, 115] width 231 height 22
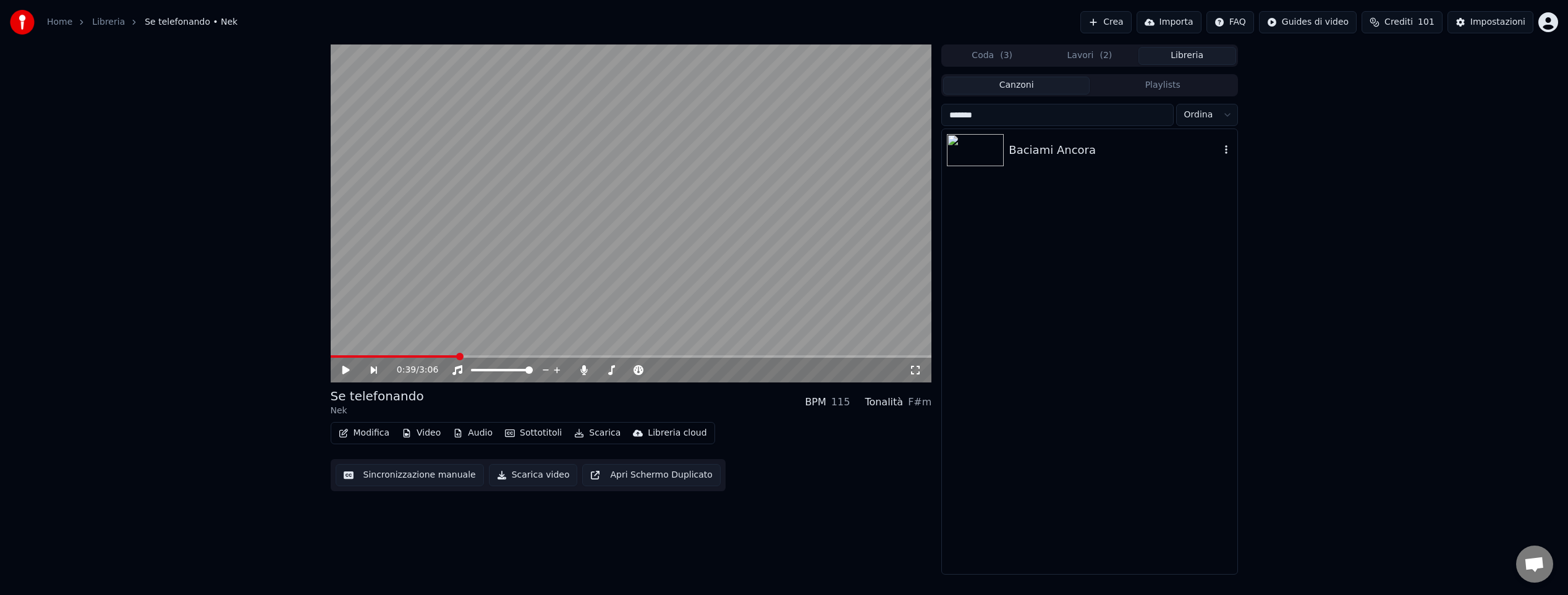
click at [1076, 151] on div "Baciami Ancora" at bounding box center [1113, 150] width 211 height 17
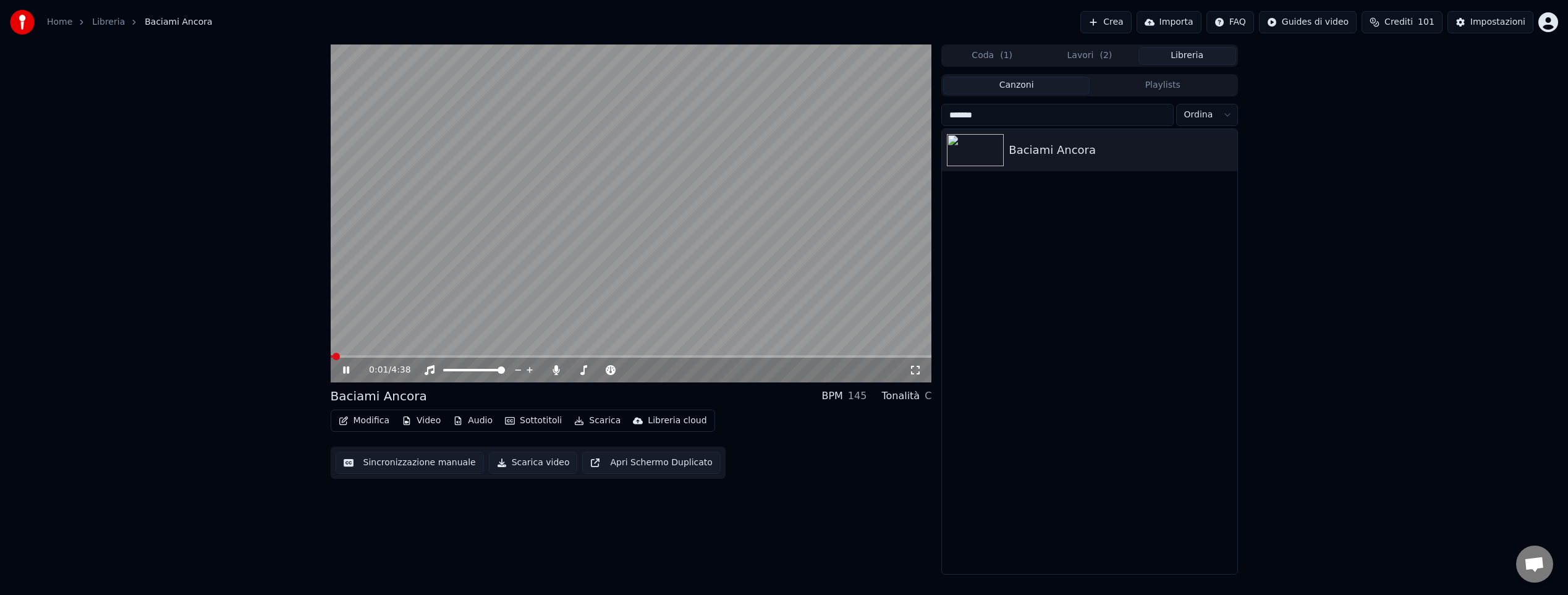
click at [414, 355] on span at bounding box center [631, 356] width 602 height 3
click at [348, 368] on icon at bounding box center [346, 370] width 6 height 7
drag, startPoint x: 1008, startPoint y: 116, endPoint x: 919, endPoint y: 114, distance: 89.0
click at [919, 114] on div "0:44 / 4:38 Baciami Ancora BPM 145 Tonalità C Modifica Video Audio Sottotitoli …" at bounding box center [784, 309] width 927 height 530
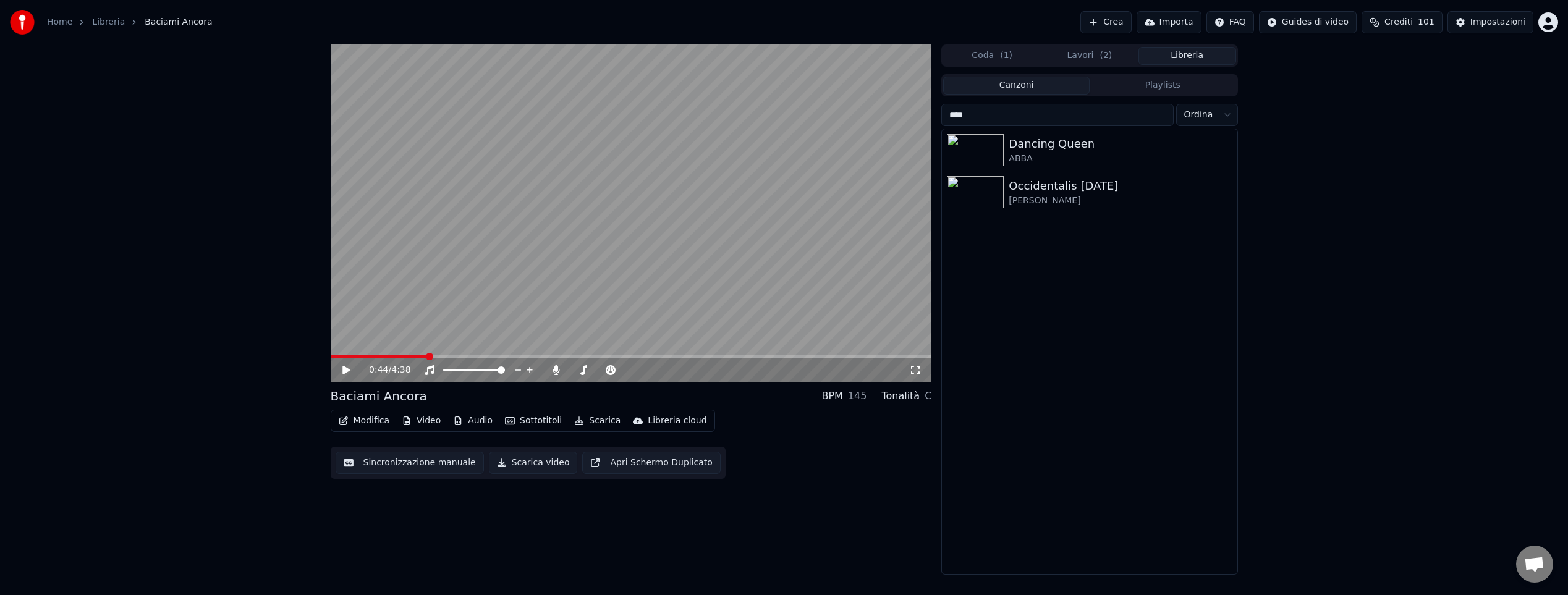
drag, startPoint x: 997, startPoint y: 116, endPoint x: 948, endPoint y: 114, distance: 49.0
click at [948, 114] on input "****" at bounding box center [1057, 115] width 231 height 22
type input "*****"
click at [1113, 21] on button "Crea" at bounding box center [1105, 22] width 51 height 22
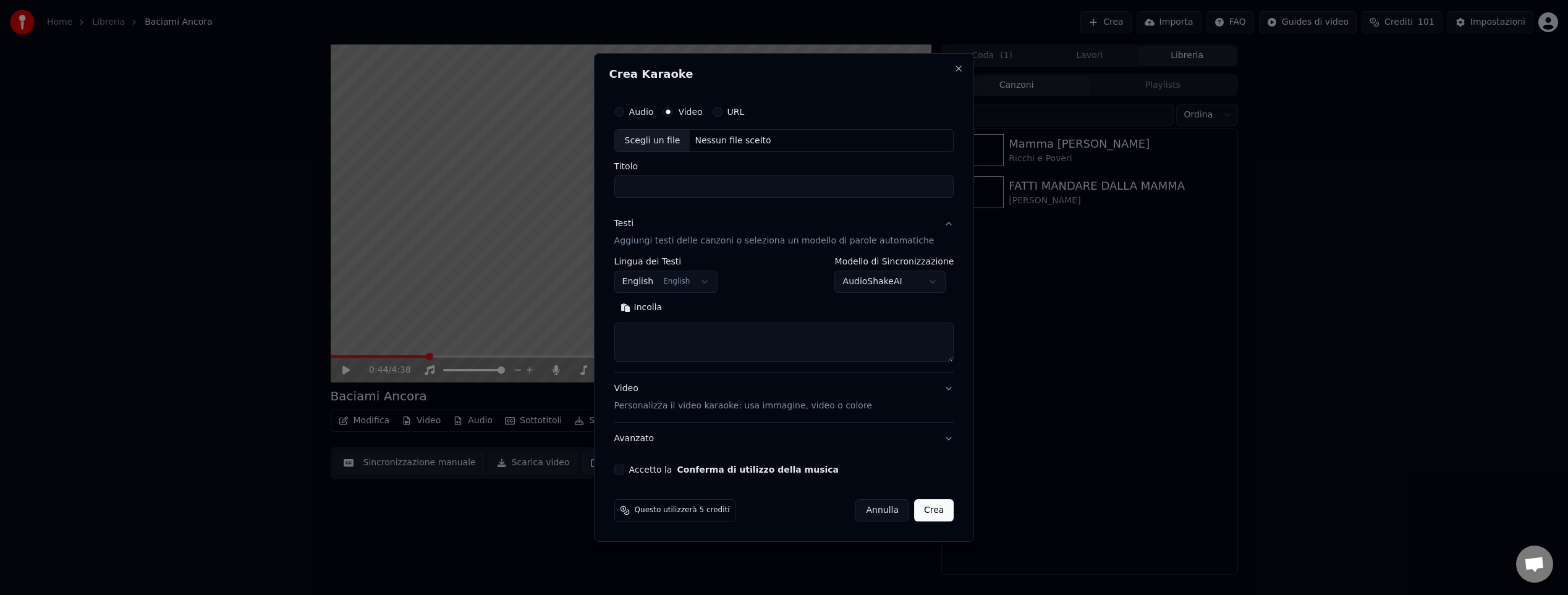
click at [719, 139] on div "Nessun file scelto" at bounding box center [732, 141] width 86 height 13
drag, startPoint x: 757, startPoint y: 188, endPoint x: 719, endPoint y: 186, distance: 38.1
click at [720, 186] on input "**********" at bounding box center [784, 186] width 340 height 22
type input "**********"
click at [713, 305] on button "Cerca" at bounding box center [693, 308] width 51 height 20
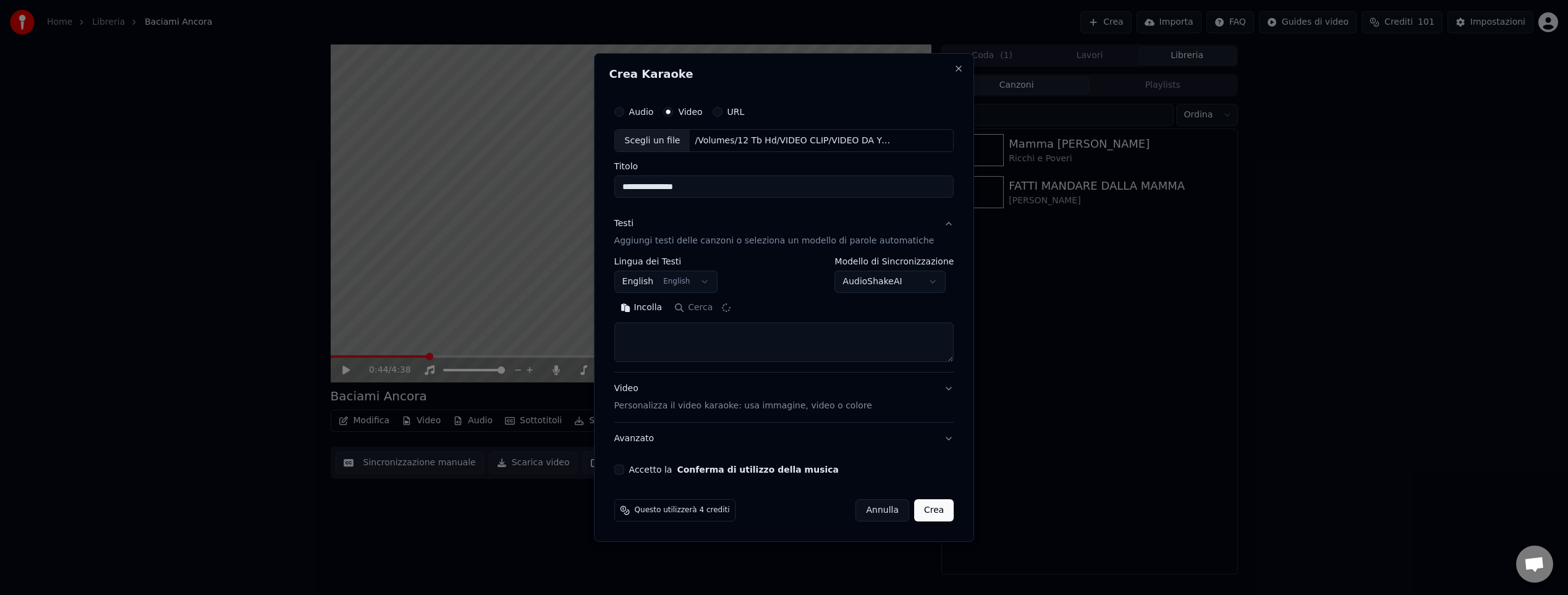
type textarea "**********"
click at [624, 470] on button "Accetto la Conferma di utilizzo della musica" at bounding box center [619, 469] width 10 height 10
click at [922, 513] on button "Crea" at bounding box center [933, 510] width 39 height 22
select select
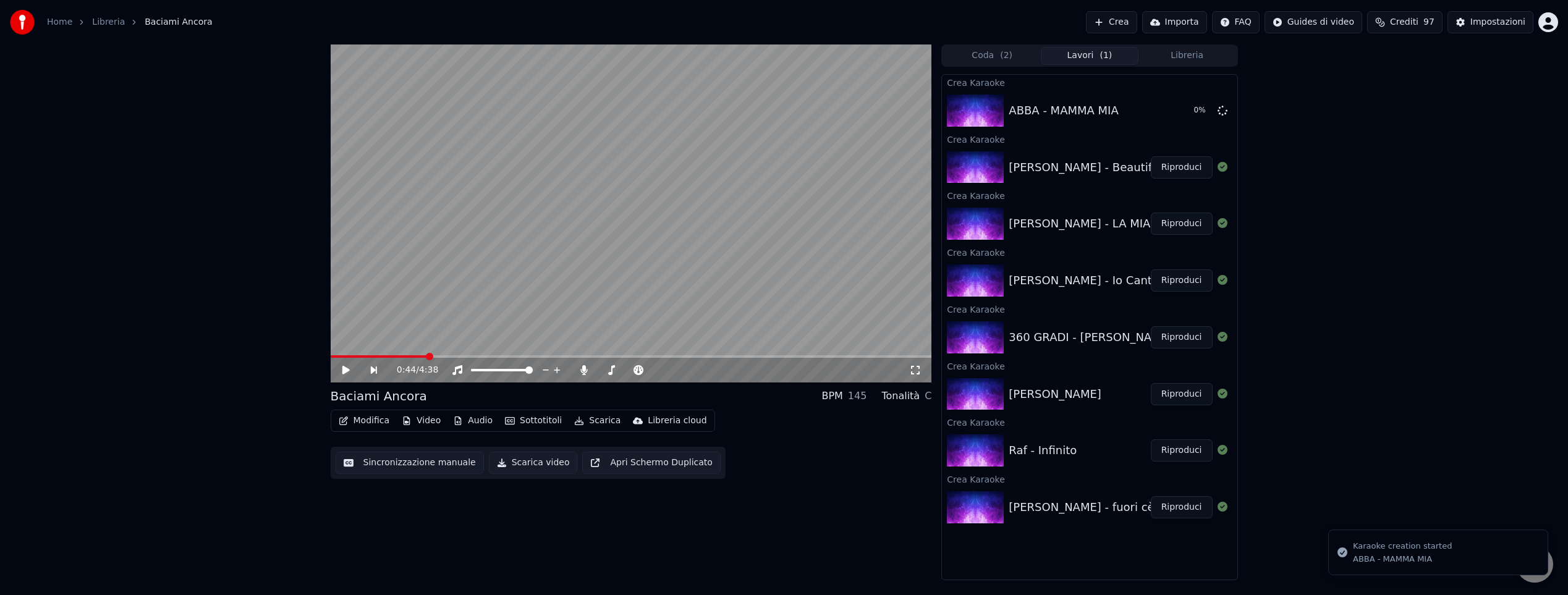
click at [1173, 167] on button "Riproduci" at bounding box center [1181, 167] width 62 height 22
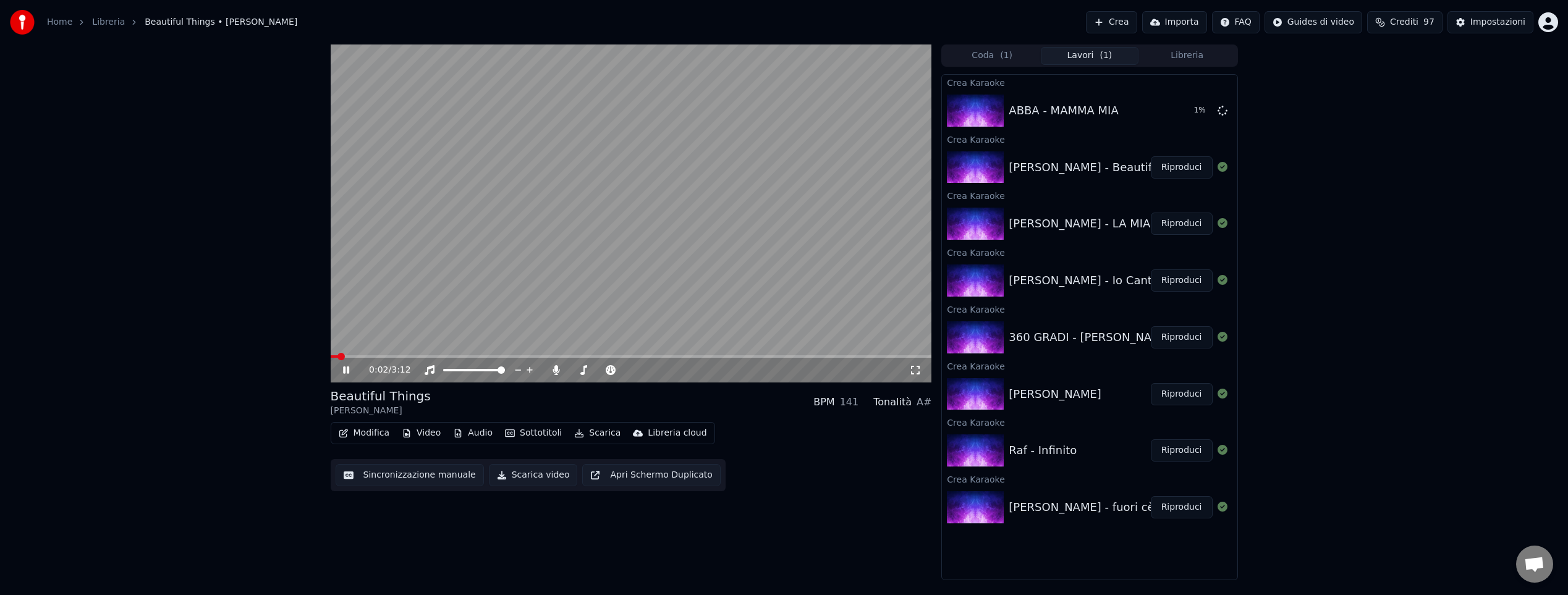
click at [451, 355] on span at bounding box center [631, 356] width 602 height 3
click at [346, 369] on icon at bounding box center [355, 369] width 29 height 10
click at [346, 369] on icon at bounding box center [346, 370] width 7 height 9
click at [685, 356] on span at bounding box center [631, 356] width 602 height 3
click at [776, 355] on span at bounding box center [631, 356] width 602 height 3
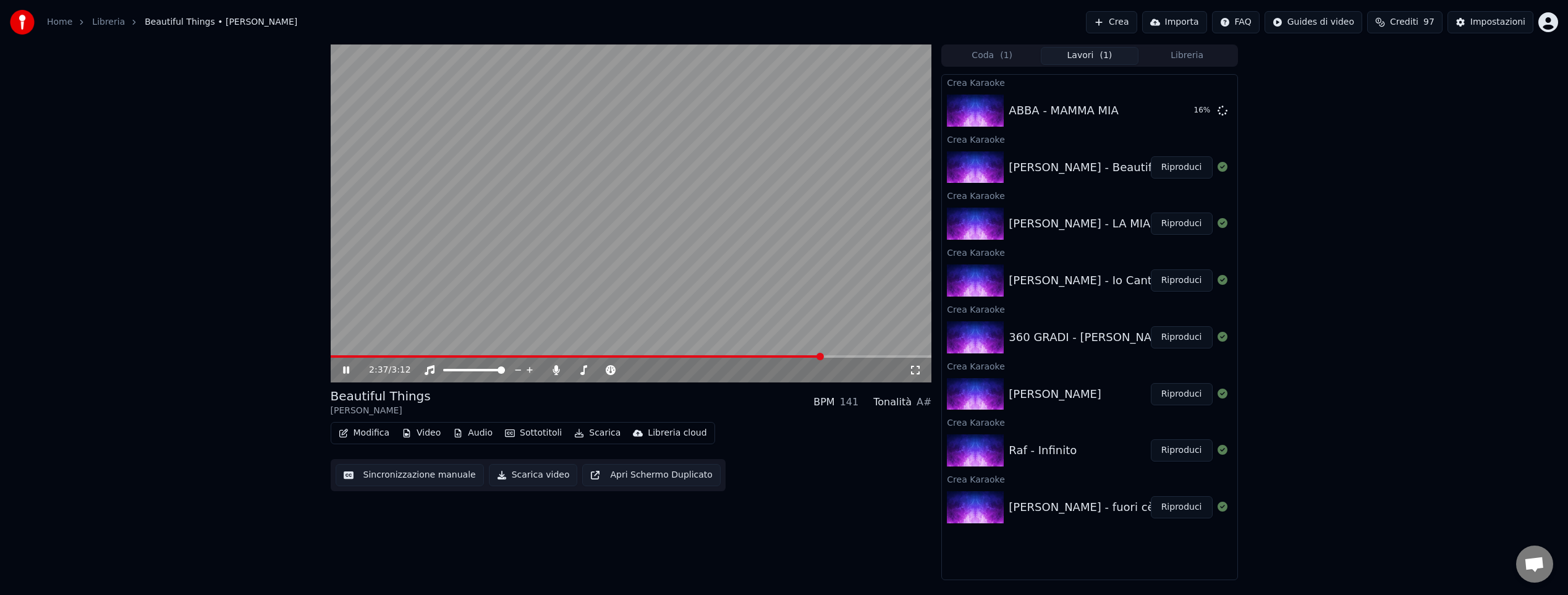
click at [345, 368] on icon at bounding box center [355, 369] width 29 height 10
click at [1182, 221] on button "Riproduci" at bounding box center [1181, 223] width 62 height 22
click at [429, 355] on span at bounding box center [631, 356] width 602 height 3
click at [345, 368] on icon at bounding box center [355, 369] width 29 height 10
click at [345, 368] on icon at bounding box center [346, 370] width 7 height 9
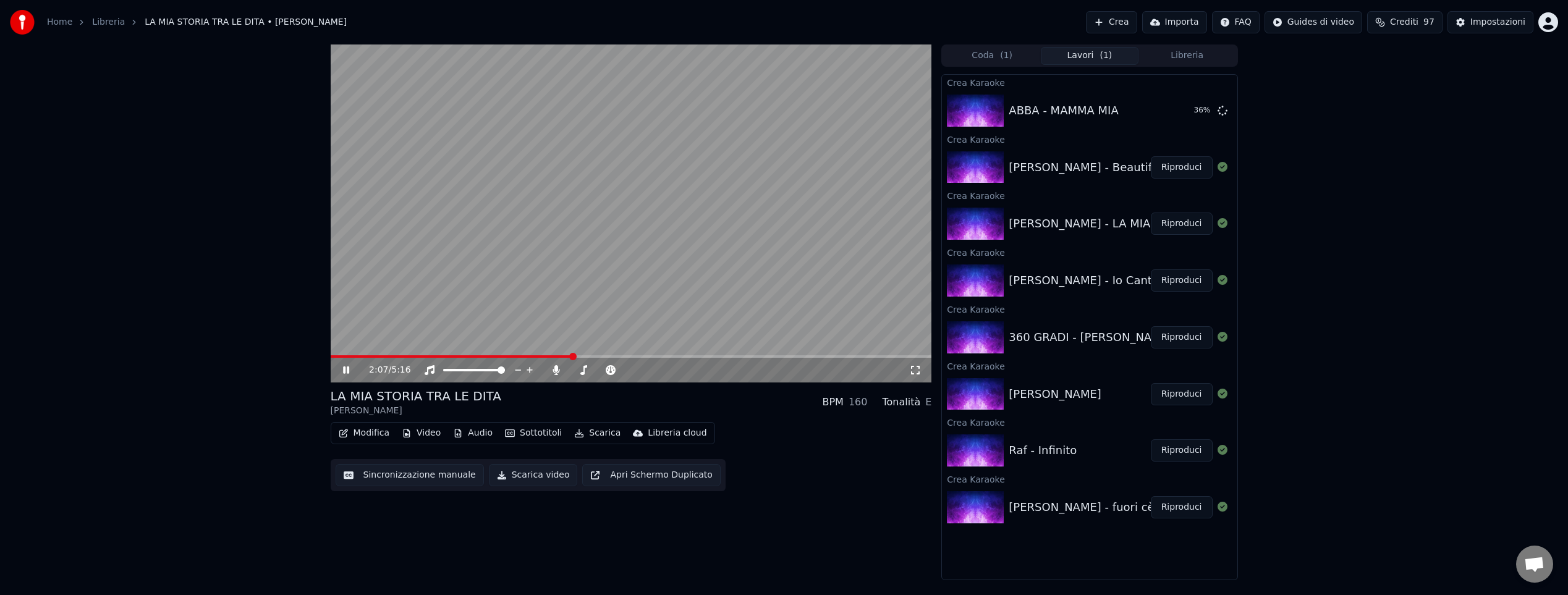
click at [346, 368] on icon at bounding box center [355, 369] width 29 height 10
click at [1181, 113] on button "Riproduci" at bounding box center [1181, 110] width 62 height 22
click at [381, 355] on span at bounding box center [631, 356] width 602 height 3
click at [347, 367] on icon at bounding box center [346, 370] width 6 height 7
click at [1182, 509] on button "Riproduci" at bounding box center [1181, 506] width 62 height 22
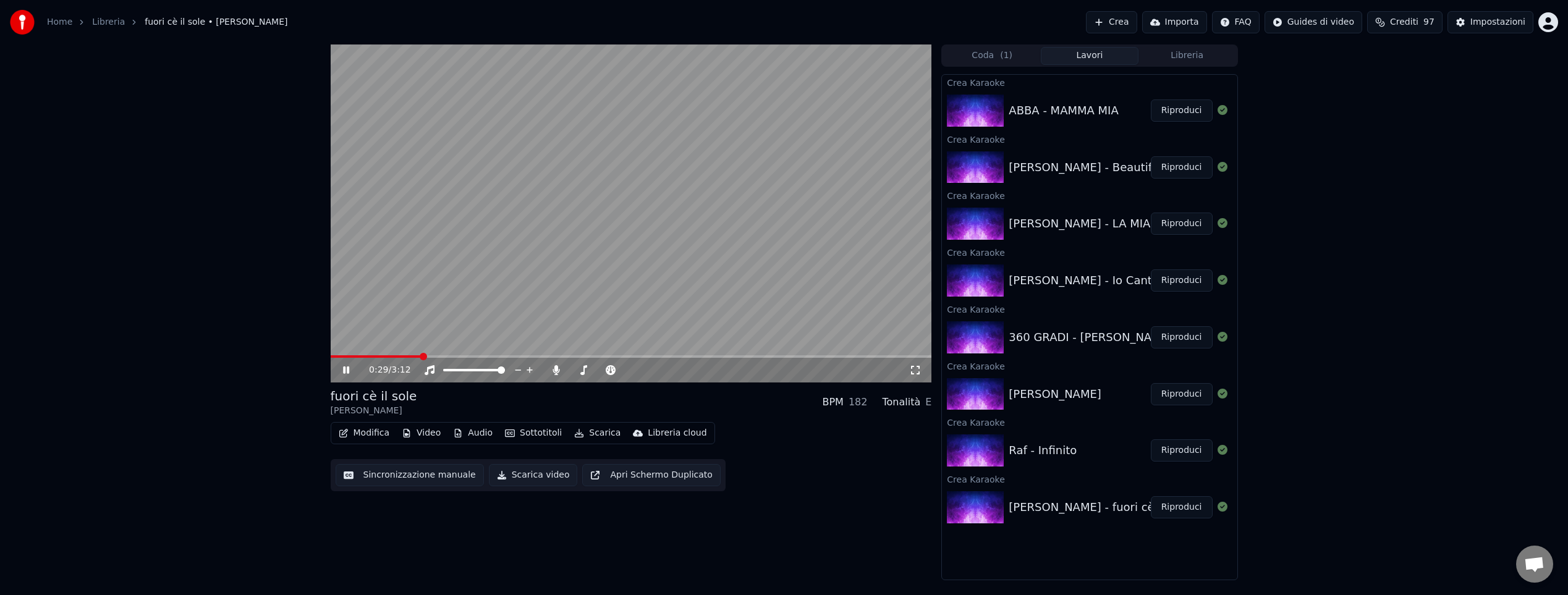
click at [420, 355] on span at bounding box center [631, 356] width 602 height 3
click at [345, 370] on icon at bounding box center [355, 369] width 29 height 10
click at [345, 370] on icon at bounding box center [346, 370] width 7 height 9
click at [470, 354] on video at bounding box center [631, 213] width 602 height 338
click at [472, 355] on span at bounding box center [631, 356] width 602 height 3
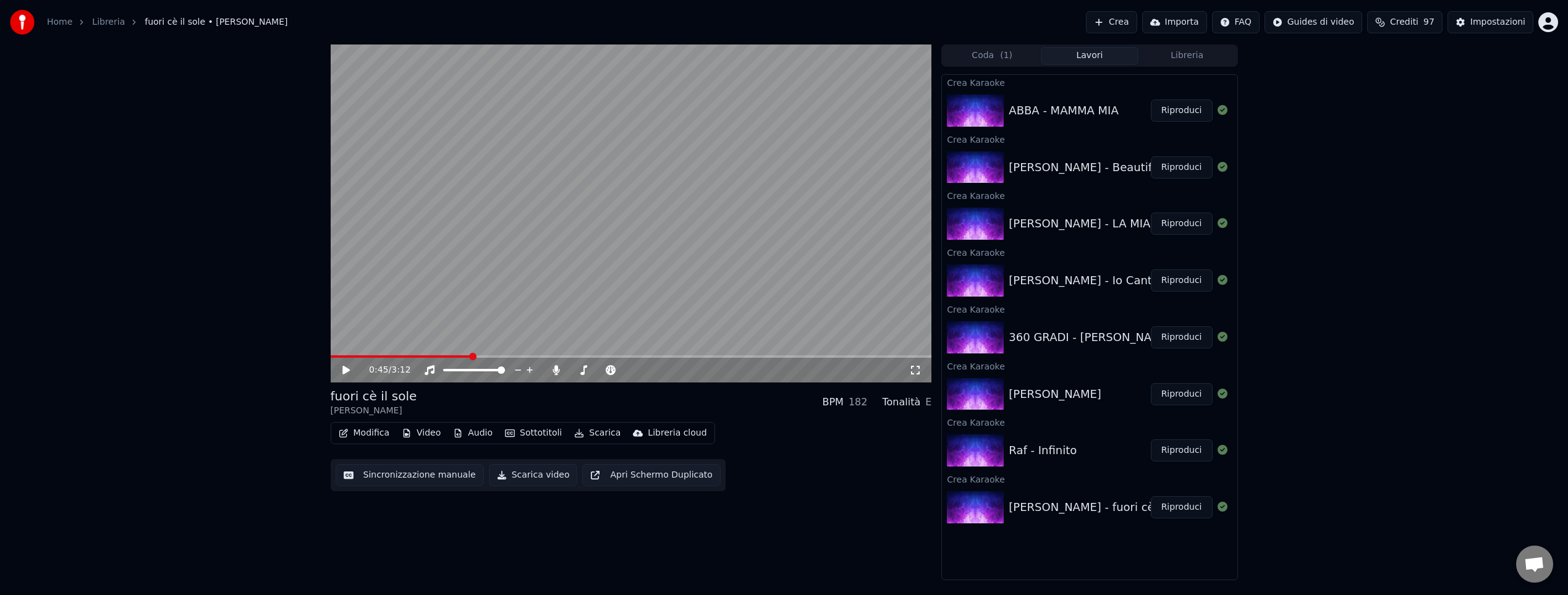
click at [346, 372] on icon at bounding box center [346, 370] width 7 height 9
click at [346, 369] on icon at bounding box center [355, 369] width 29 height 10
click at [599, 430] on button "Scarica" at bounding box center [597, 432] width 56 height 17
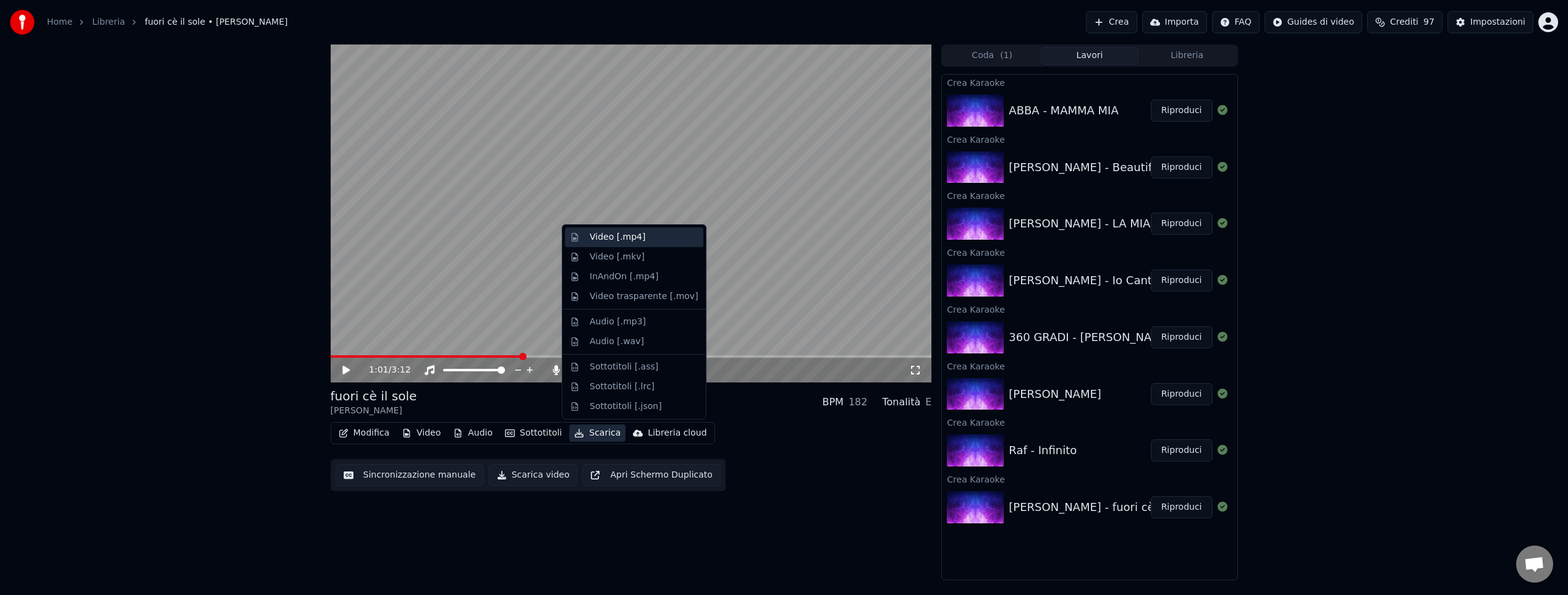
click at [620, 237] on div "Video [.mp4]" at bounding box center [618, 237] width 56 height 13
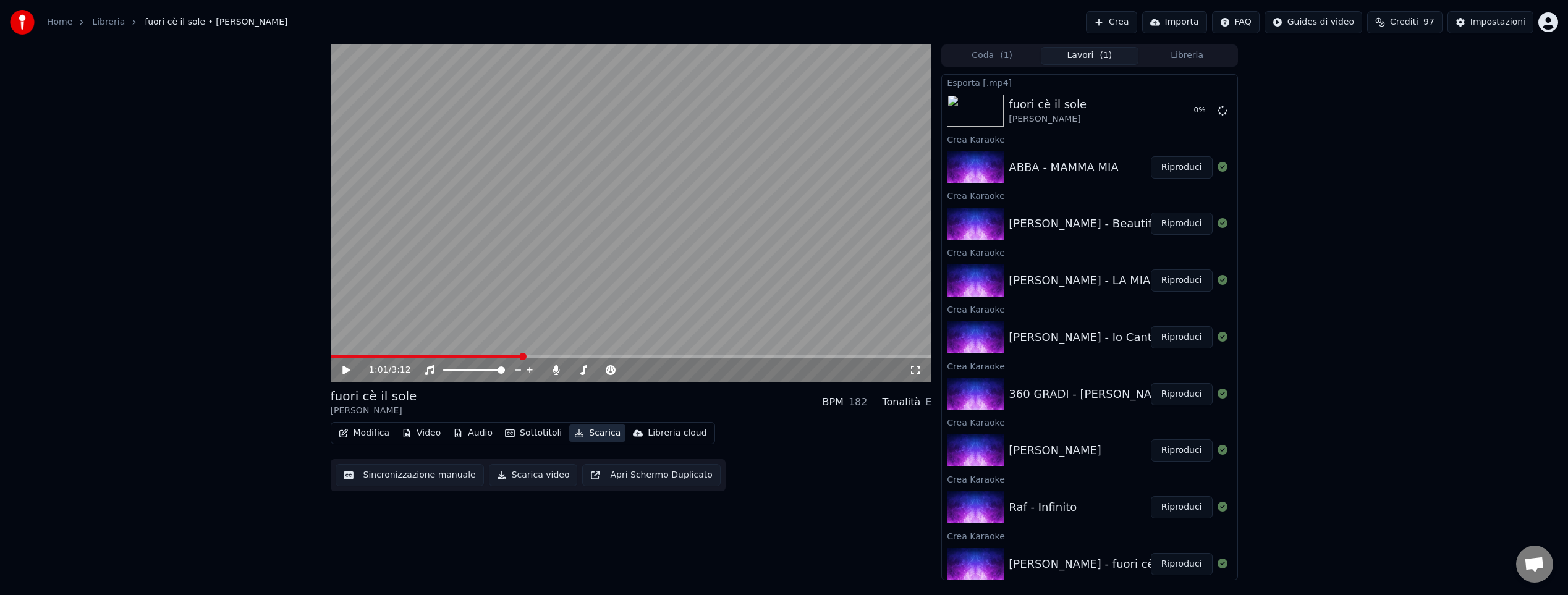
scroll to position [5, 0]
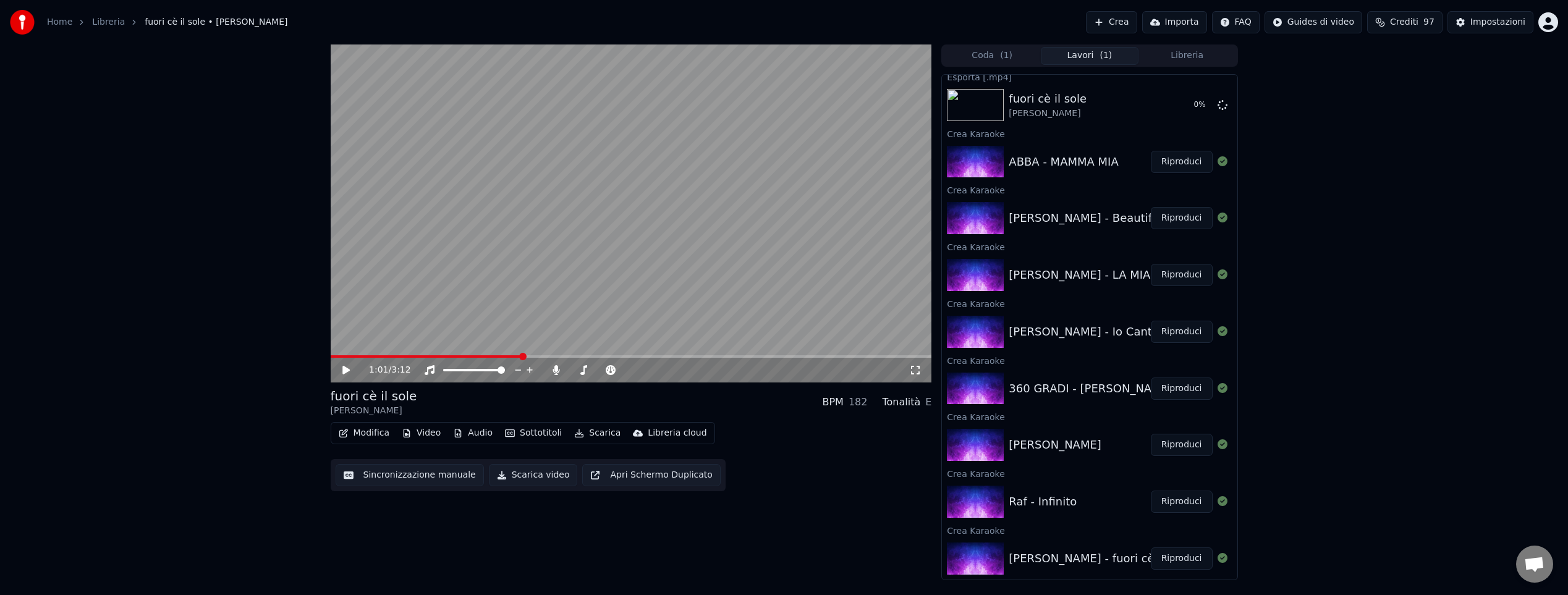
click at [1176, 501] on button "Riproduci" at bounding box center [1181, 501] width 62 height 22
click at [343, 366] on icon at bounding box center [346, 370] width 6 height 7
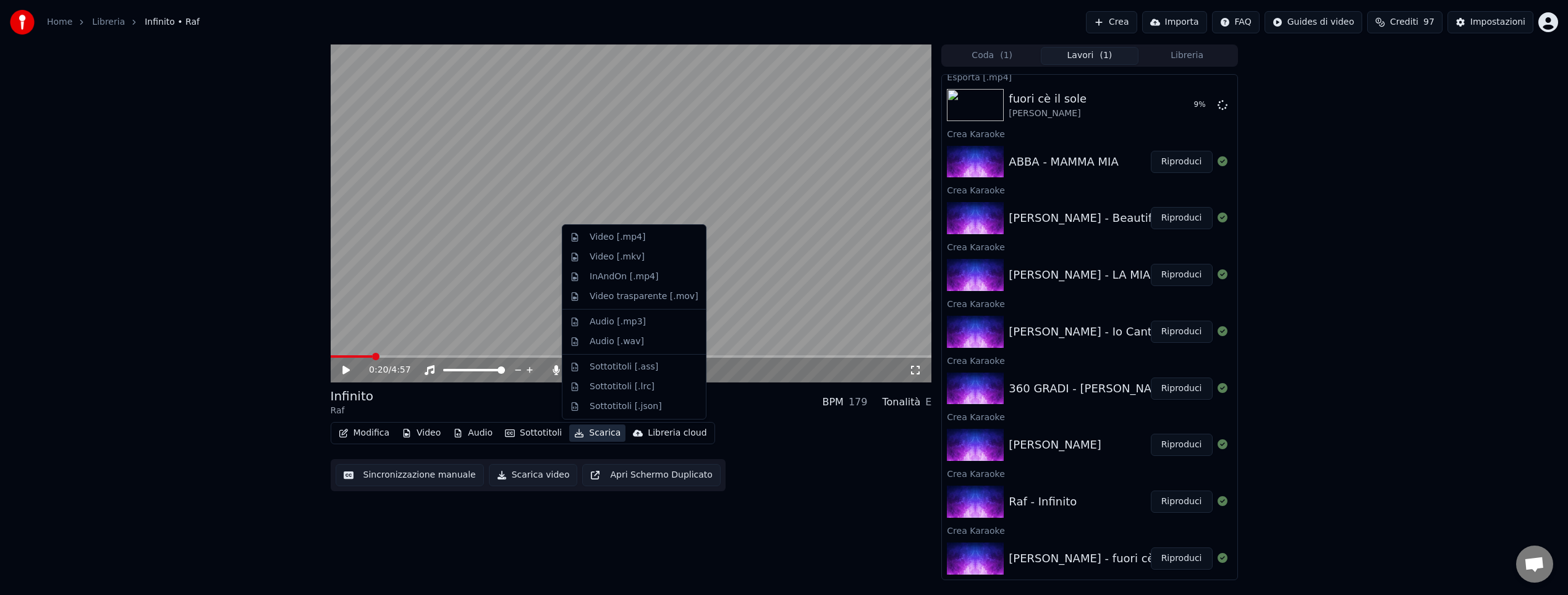
click at [590, 431] on button "Scarica" at bounding box center [597, 432] width 56 height 17
click at [602, 236] on div "Video [.mp4]" at bounding box center [618, 237] width 56 height 13
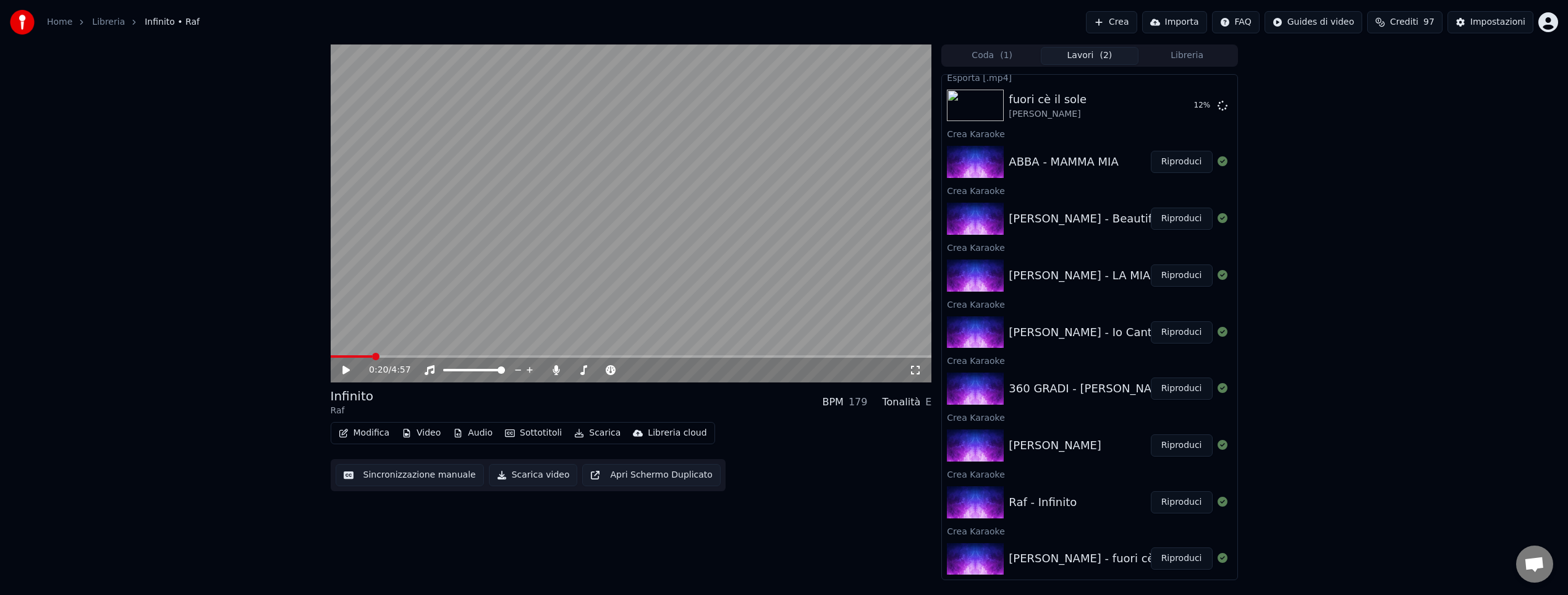
click at [1181, 444] on button "Riproduci" at bounding box center [1181, 445] width 62 height 22
click at [349, 368] on icon at bounding box center [355, 369] width 29 height 10
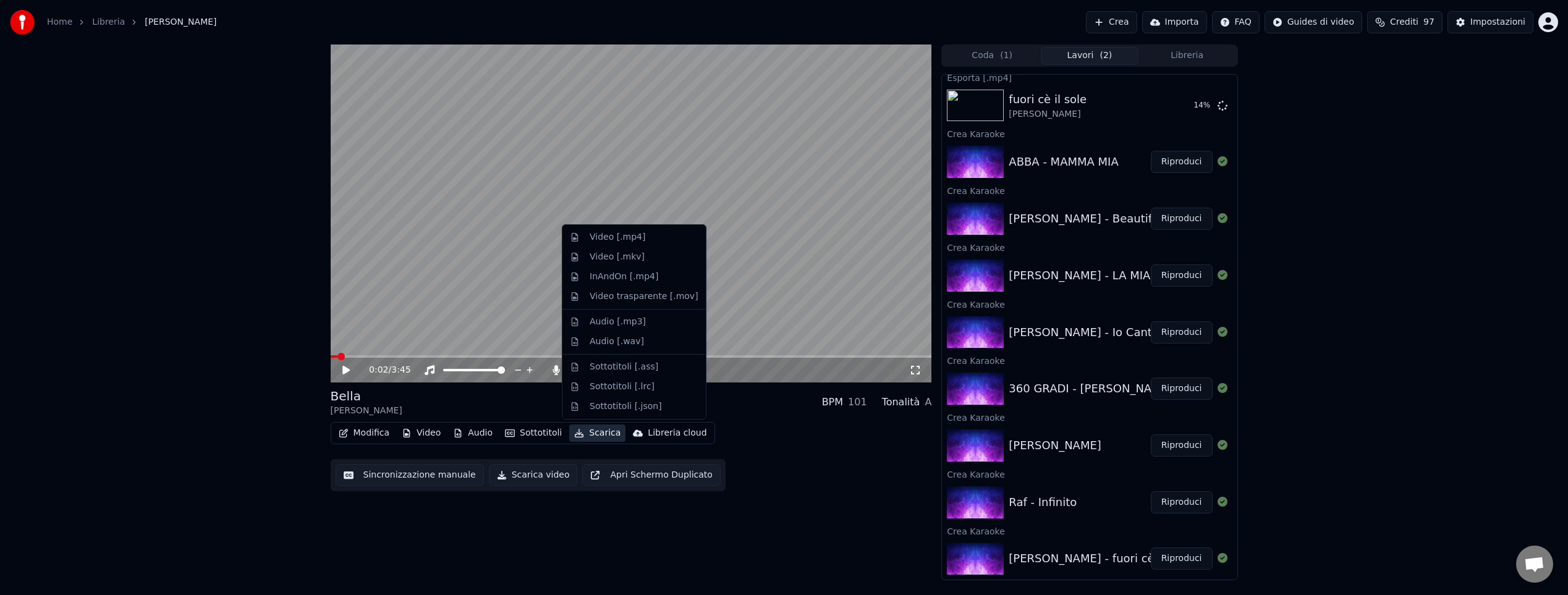
click at [587, 433] on button "Scarica" at bounding box center [597, 432] width 56 height 17
click at [600, 240] on div "Video [.mp4]" at bounding box center [618, 237] width 56 height 13
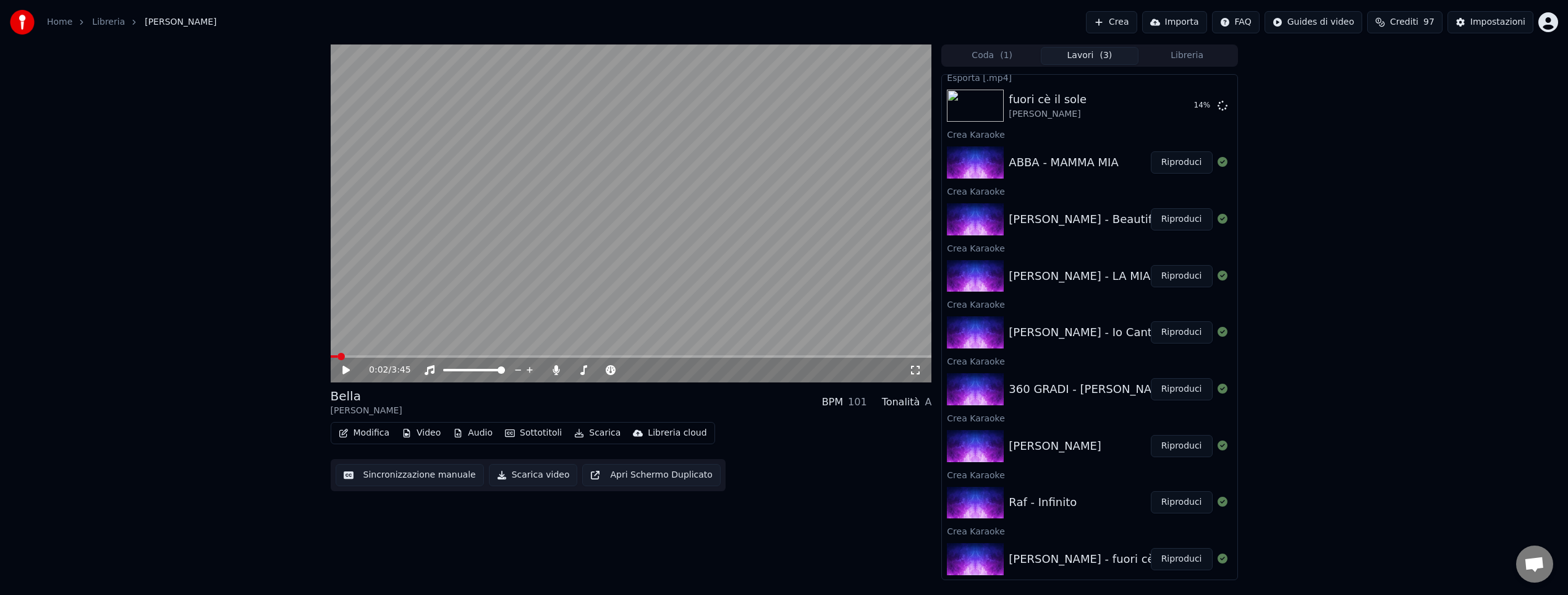
click at [1178, 389] on button "Riproduci" at bounding box center [1181, 389] width 62 height 22
click at [347, 367] on icon at bounding box center [346, 370] width 6 height 7
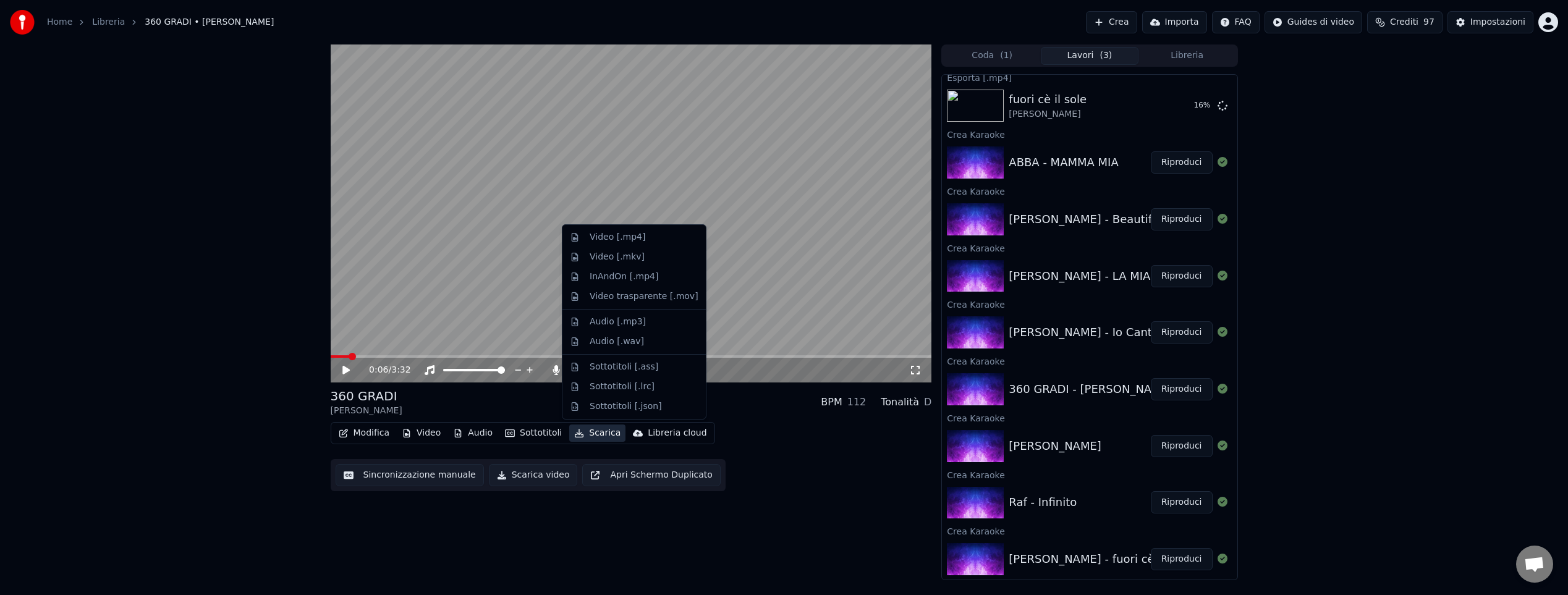
click at [603, 435] on button "Scarica" at bounding box center [597, 432] width 56 height 17
click at [633, 237] on div "Video [.mp4]" at bounding box center [618, 237] width 56 height 13
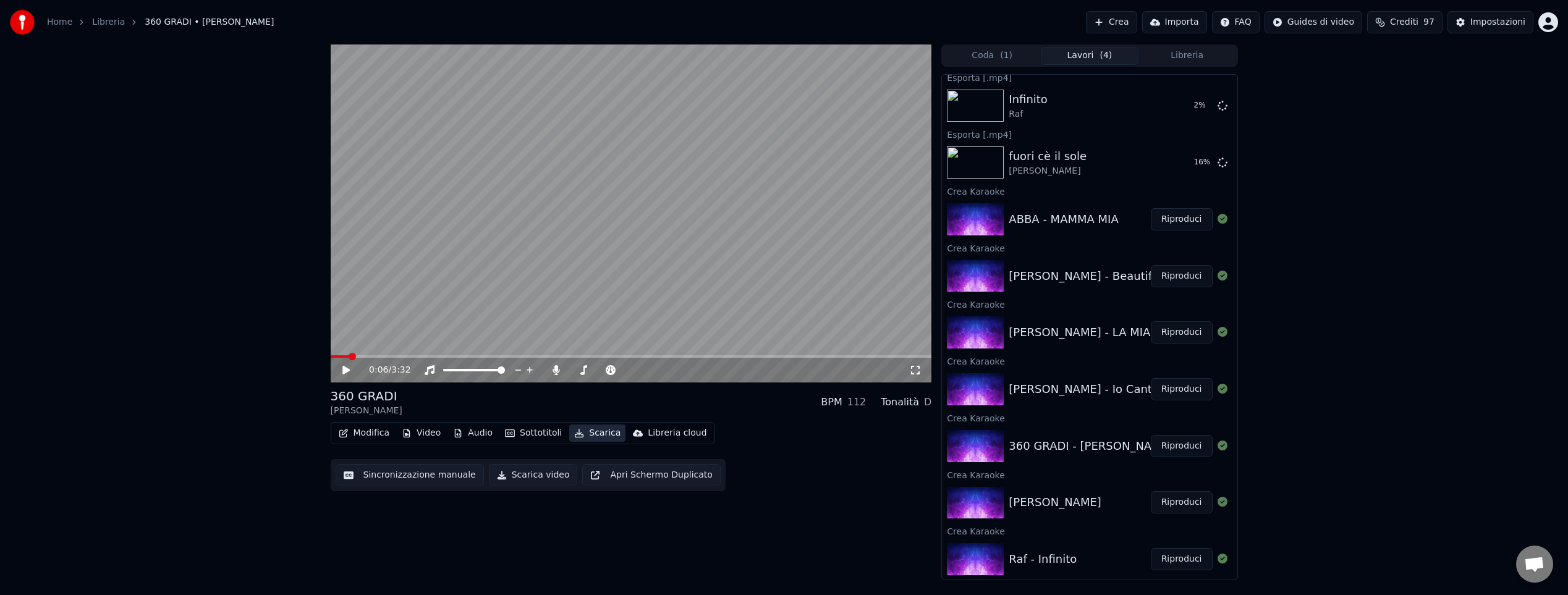
scroll to position [175, 0]
